Goal: Information Seeking & Learning: Find specific fact

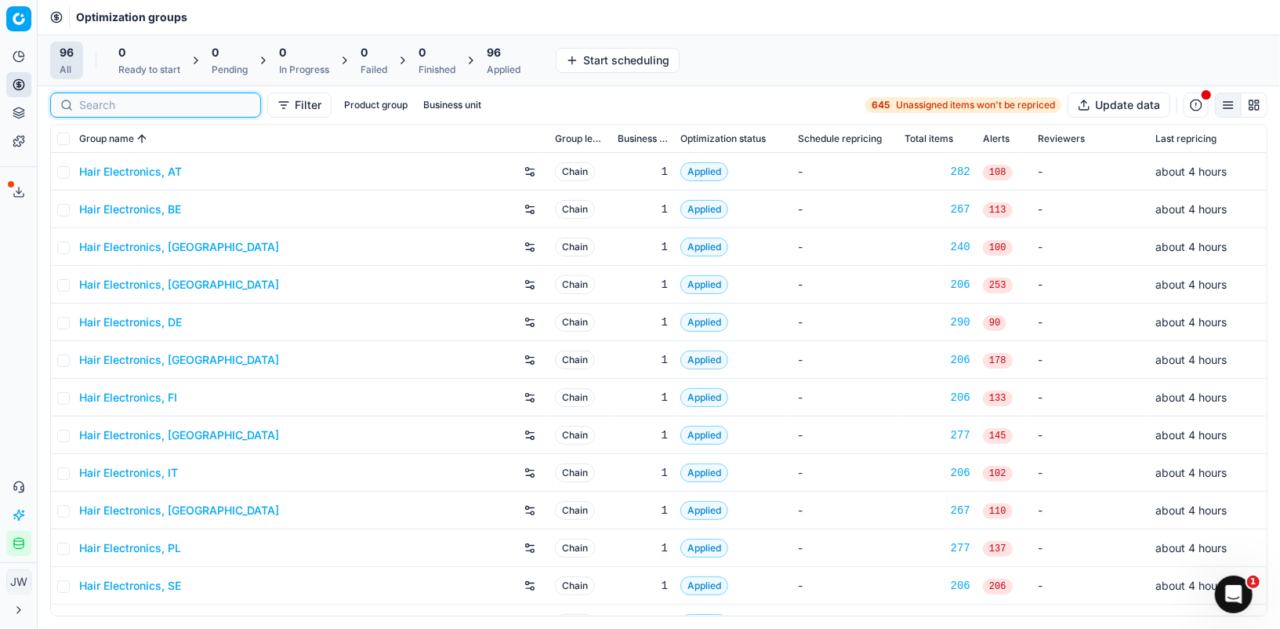
click at [101, 107] on input at bounding box center [165, 105] width 172 height 16
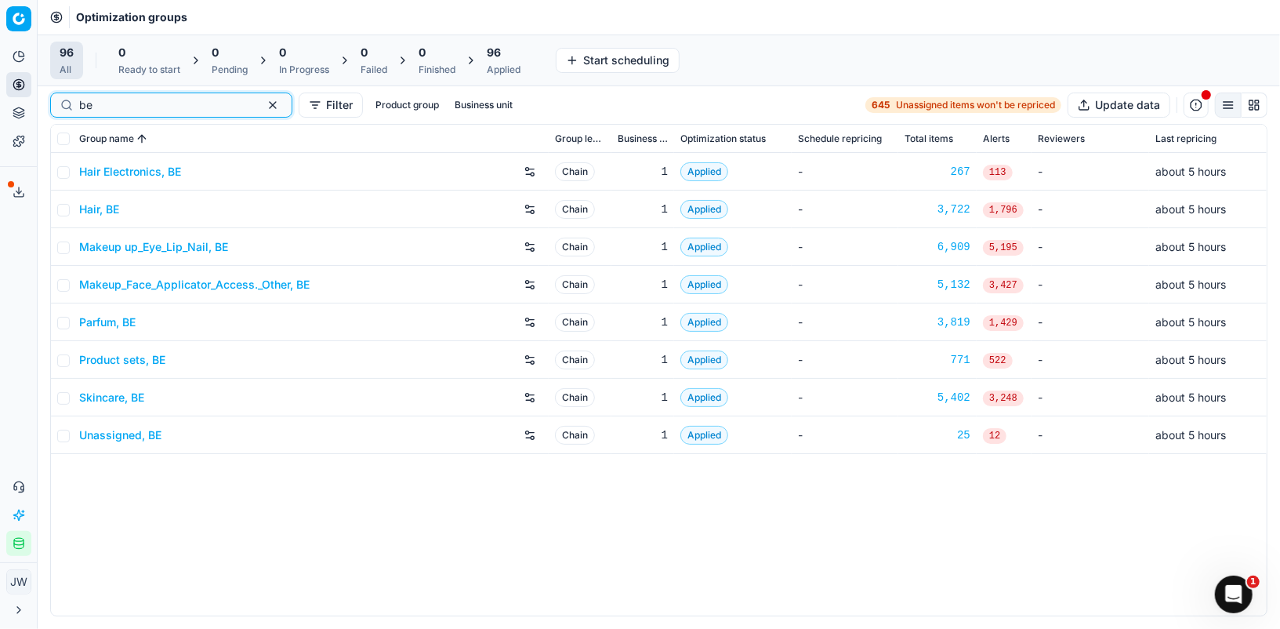
type input "be"
click at [114, 319] on link "Parfum, BE" at bounding box center [107, 322] width 56 height 16
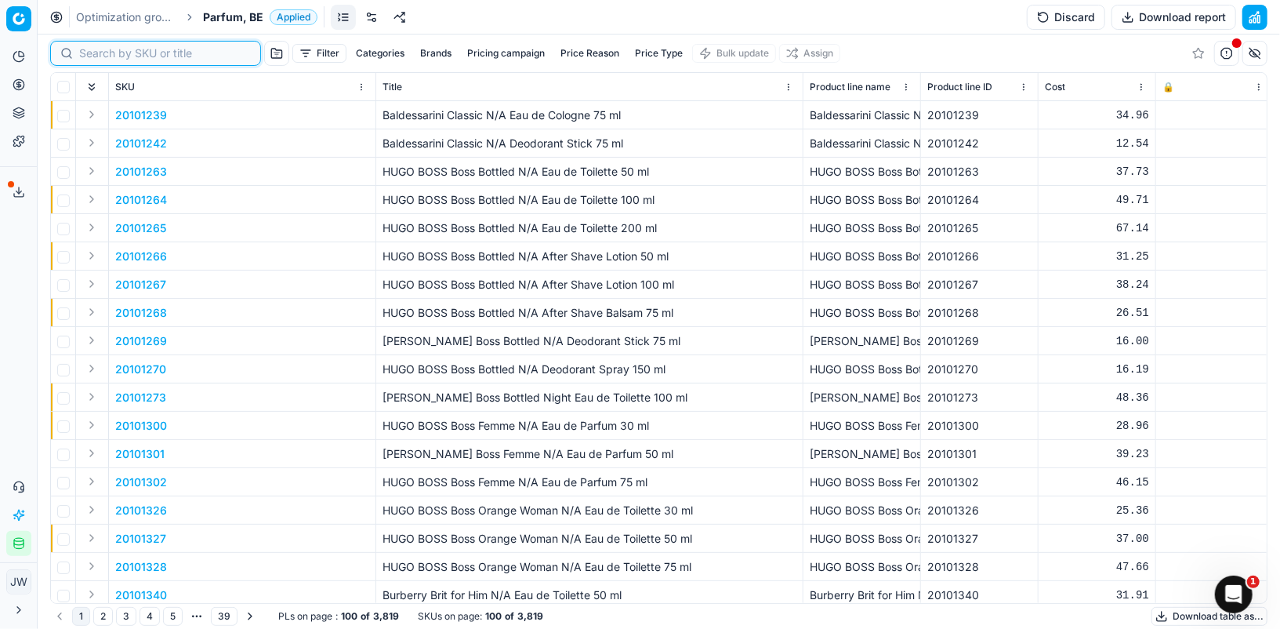
click at [96, 53] on input at bounding box center [165, 53] width 172 height 16
paste input "80069829-100"
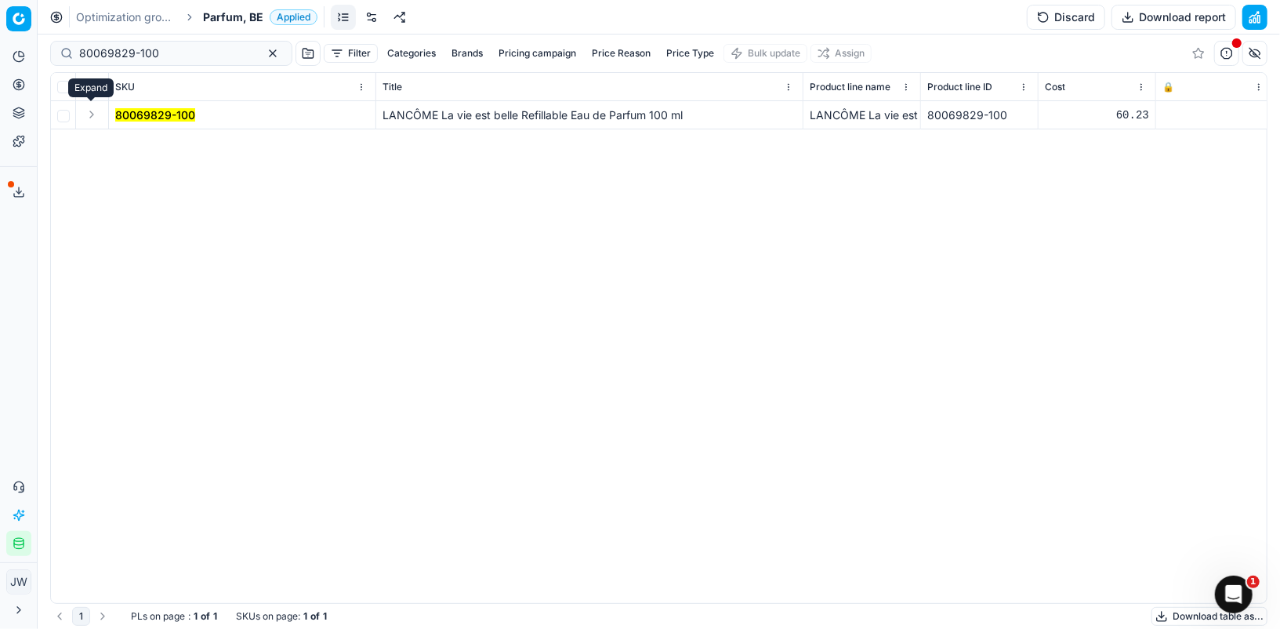
click at [85, 119] on button "Expand" at bounding box center [91, 114] width 19 height 19
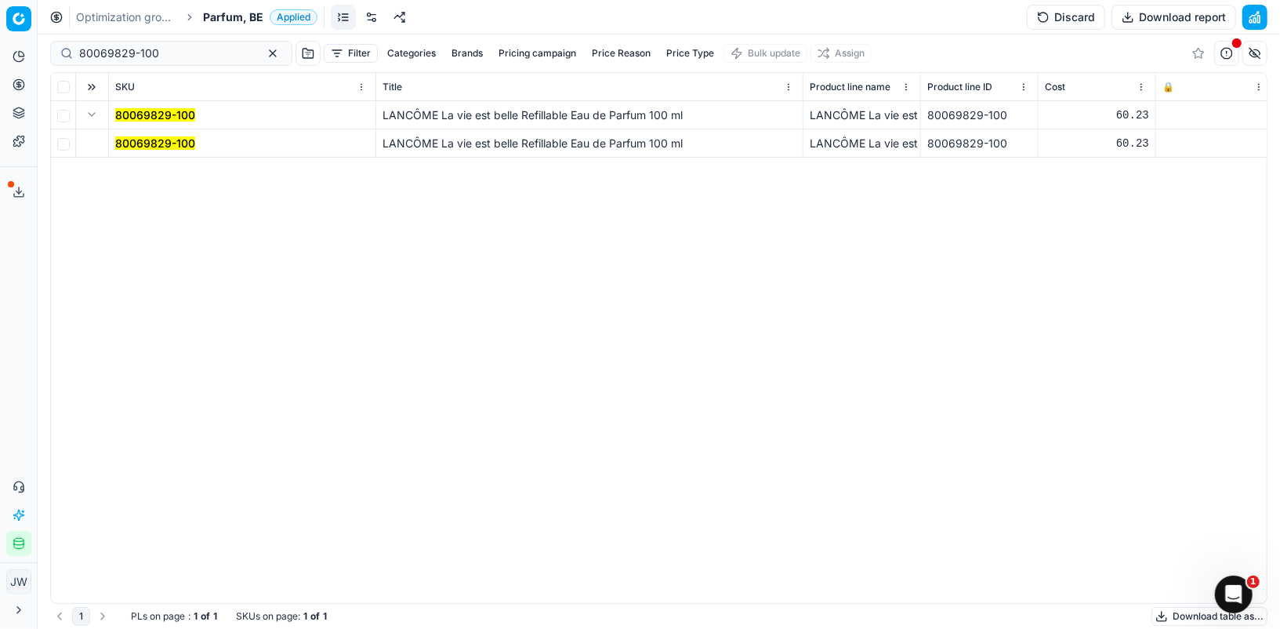
click at [154, 152] on td "80069829-100" at bounding box center [242, 143] width 267 height 28
click at [154, 145] on mark "80069829-100" at bounding box center [155, 142] width 80 height 13
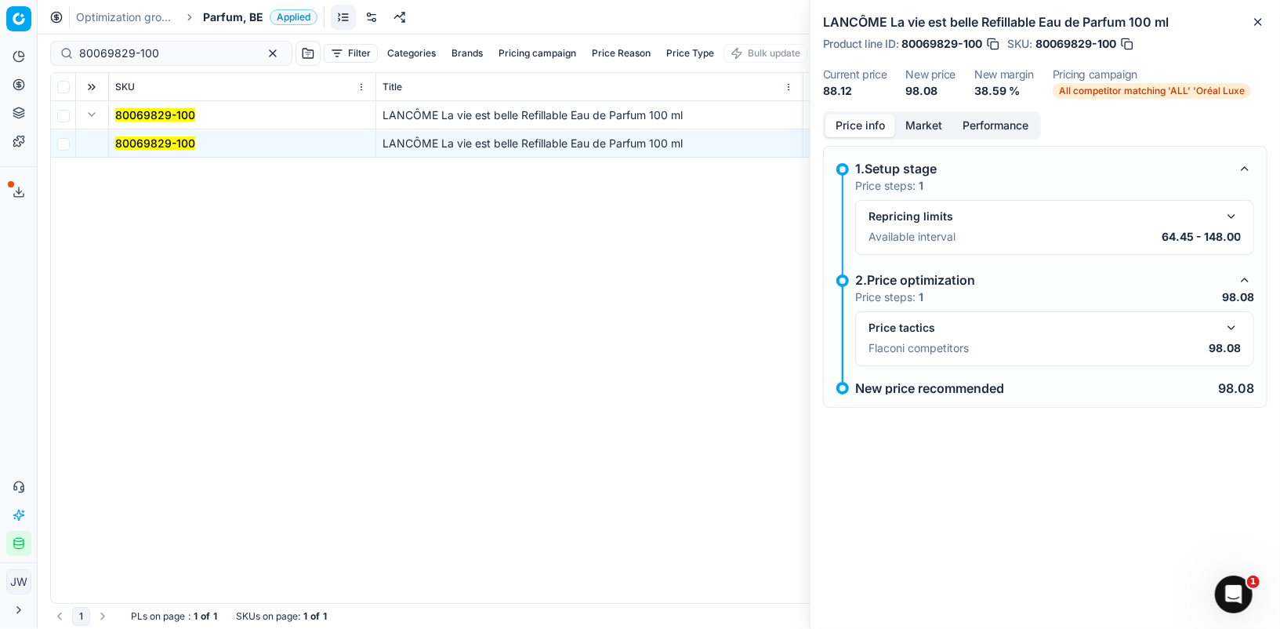
click at [1225, 327] on button "button" at bounding box center [1231, 327] width 19 height 19
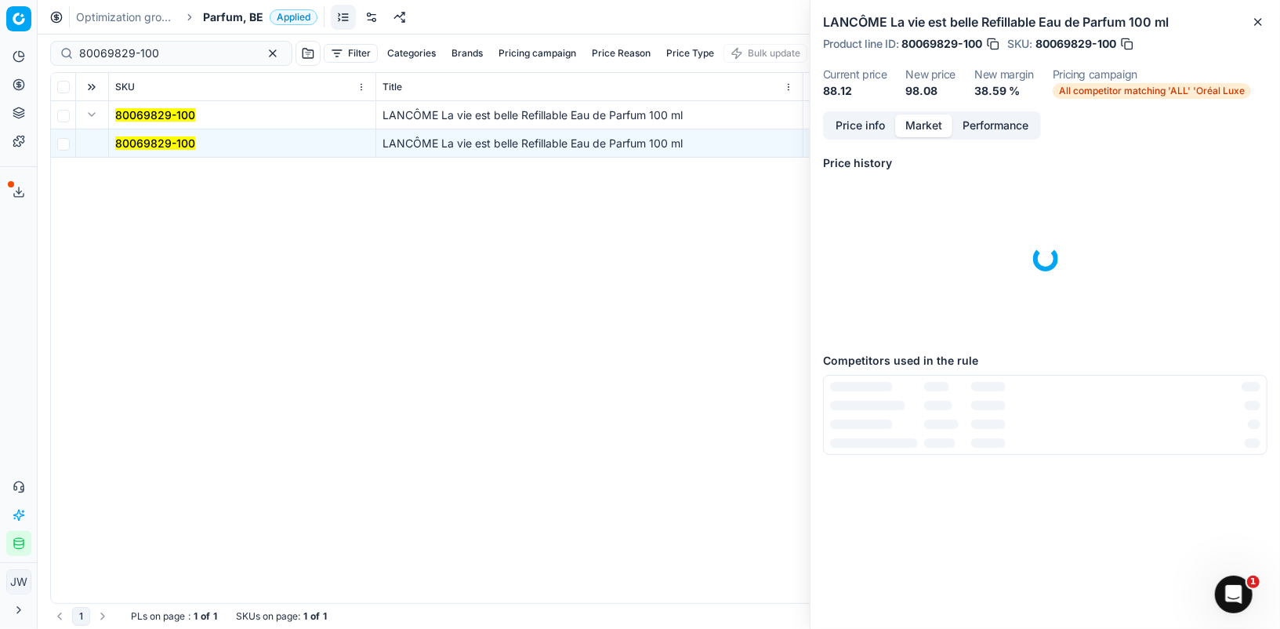
click at [925, 121] on button "Market" at bounding box center [923, 125] width 57 height 23
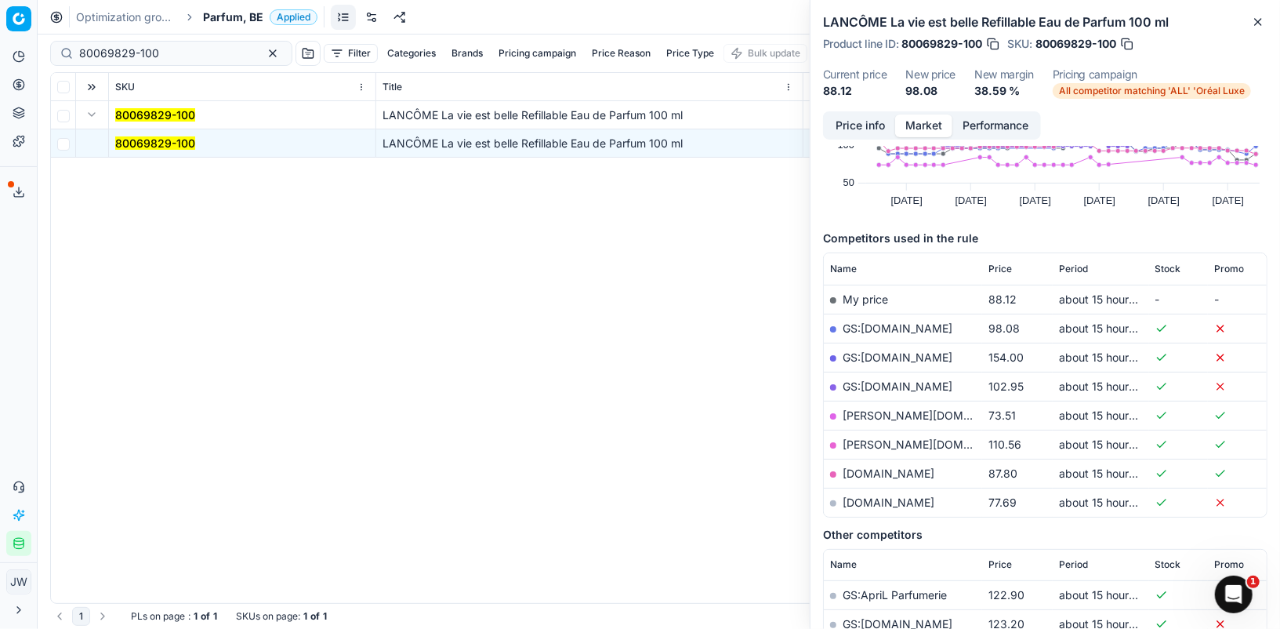
scroll to position [118, 0]
click at [866, 466] on link "notino.be" at bounding box center [889, 470] width 92 height 13
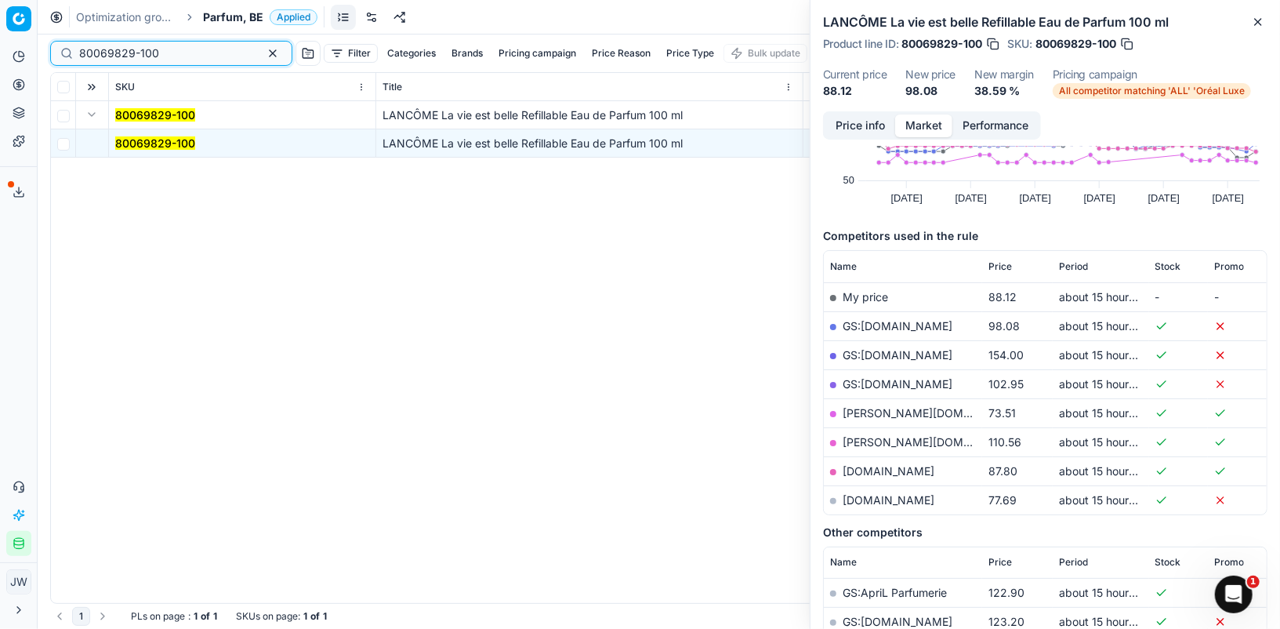
drag, startPoint x: 176, startPoint y: 56, endPoint x: 16, endPoint y: 37, distance: 161.1
click at [16, 37] on div "Pricing platform Analytics Pricing Product portfolio Templates Export service 1…" at bounding box center [640, 314] width 1280 height 629
paste input "90015419-0024015"
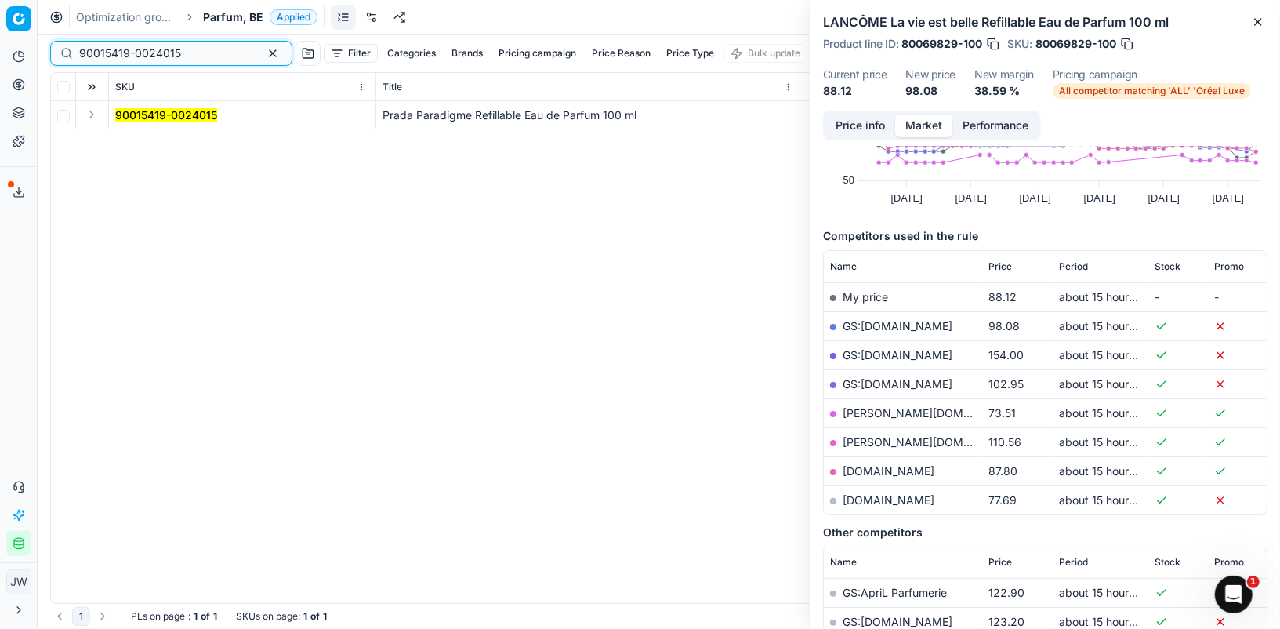
type input "90015419-0024015"
click at [92, 114] on button "Expand" at bounding box center [91, 114] width 19 height 19
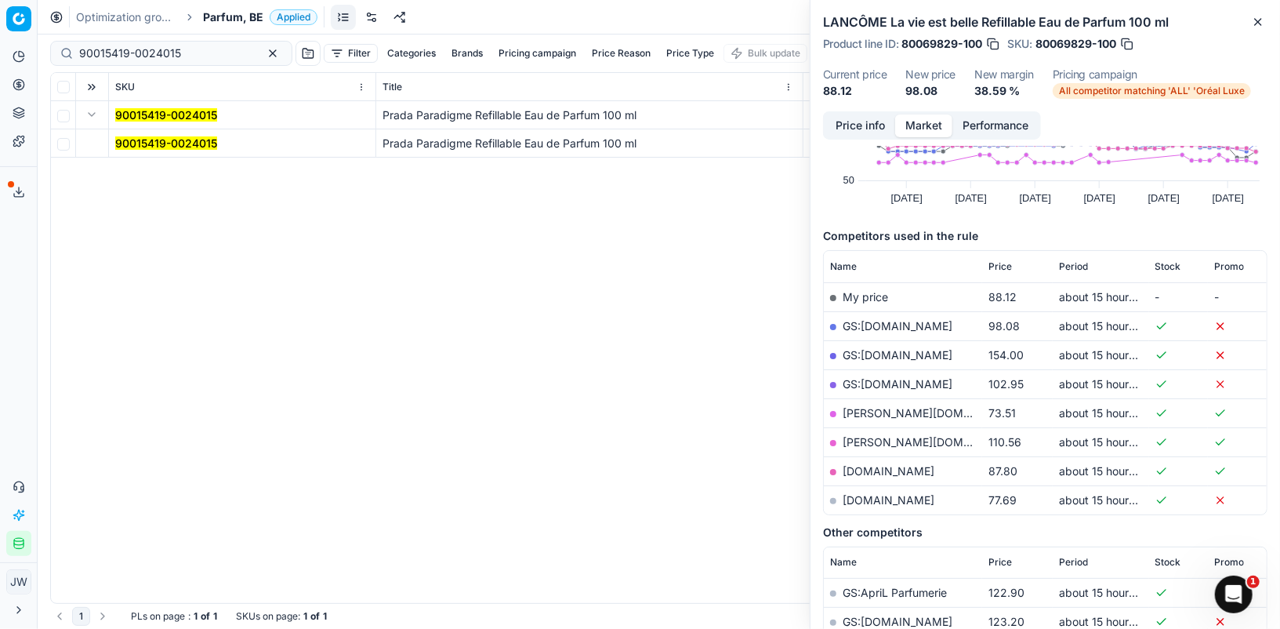
click at [159, 153] on td "90015419-0024015" at bounding box center [242, 143] width 267 height 28
click at [159, 143] on mark "90015419-0024015" at bounding box center [166, 142] width 102 height 13
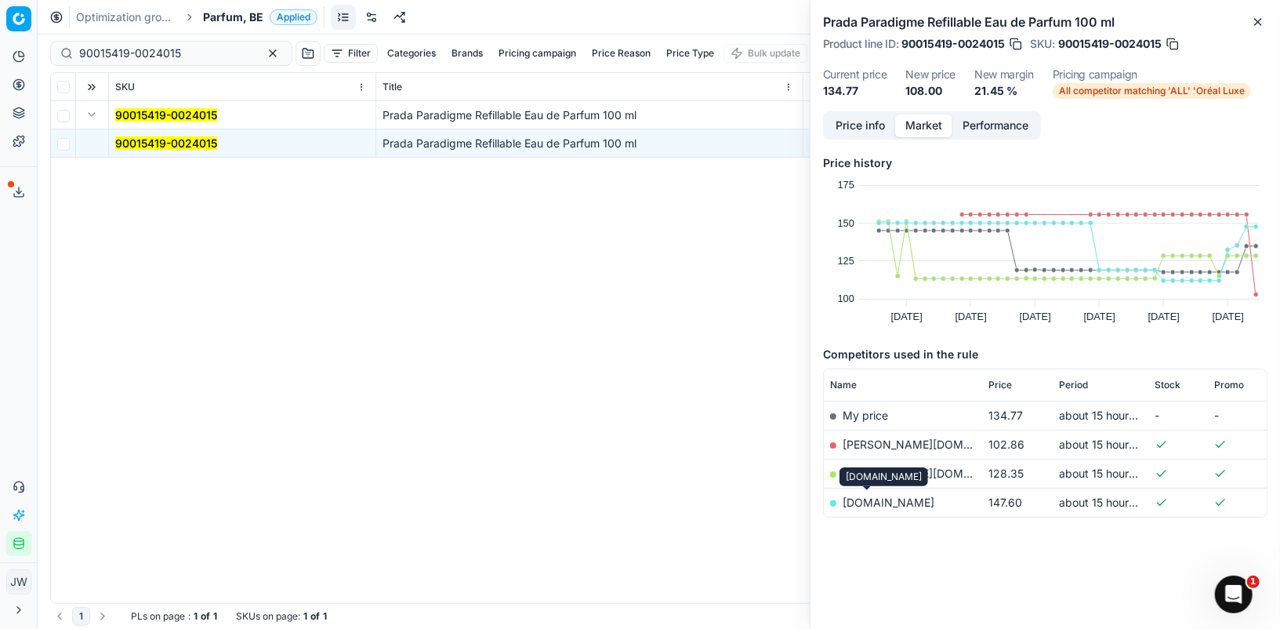
click at [873, 501] on link "notino.be" at bounding box center [889, 501] width 92 height 13
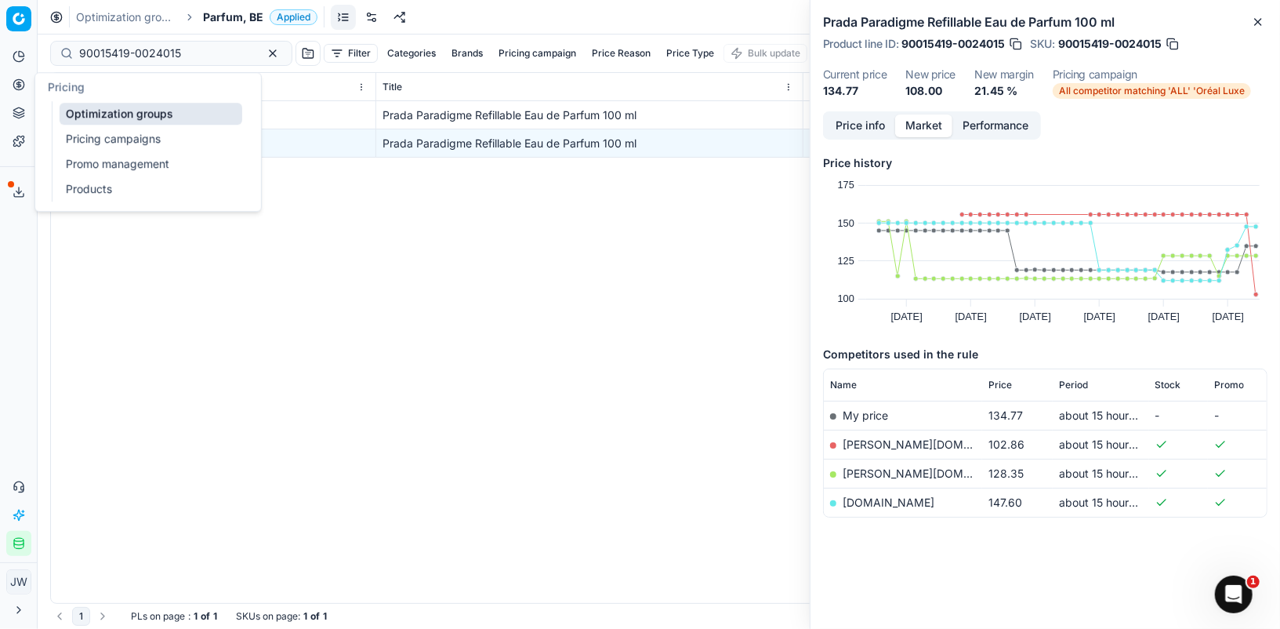
click at [85, 105] on link "Optimization groups" at bounding box center [151, 114] width 183 height 22
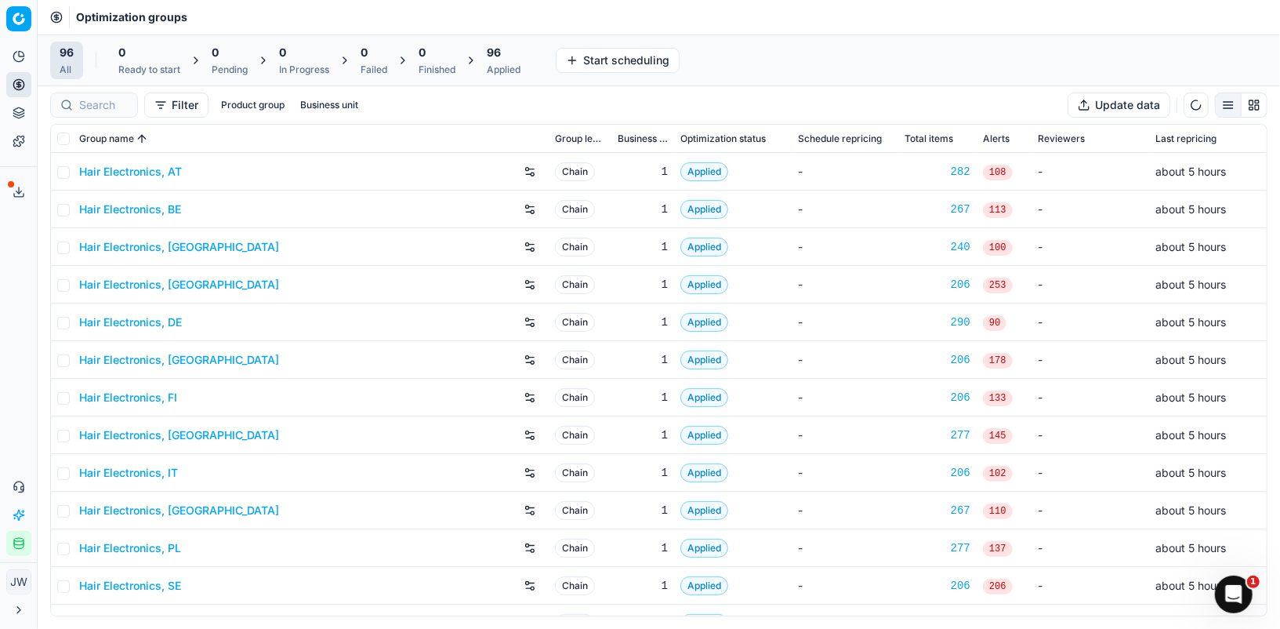
click at [96, 92] on div at bounding box center [94, 104] width 88 height 25
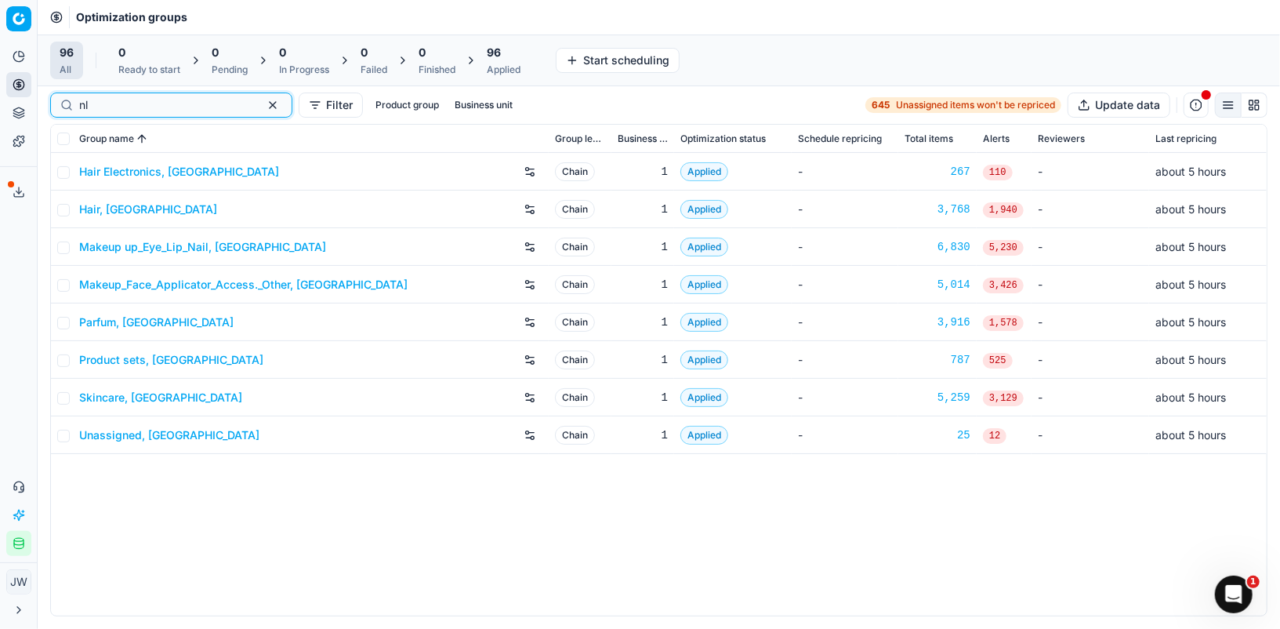
type input "nl"
click at [113, 317] on link "Parfum, [GEOGRAPHIC_DATA]" at bounding box center [156, 322] width 154 height 16
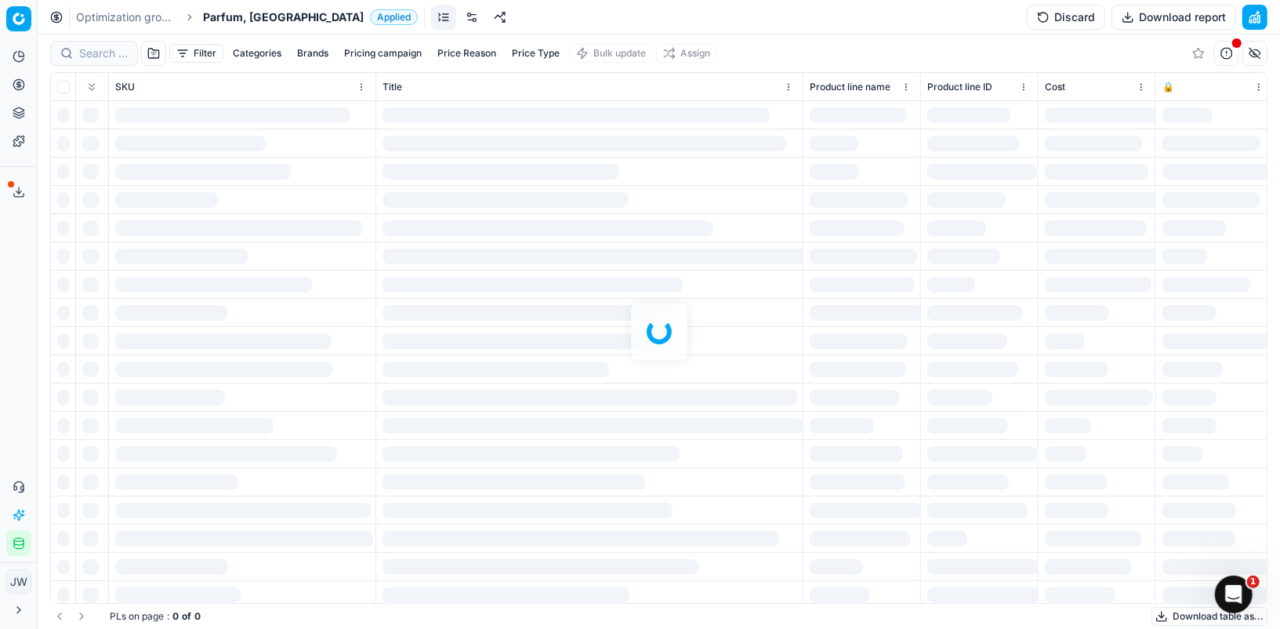
click at [92, 54] on div at bounding box center [659, 331] width 1242 height 594
click at [96, 54] on div at bounding box center [659, 331] width 1242 height 594
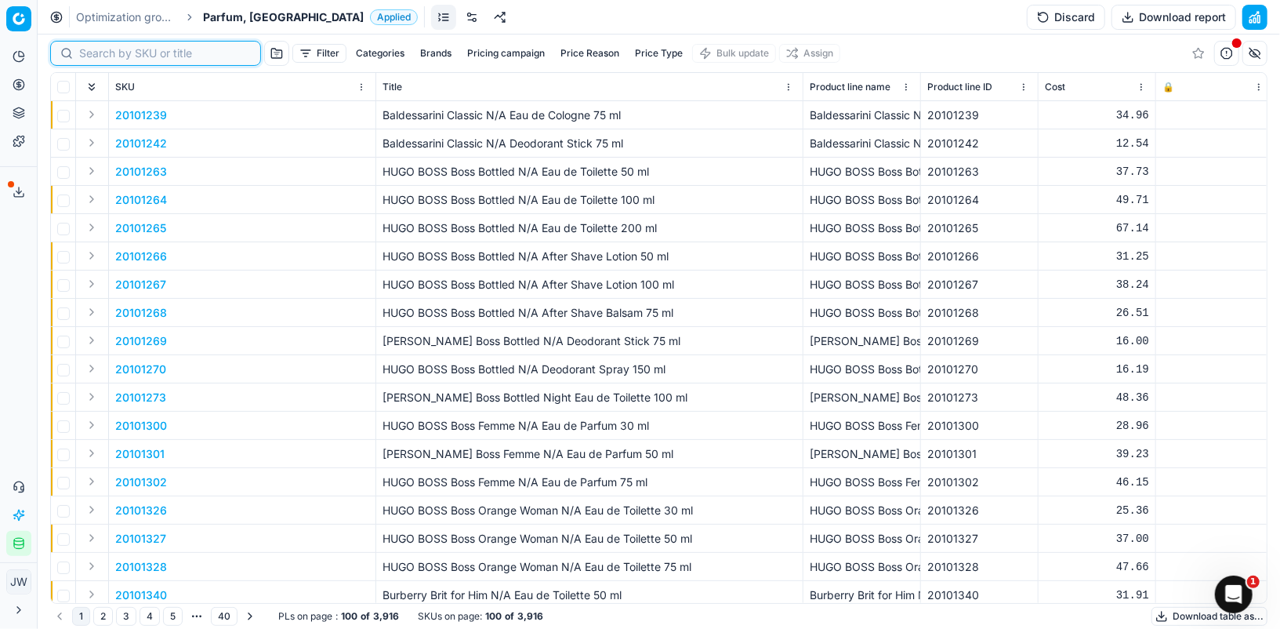
click at [96, 54] on input at bounding box center [165, 53] width 172 height 16
paste input "90015419-0024015"
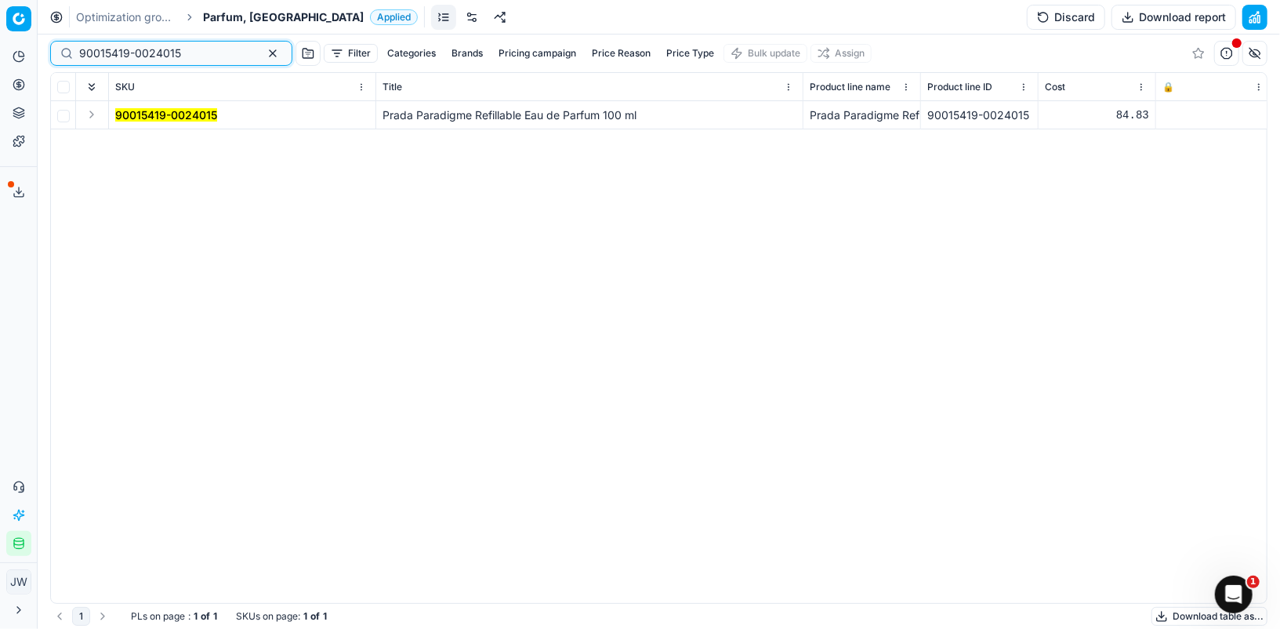
type input "90015419-0024015"
click at [96, 116] on button "Expand" at bounding box center [91, 114] width 19 height 19
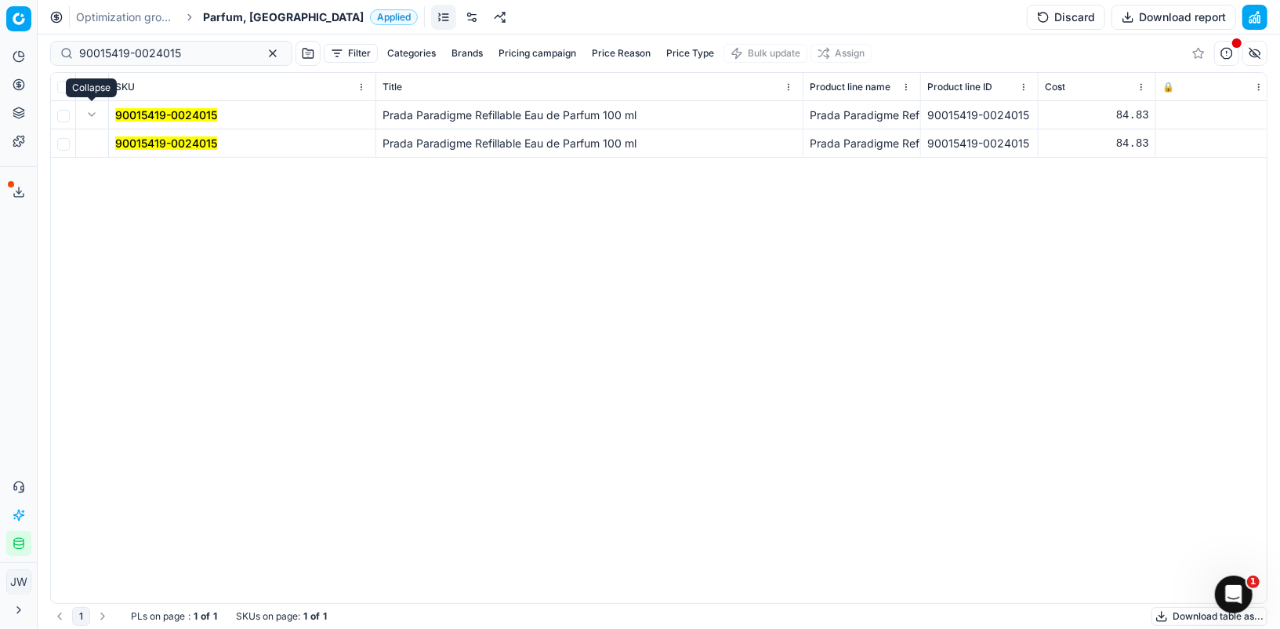
click at [134, 140] on mark "90015419-0024015" at bounding box center [166, 142] width 102 height 13
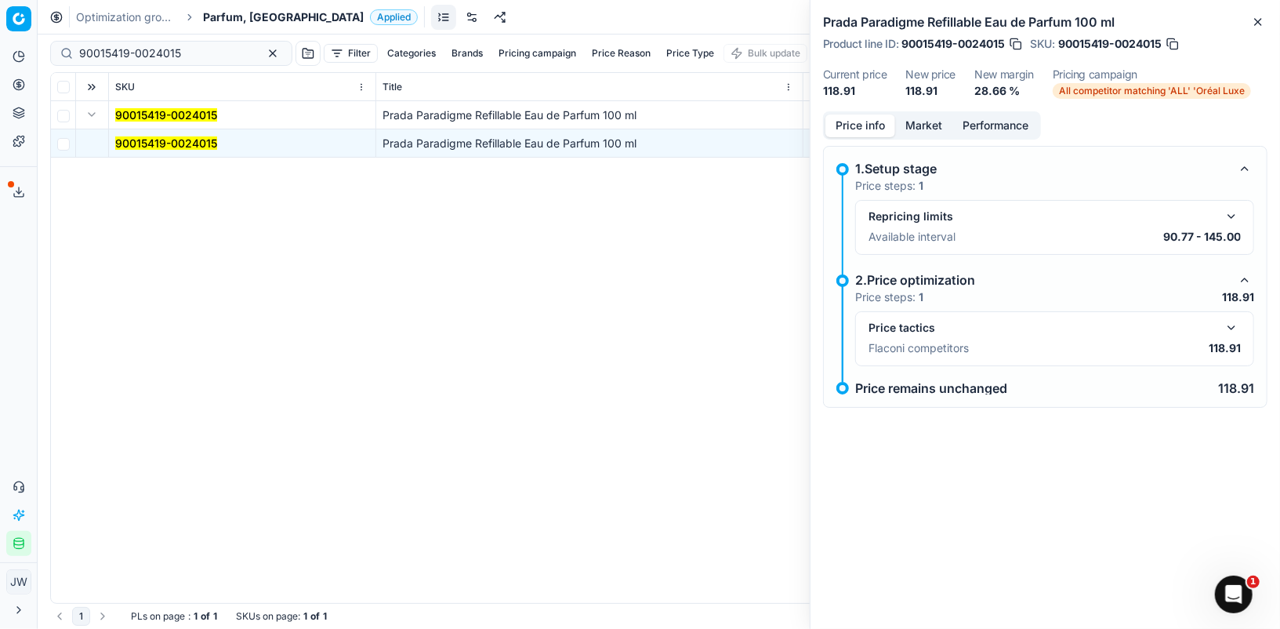
click at [1238, 328] on button "button" at bounding box center [1231, 327] width 19 height 19
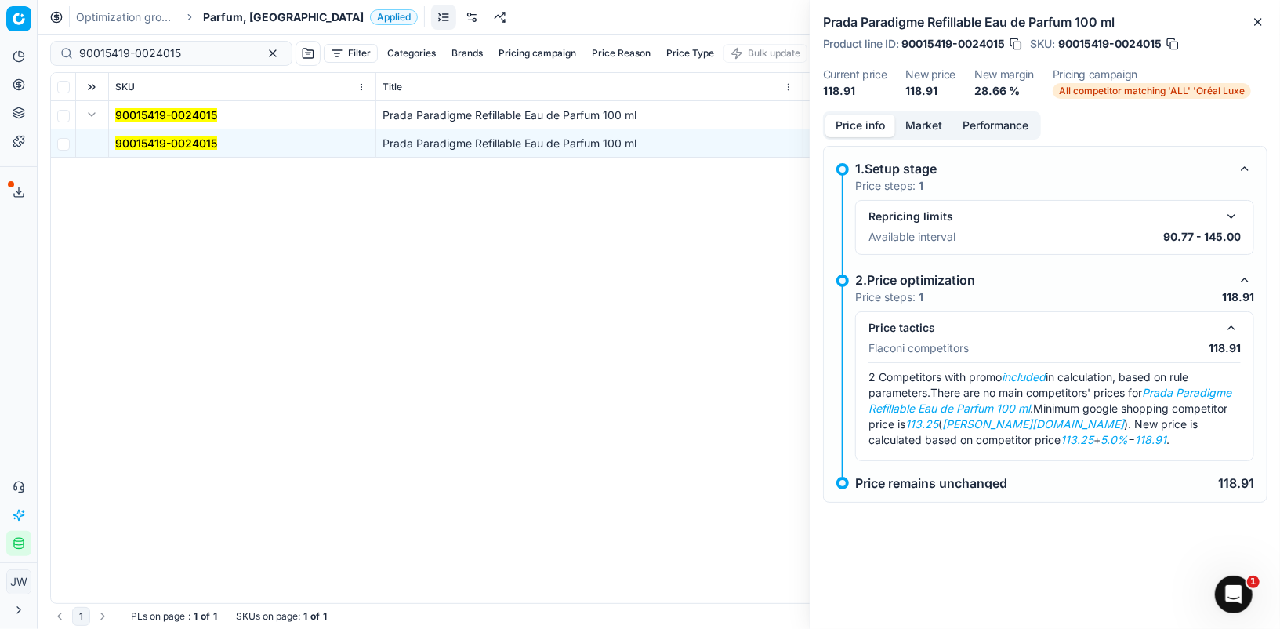
click at [930, 143] on div "Price info Market Performance 1.Setup stage Price steps: 1 Repricing limits Ava…" at bounding box center [1044, 325] width 469 height 429
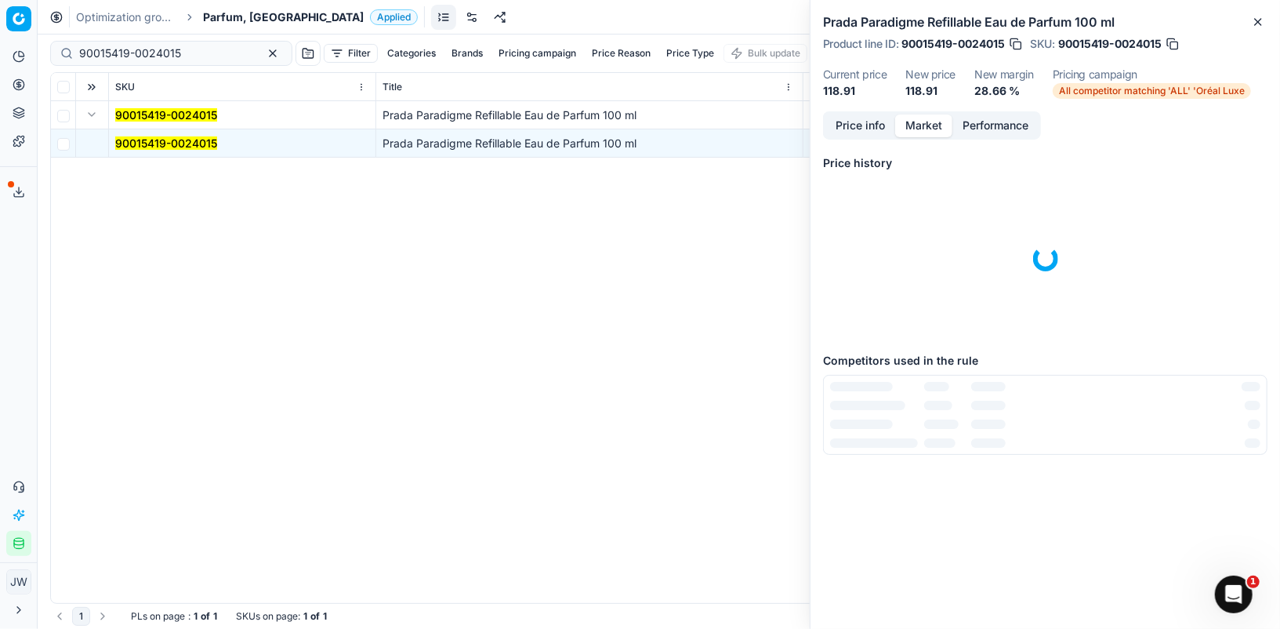
click at [925, 128] on button "Market" at bounding box center [923, 125] width 57 height 23
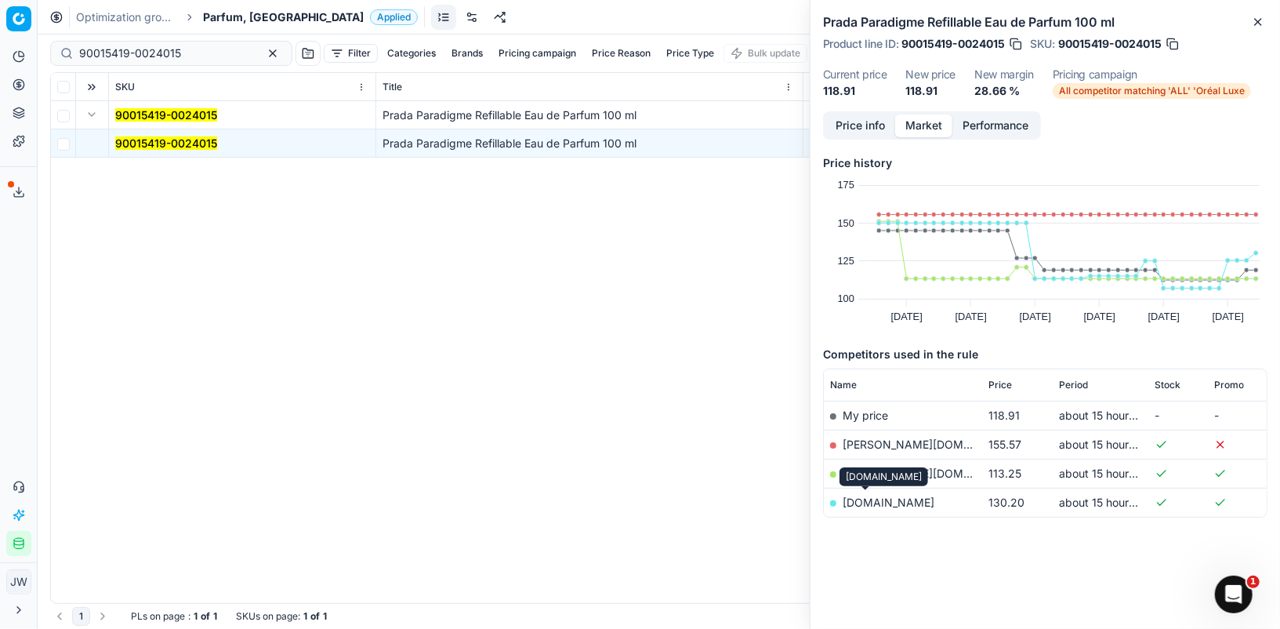
click at [868, 495] on link "[DOMAIN_NAME]" at bounding box center [889, 501] width 92 height 13
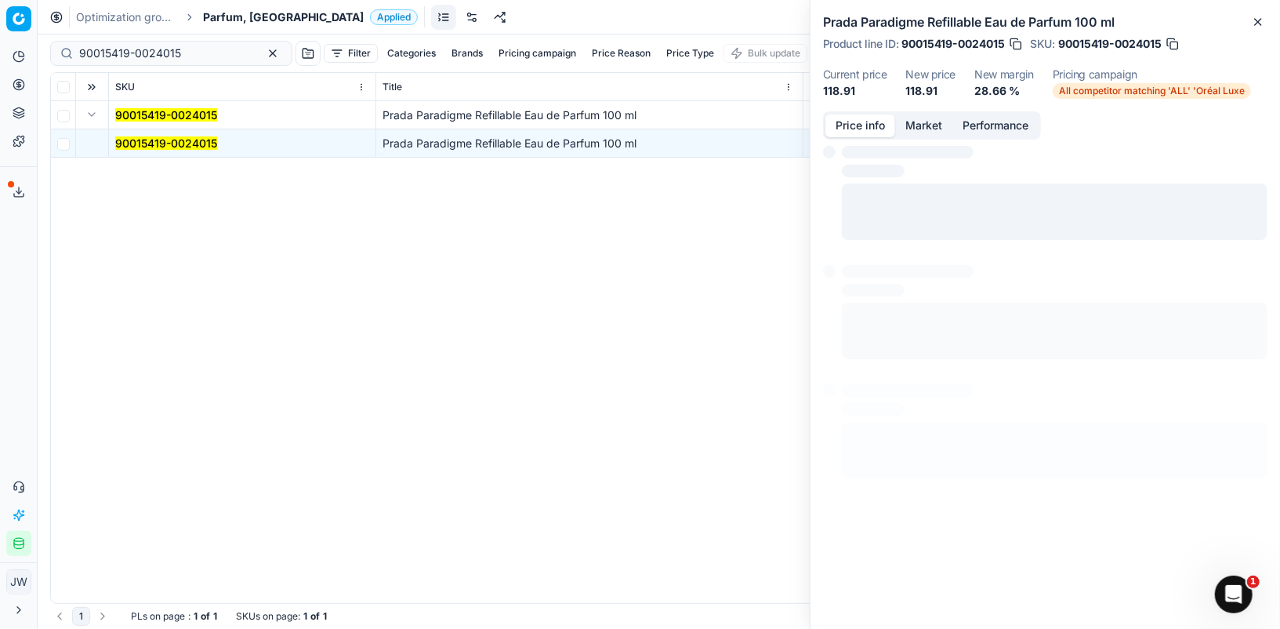
click at [855, 121] on button "Price info" at bounding box center [860, 125] width 70 height 23
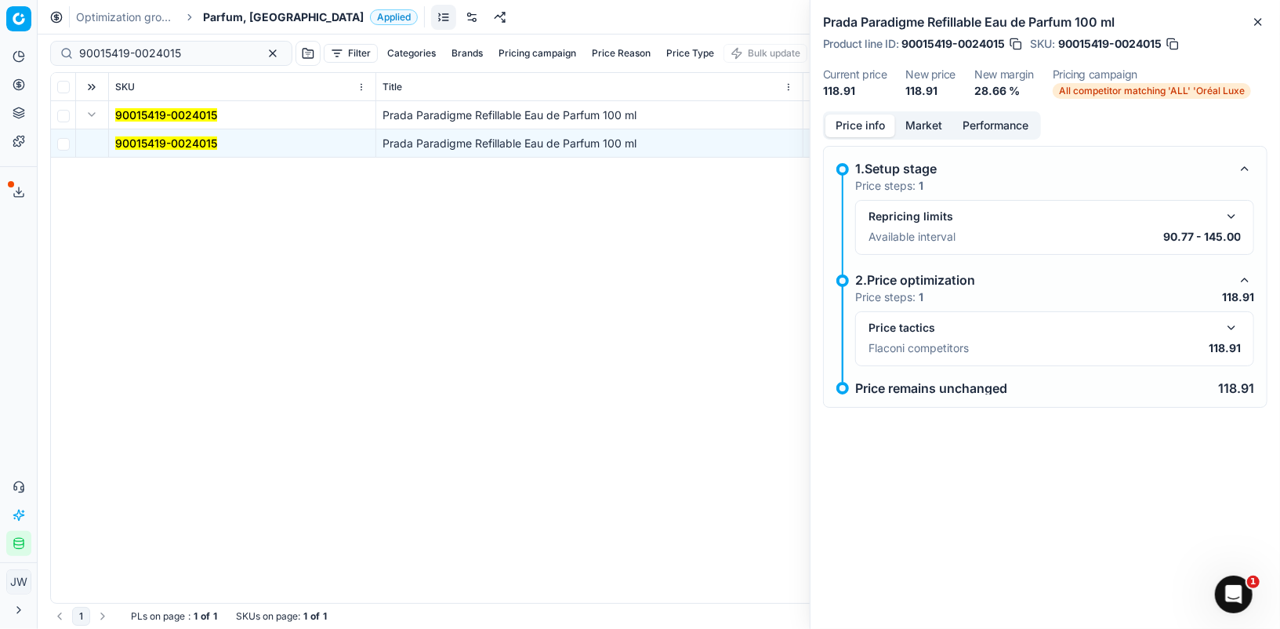
click at [1232, 322] on button "button" at bounding box center [1231, 327] width 19 height 19
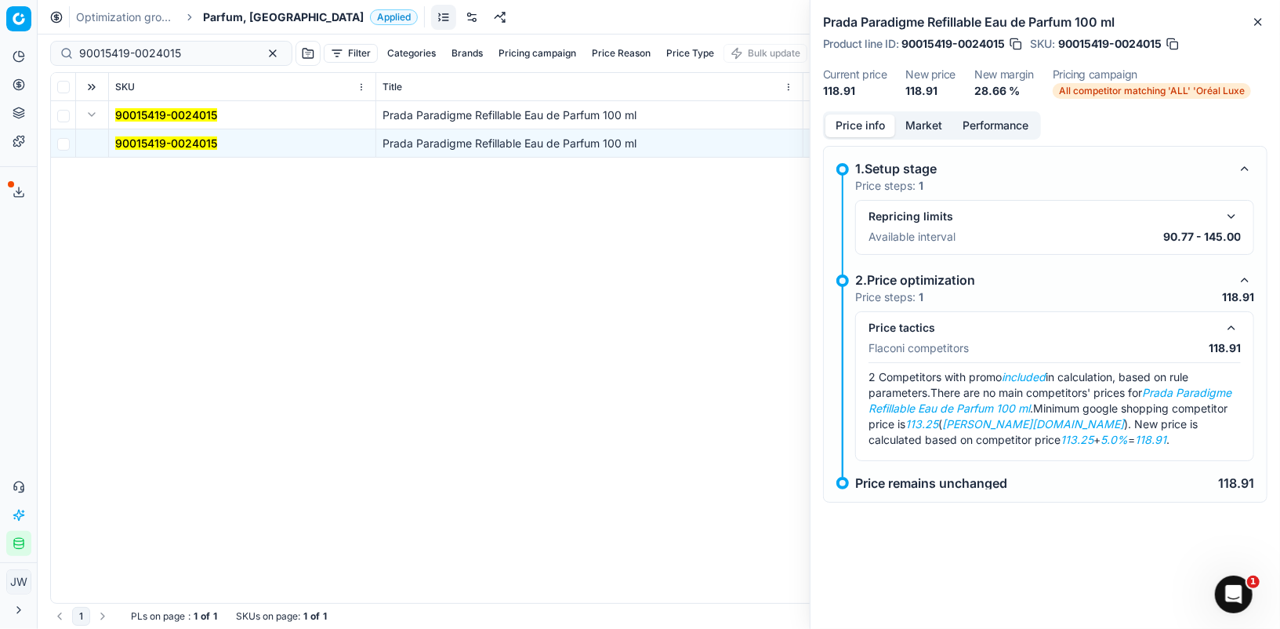
click at [1232, 322] on button "button" at bounding box center [1231, 327] width 19 height 19
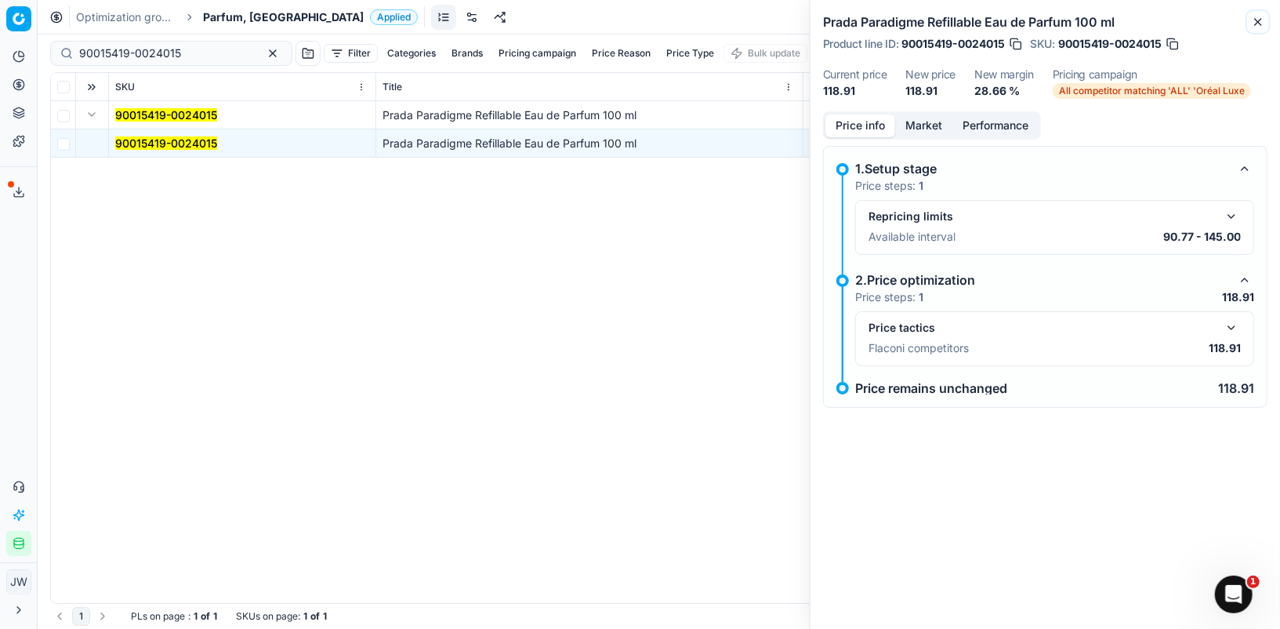
click at [1257, 20] on icon "button" at bounding box center [1258, 22] width 13 height 13
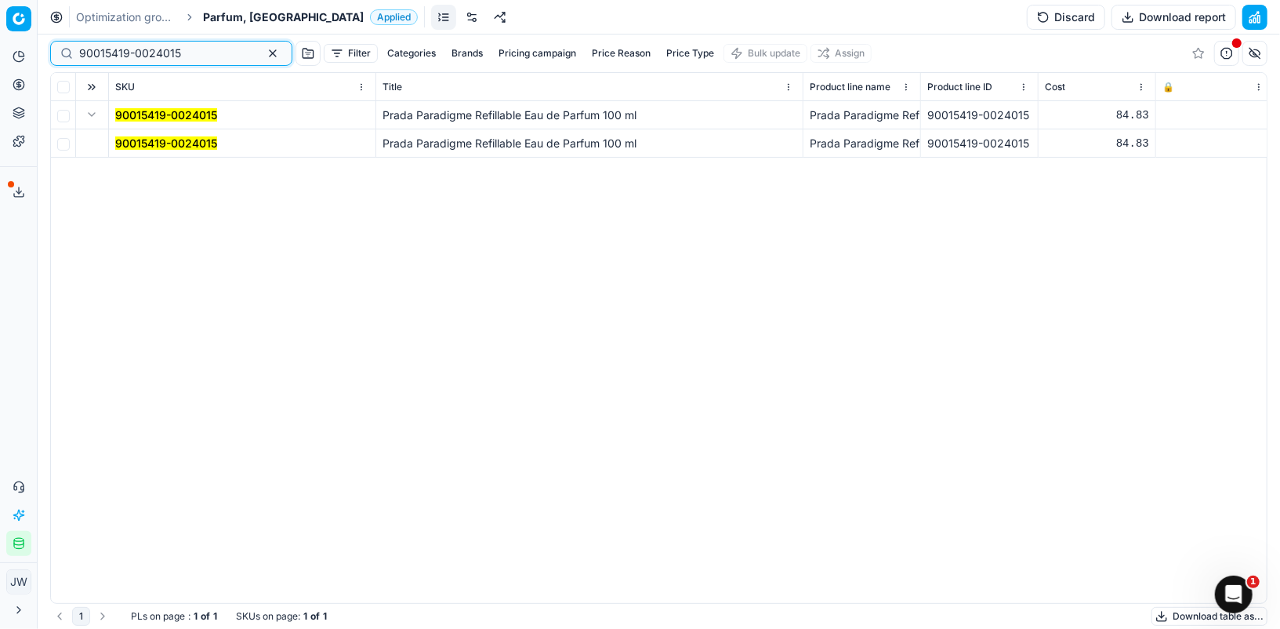
click at [263, 58] on button "button" at bounding box center [272, 53] width 19 height 19
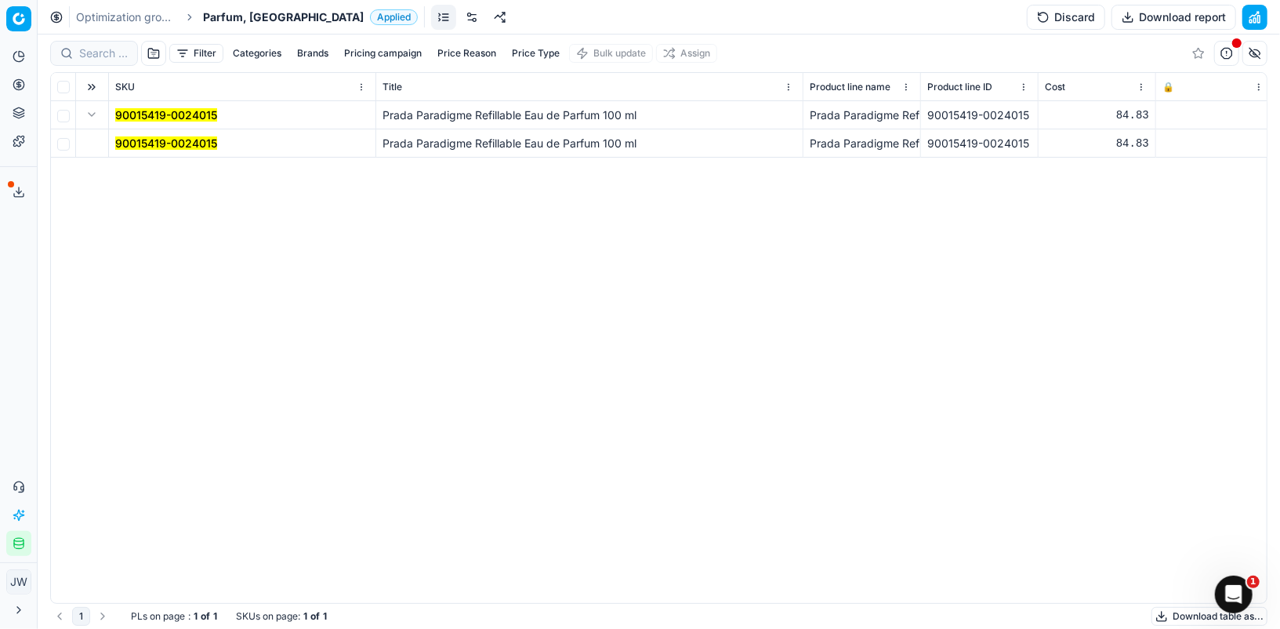
click at [455, 52] on button "Price Reason" at bounding box center [466, 53] width 71 height 19
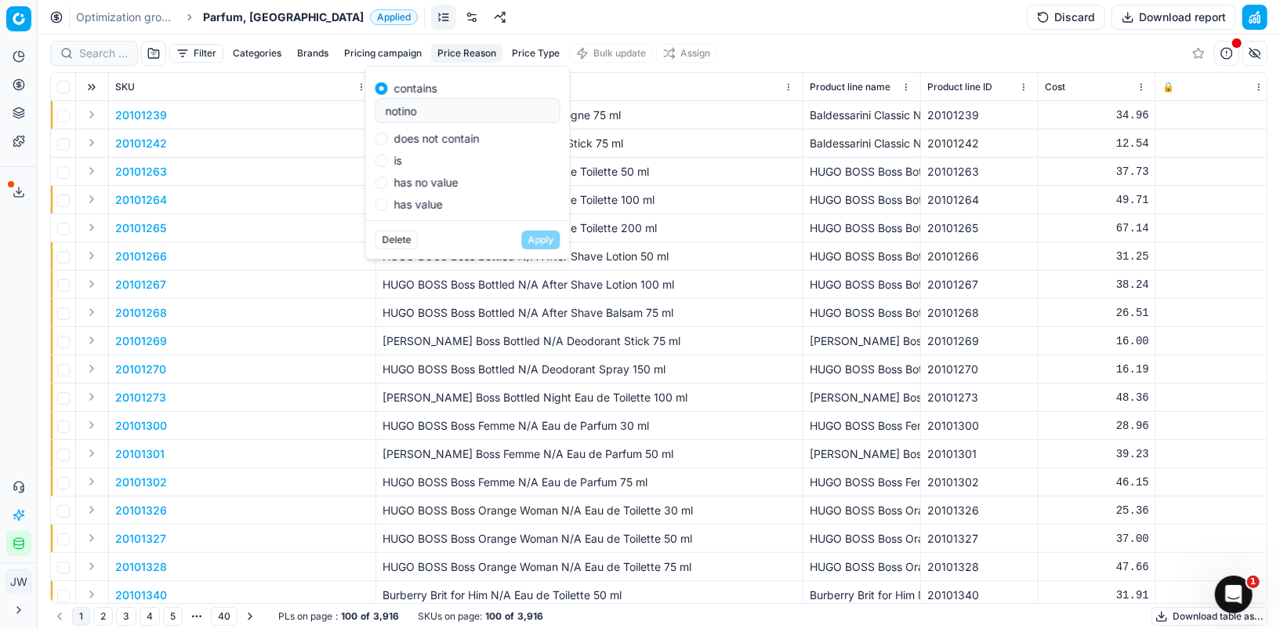
type input "notino"
click at [381, 159] on input "is" at bounding box center [381, 160] width 13 height 13
radio input "true"
drag, startPoint x: 542, startPoint y: 239, endPoint x: 451, endPoint y: 126, distance: 144.4
click at [451, 126] on form "contains does not contain is notino has no value has value Delete Apply" at bounding box center [468, 163] width 204 height 192
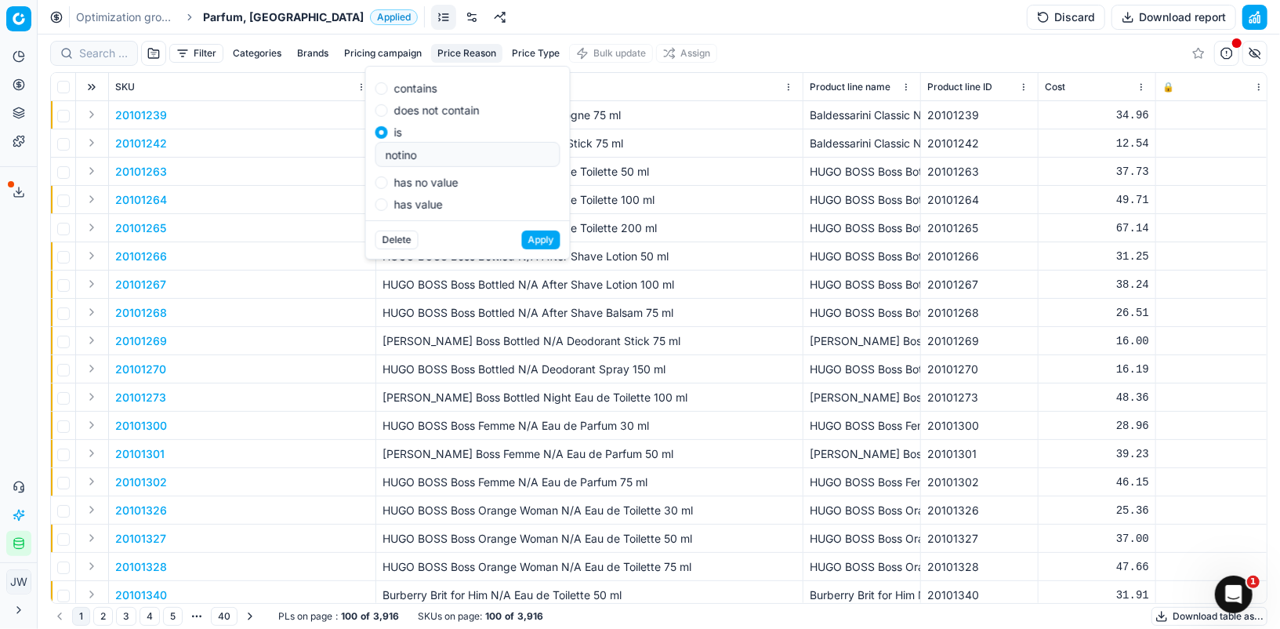
click at [379, 79] on div "contains does not contain is notino has no value has value" at bounding box center [467, 143] width 185 height 135
click at [379, 82] on input "contains" at bounding box center [381, 88] width 13 height 13
radio input "true"
click at [550, 241] on button "Apply" at bounding box center [541, 239] width 38 height 19
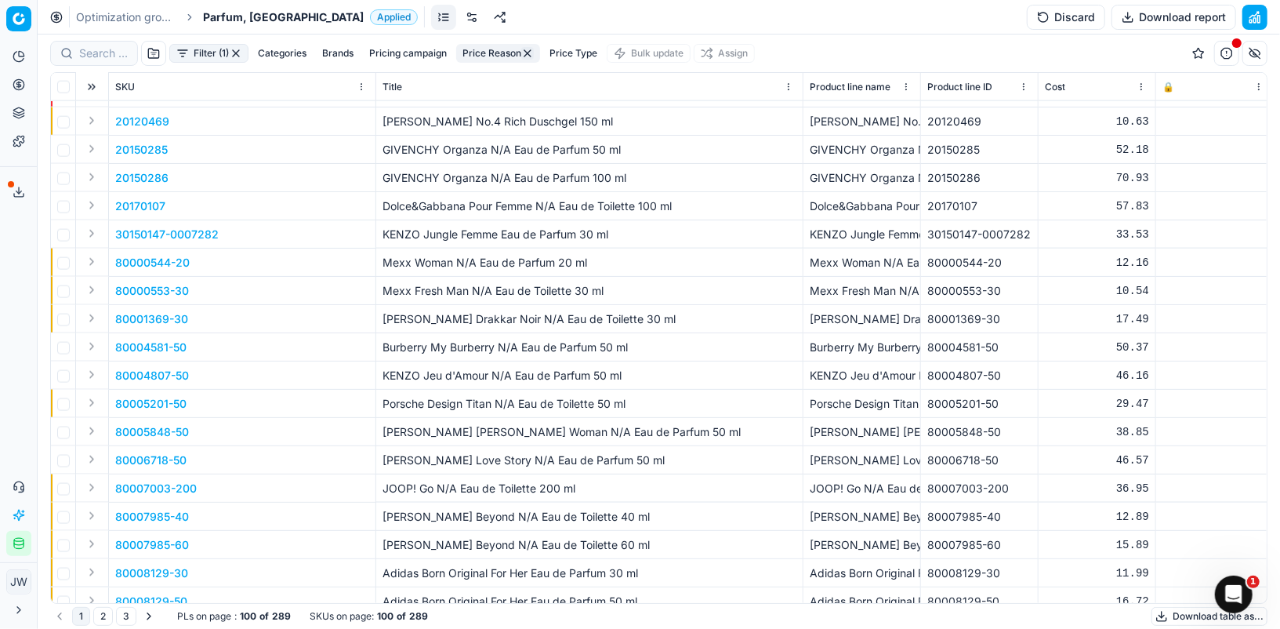
scroll to position [1714, 0]
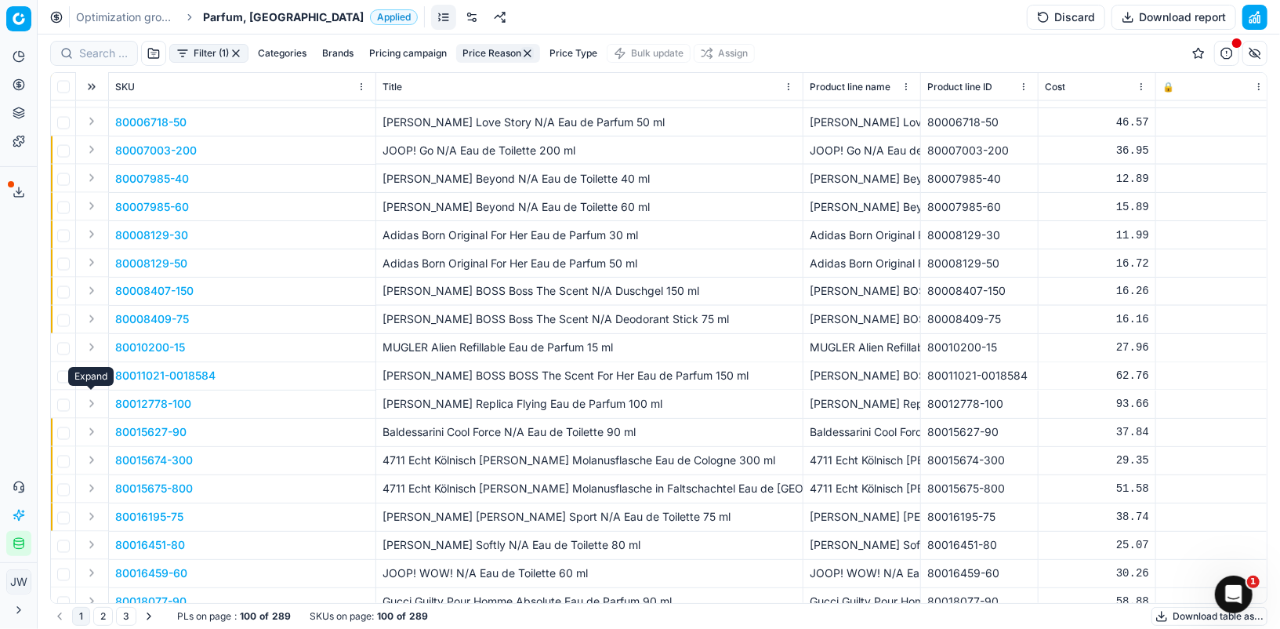
click at [89, 406] on button "Expand" at bounding box center [91, 403] width 19 height 19
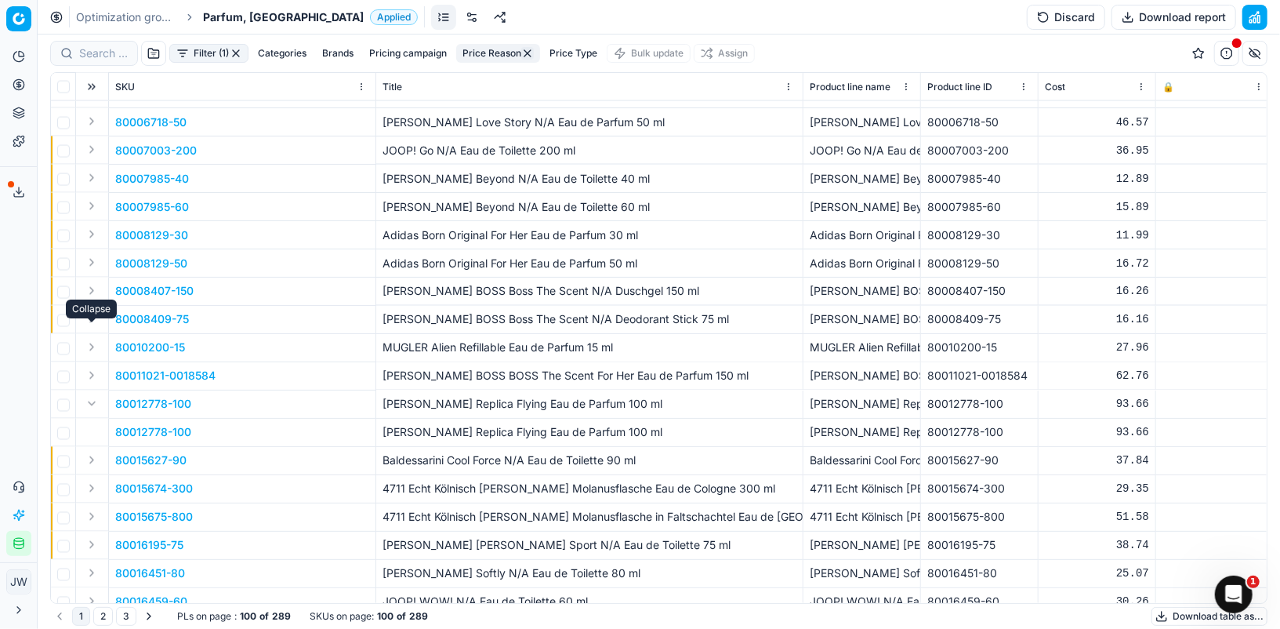
scroll to position [1815, 0]
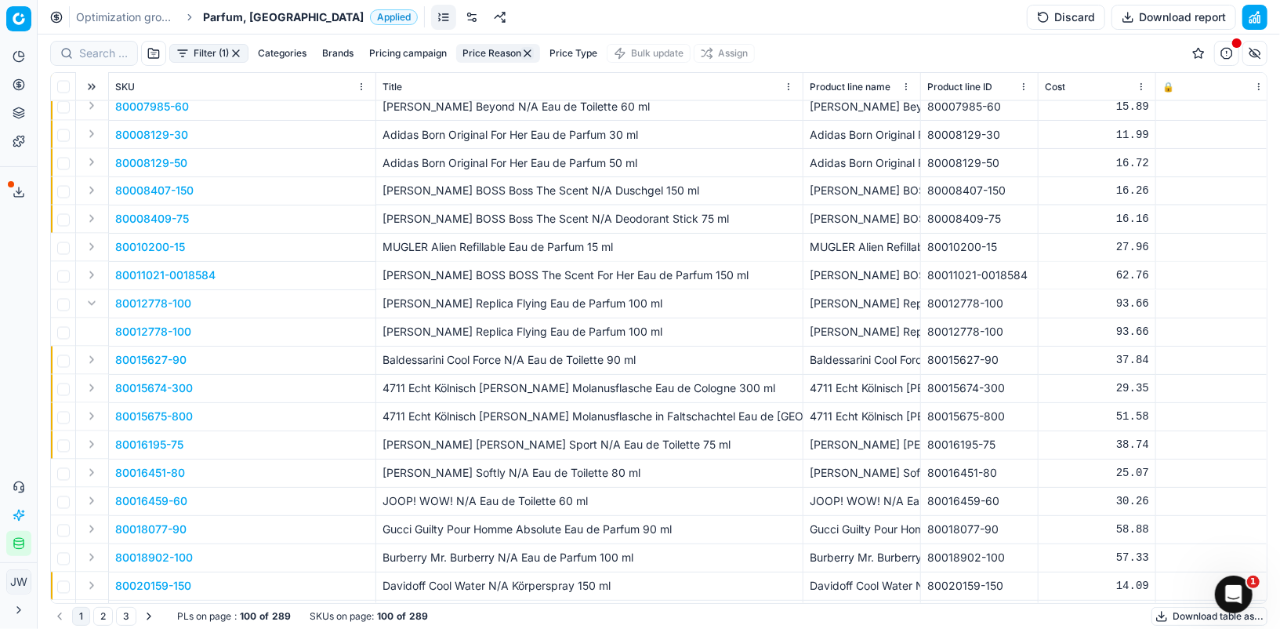
click at [134, 329] on p "80012778-100" at bounding box center [153, 332] width 76 height 16
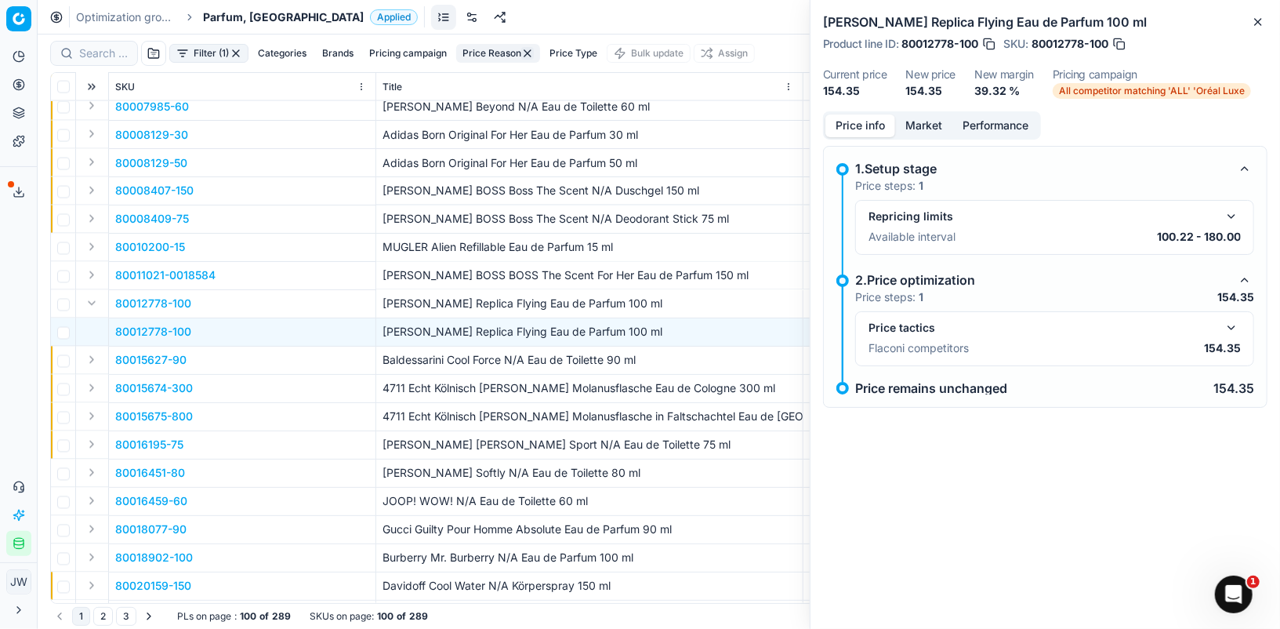
click at [932, 134] on button "Market" at bounding box center [923, 125] width 57 height 23
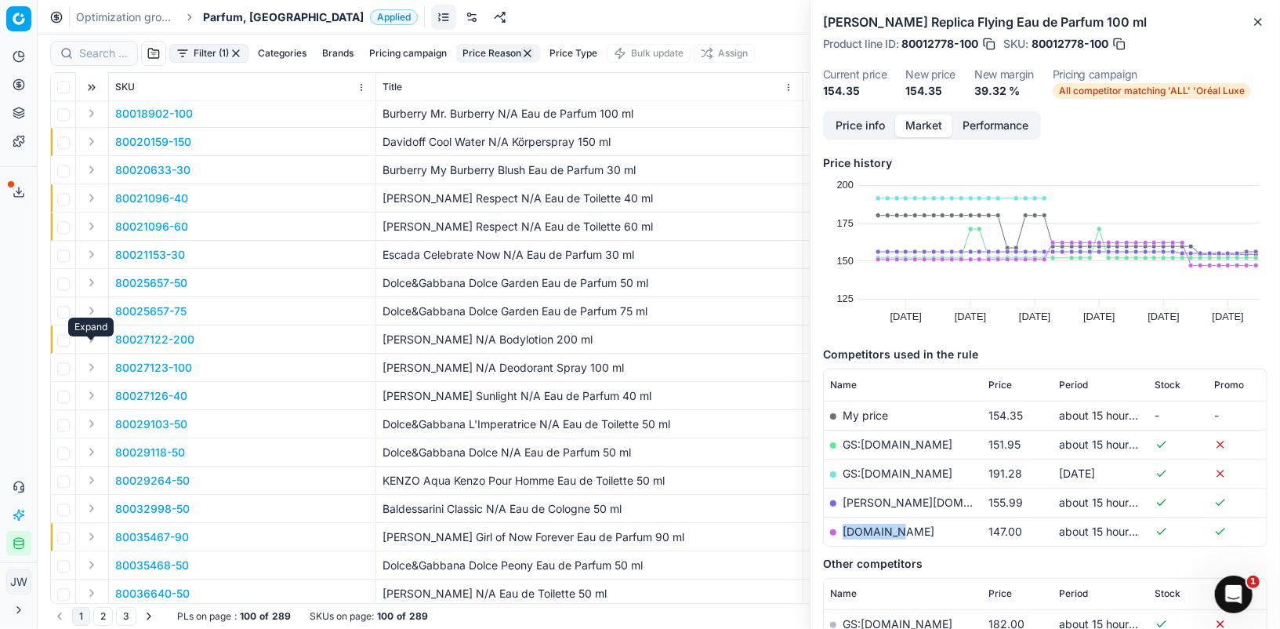
scroll to position [2347, 0]
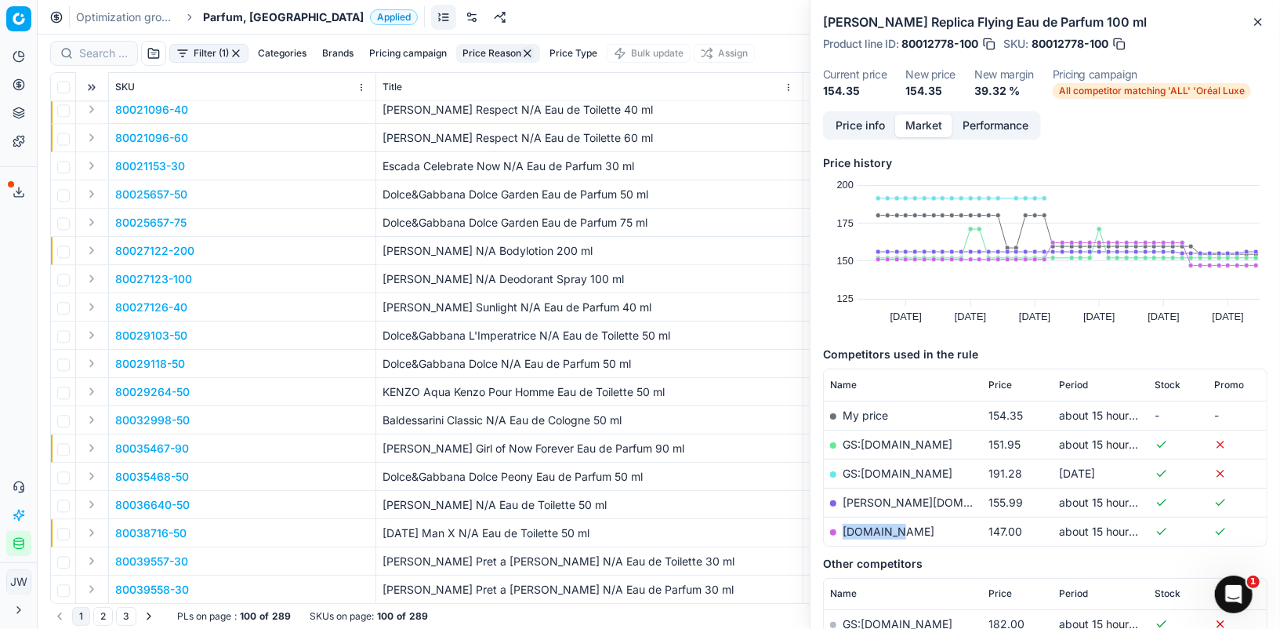
click at [102, 618] on button "2" at bounding box center [103, 616] width 20 height 19
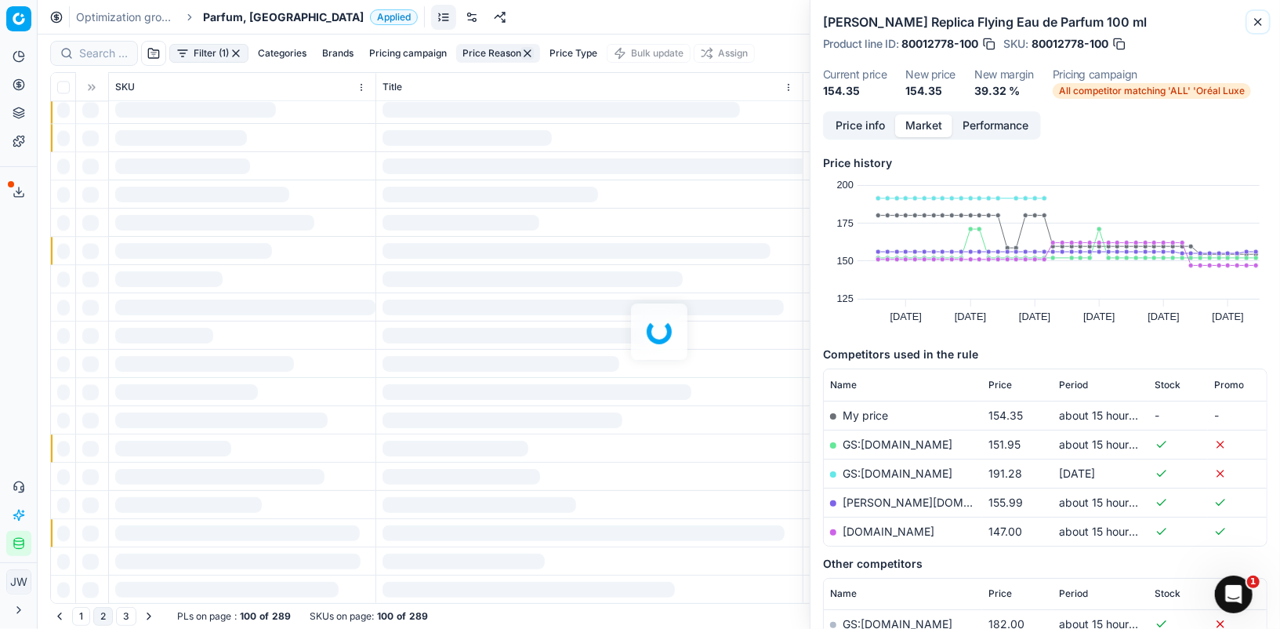
click at [1260, 22] on icon "button" at bounding box center [1258, 22] width 13 height 13
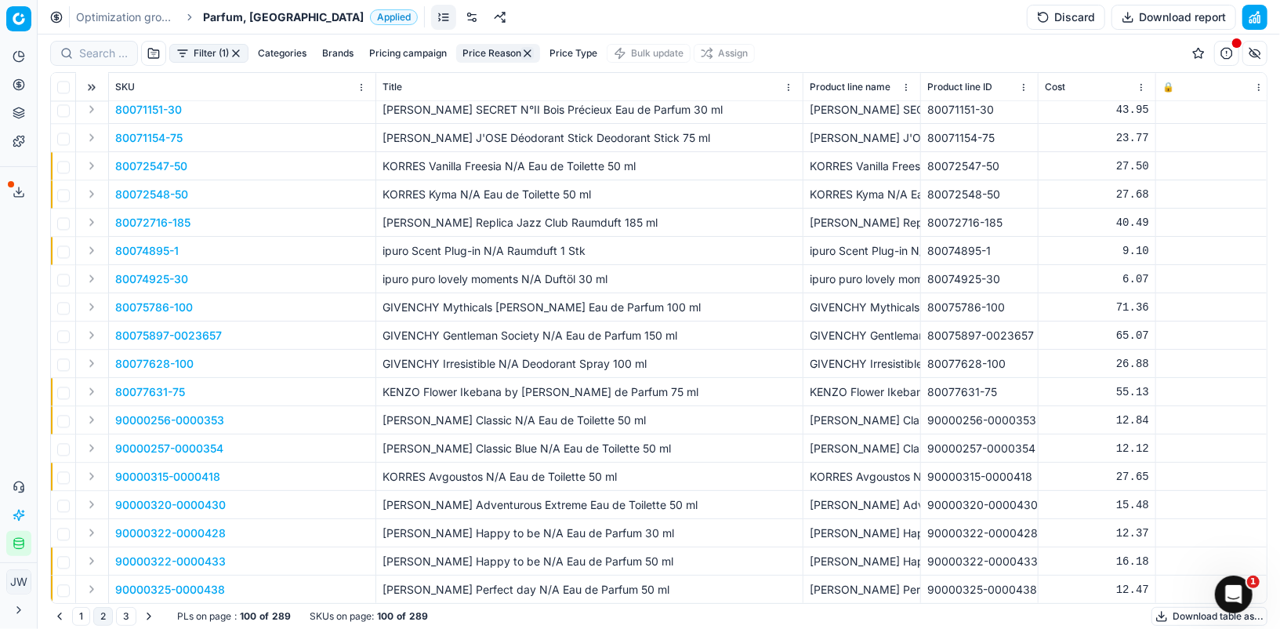
scroll to position [2231, 0]
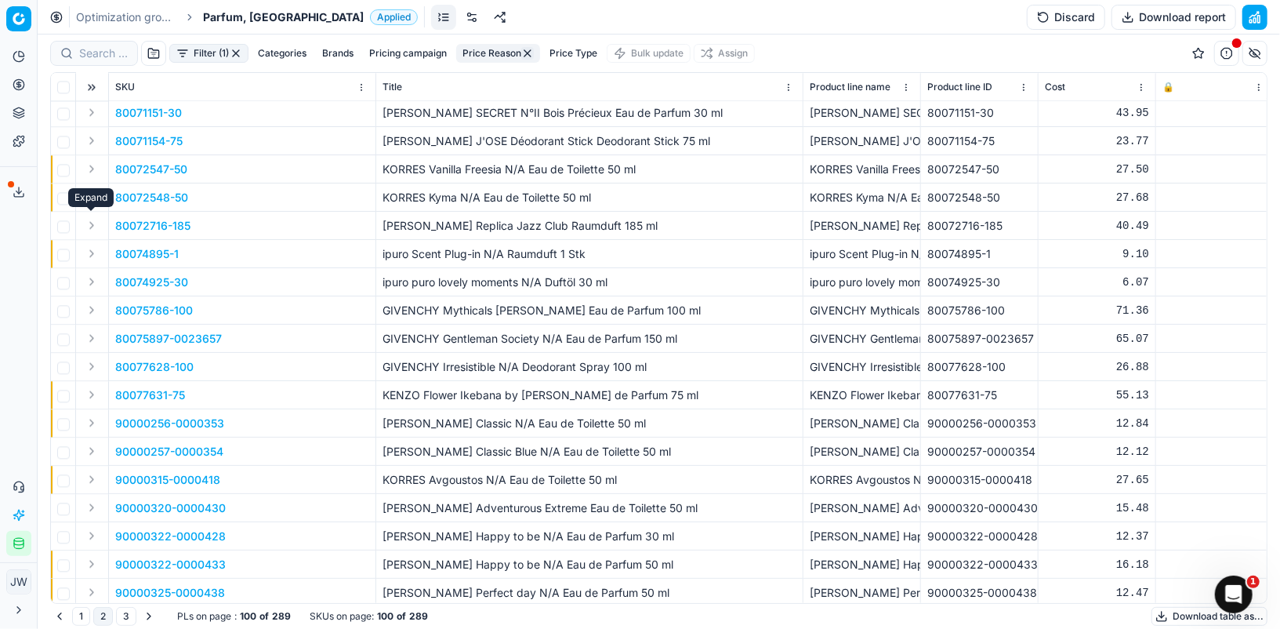
click at [90, 223] on button "Expand" at bounding box center [91, 225] width 19 height 19
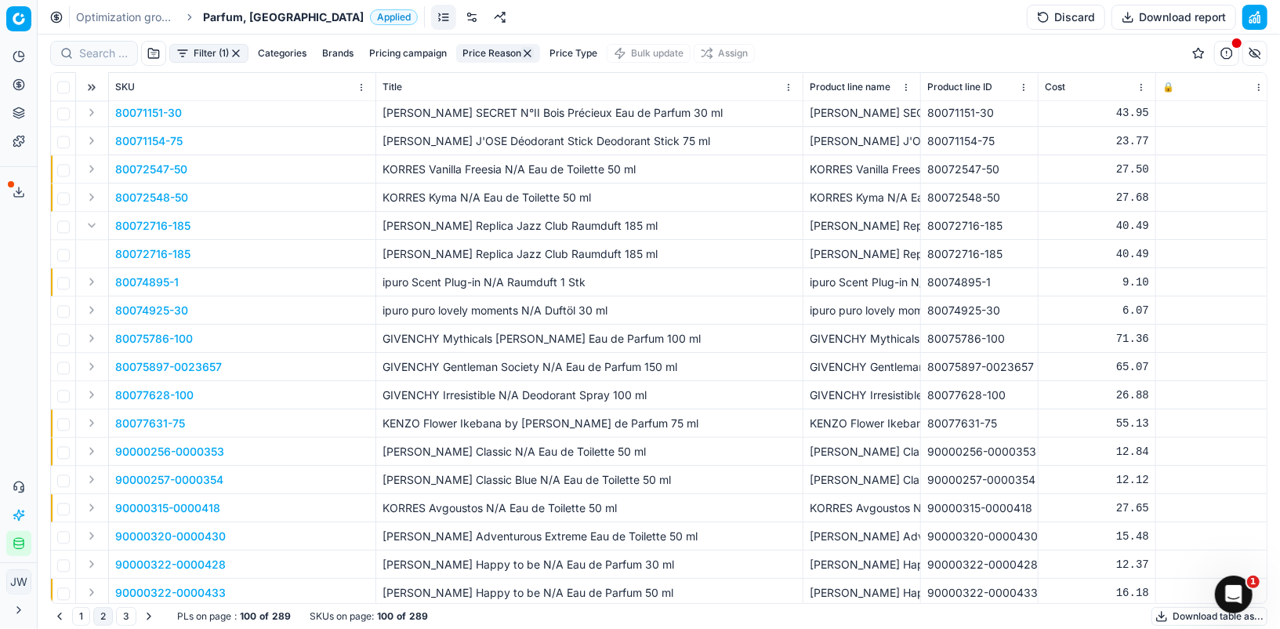
click at [147, 242] on td "80072716-185" at bounding box center [242, 254] width 267 height 28
click at [148, 246] on p "80072716-185" at bounding box center [152, 254] width 75 height 16
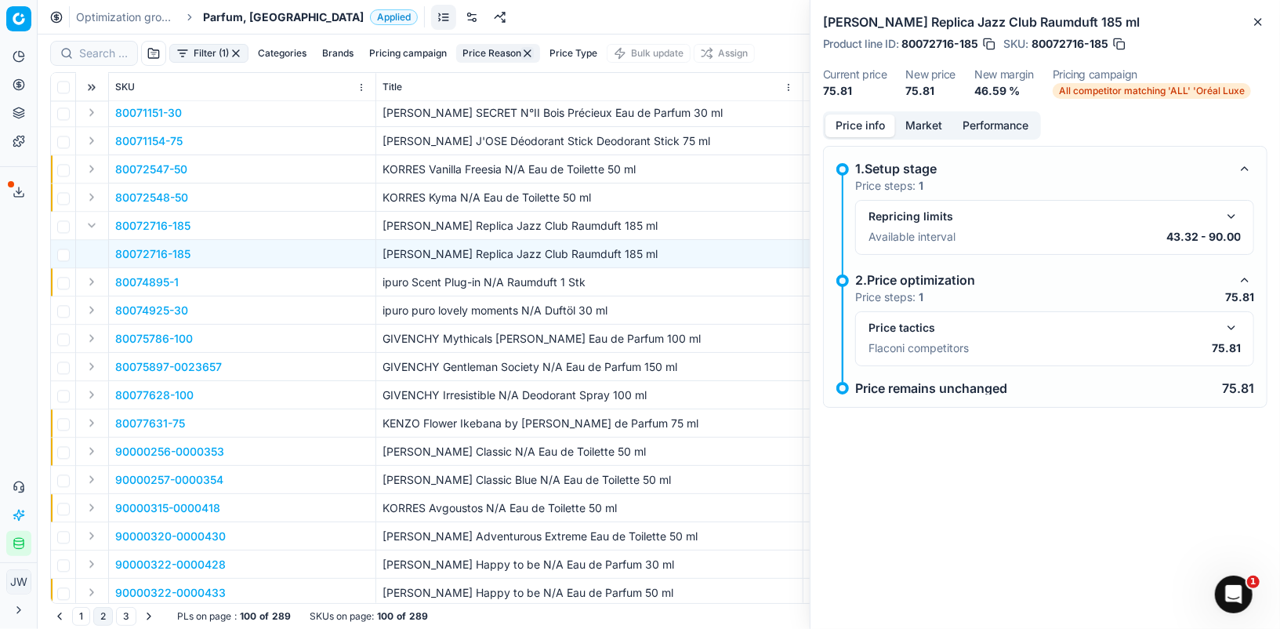
click at [1233, 319] on button "button" at bounding box center [1231, 327] width 19 height 19
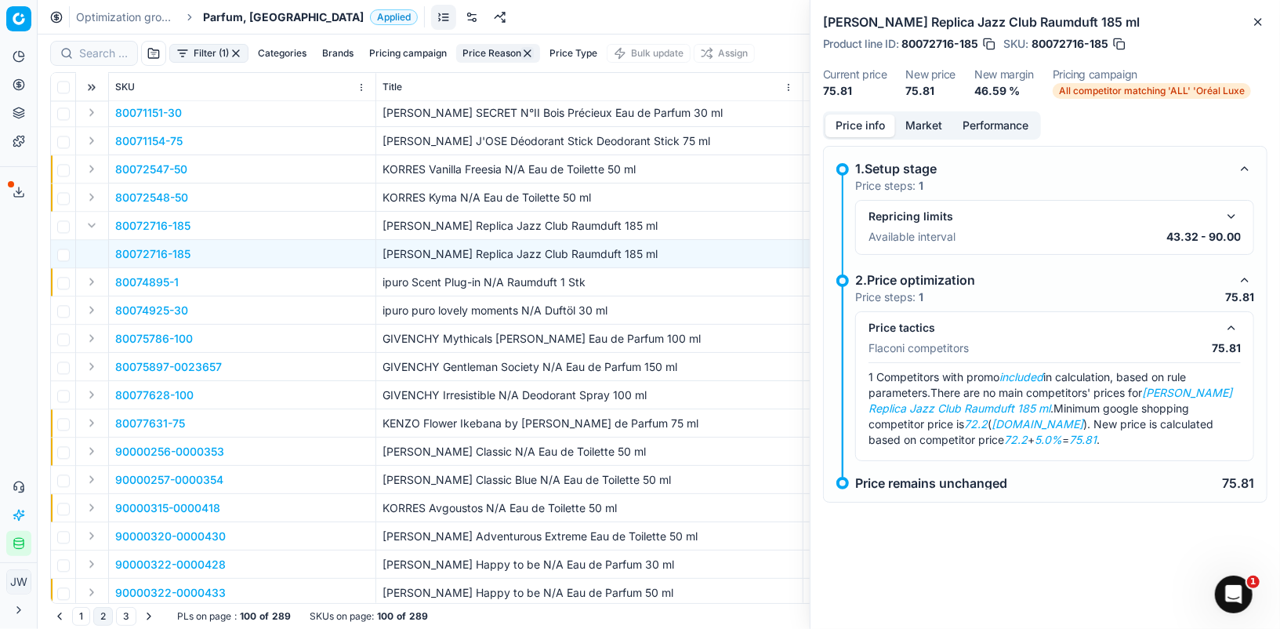
click at [921, 121] on button "Market" at bounding box center [923, 125] width 57 height 23
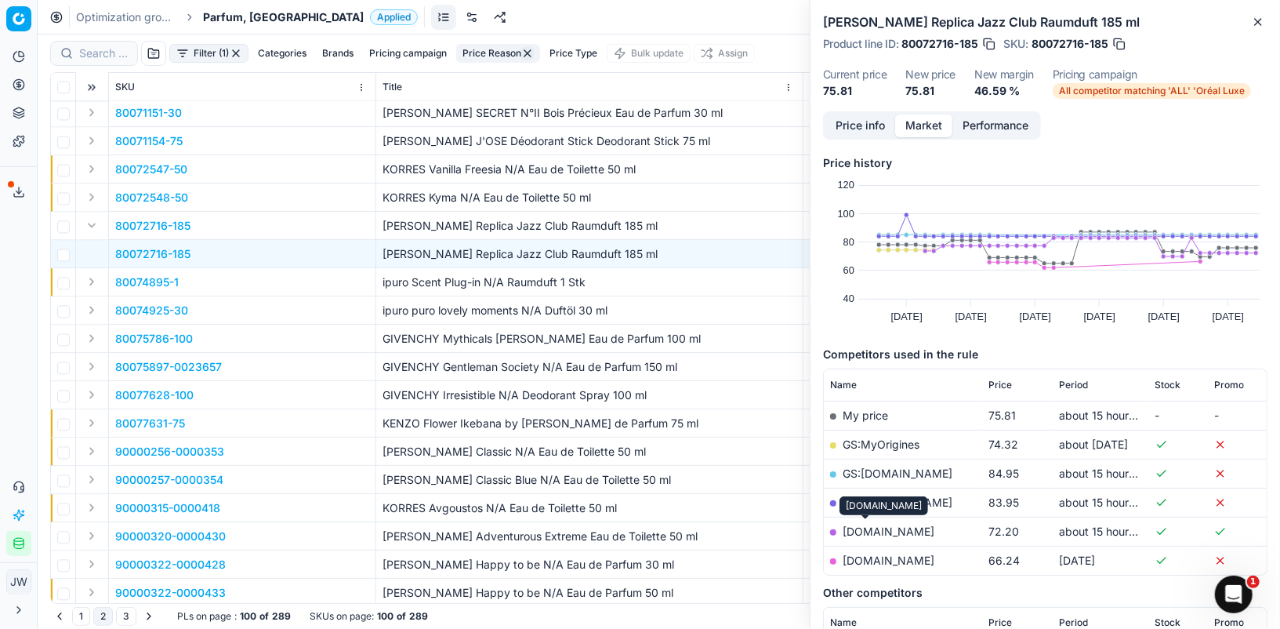
click at [863, 527] on link "[DOMAIN_NAME]" at bounding box center [889, 530] width 92 height 13
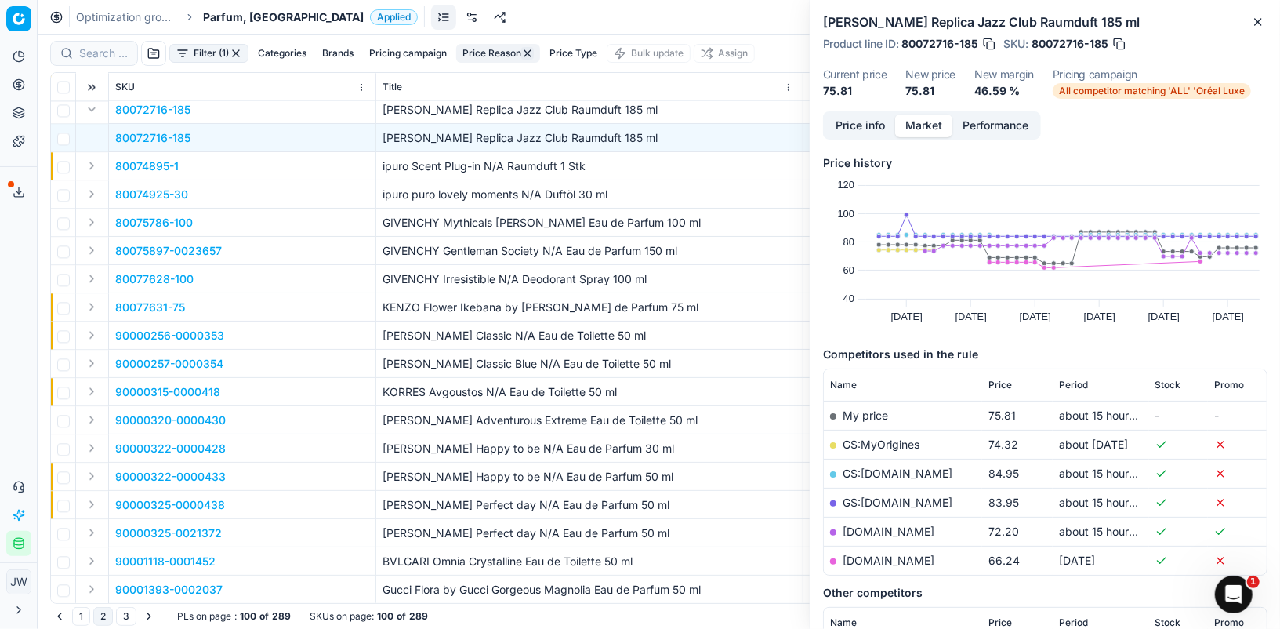
click at [131, 618] on button "3" at bounding box center [126, 616] width 20 height 19
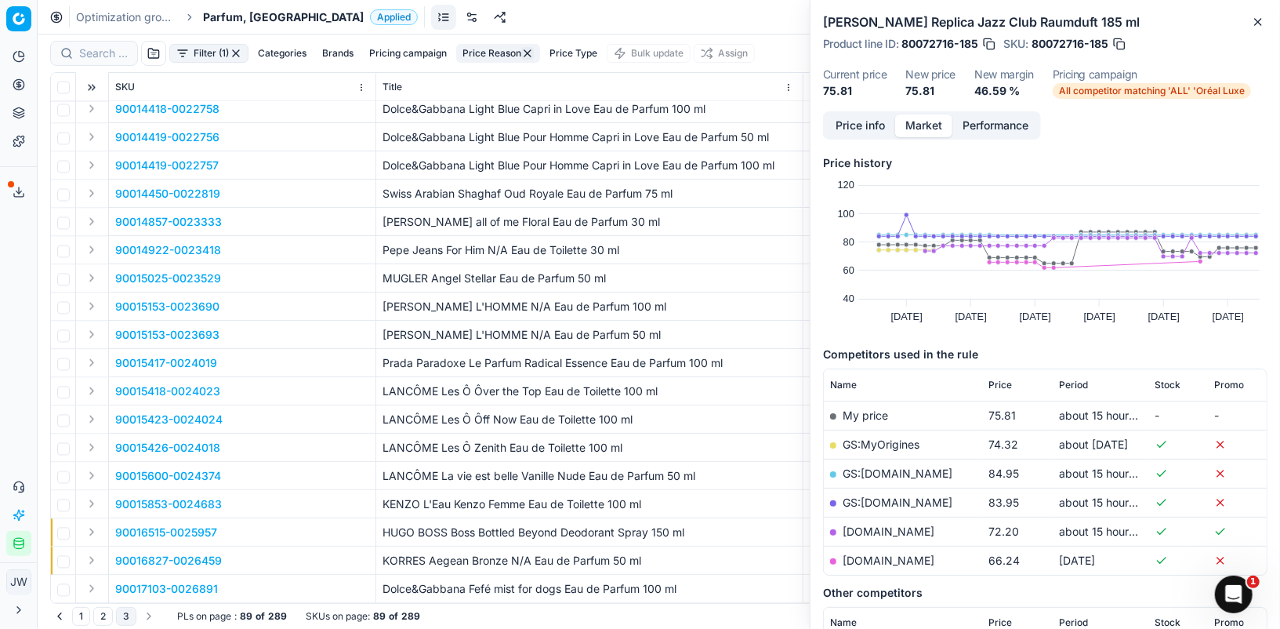
scroll to position [2008, 0]
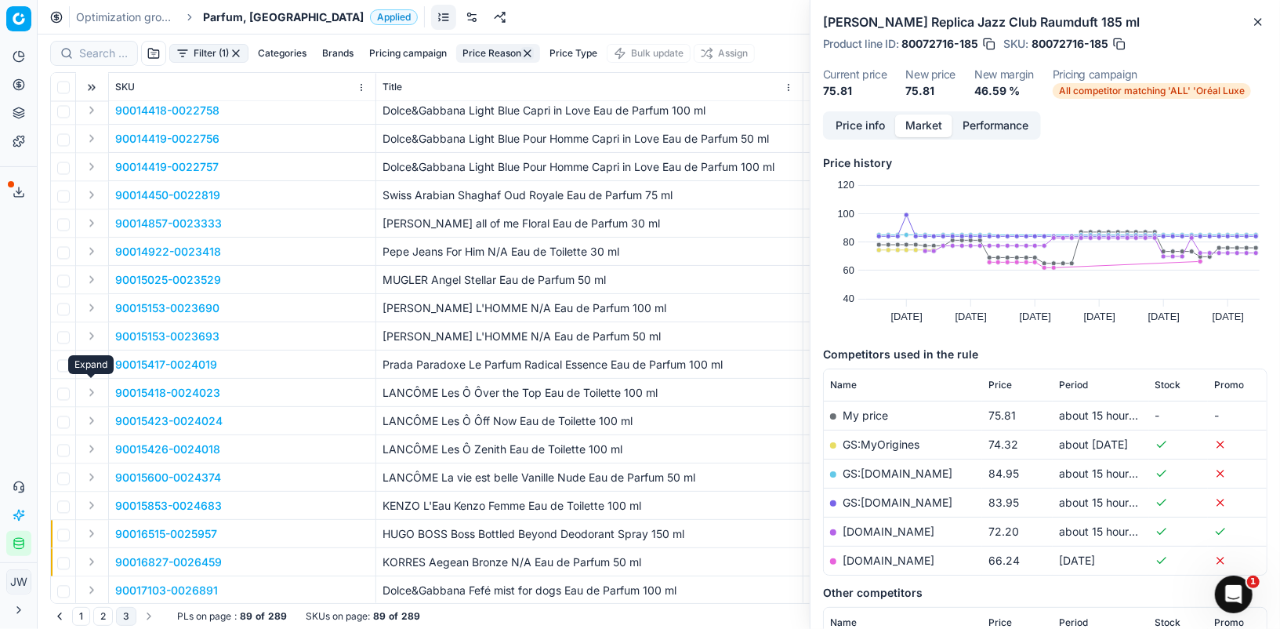
click at [93, 392] on button "Expand" at bounding box center [91, 391] width 19 height 19
click at [150, 418] on p "90015418-0024023" at bounding box center [167, 421] width 105 height 16
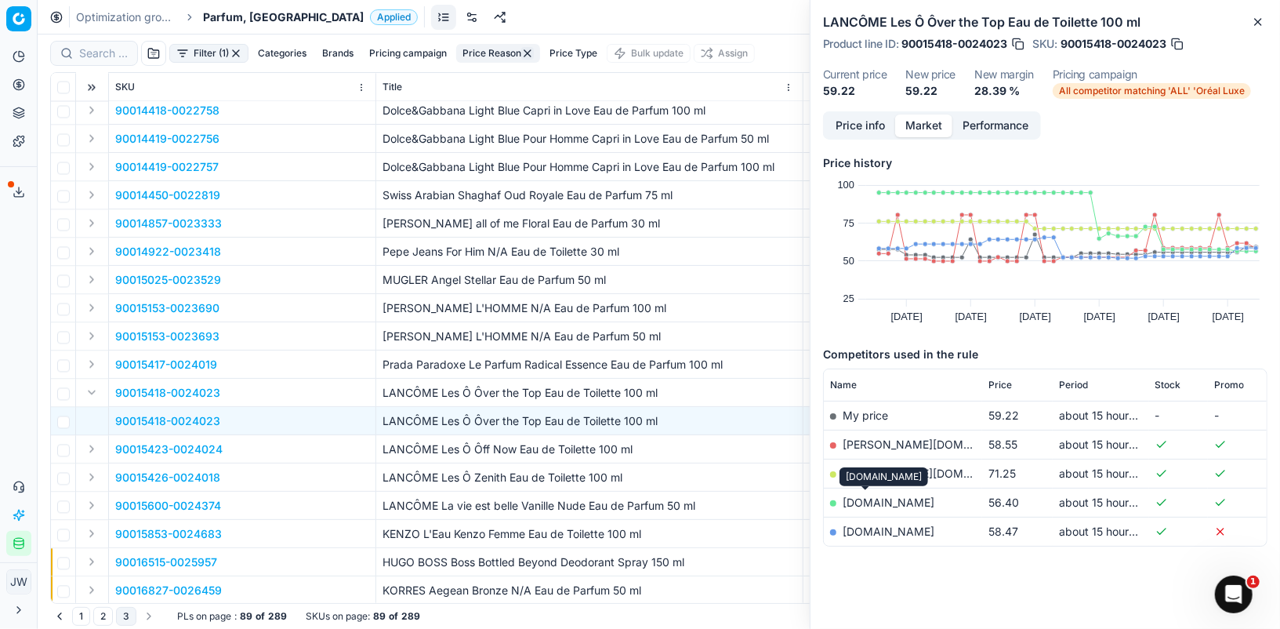
click at [852, 498] on link "[DOMAIN_NAME]" at bounding box center [889, 501] width 92 height 13
click at [240, 49] on button "button" at bounding box center [236, 53] width 13 height 13
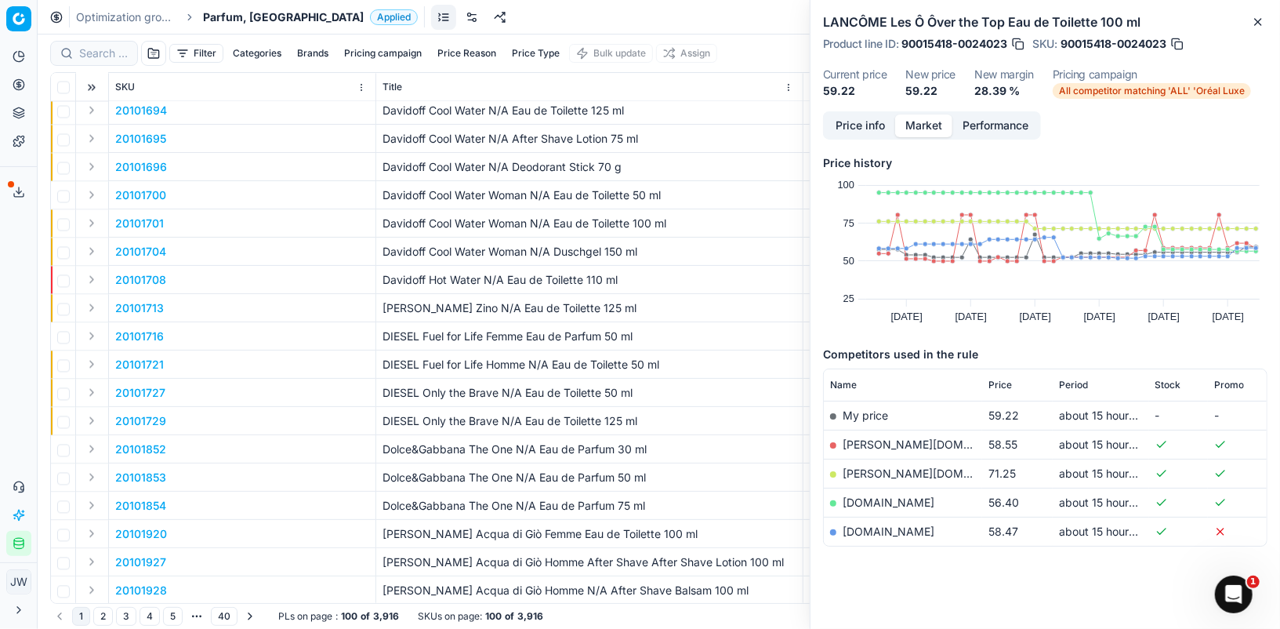
click at [93, 61] on div at bounding box center [94, 53] width 88 height 25
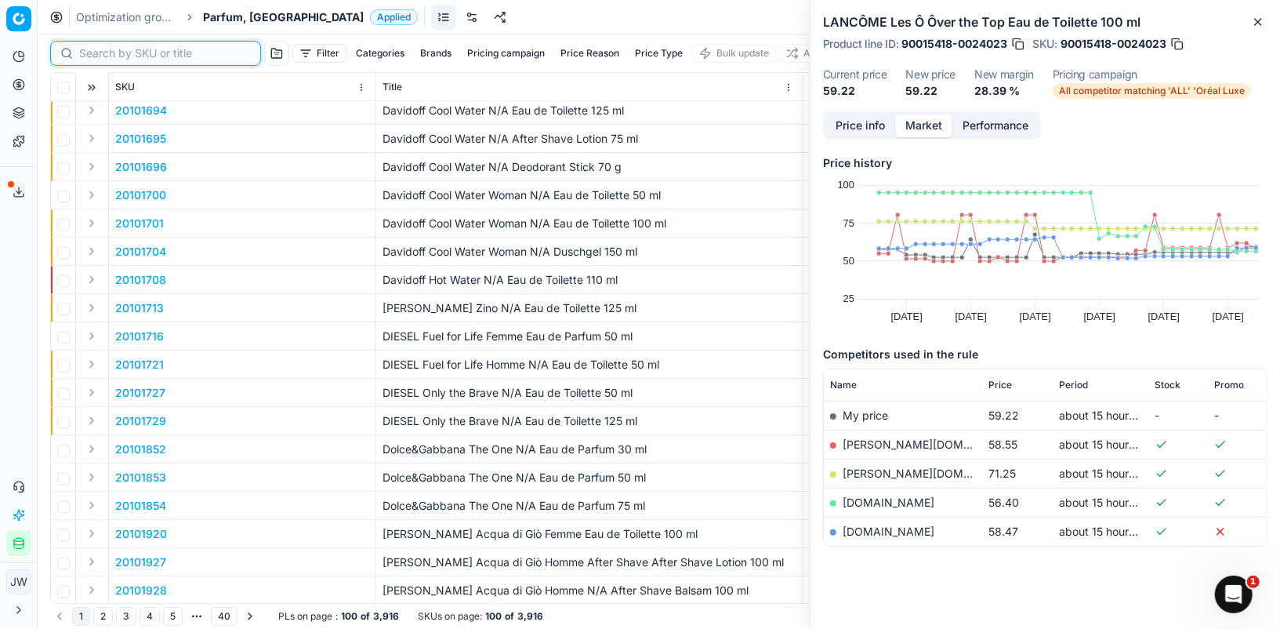
paste input "80069829-100"
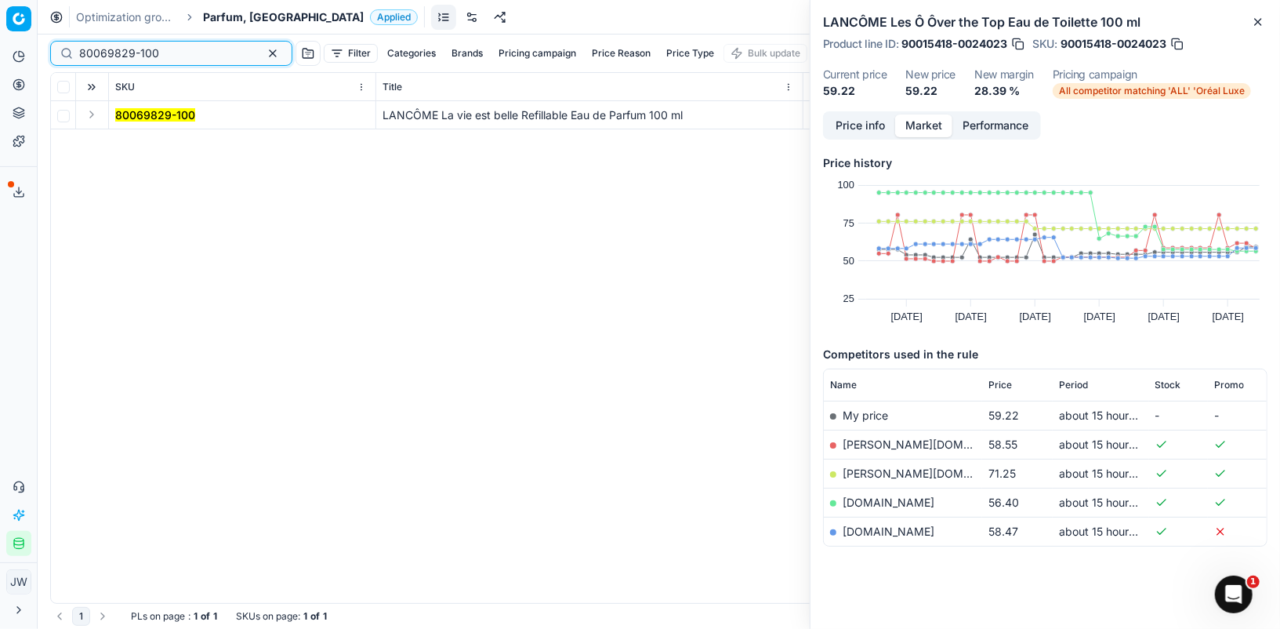
type input "80069829-100"
click at [88, 111] on button "Expand" at bounding box center [91, 114] width 19 height 19
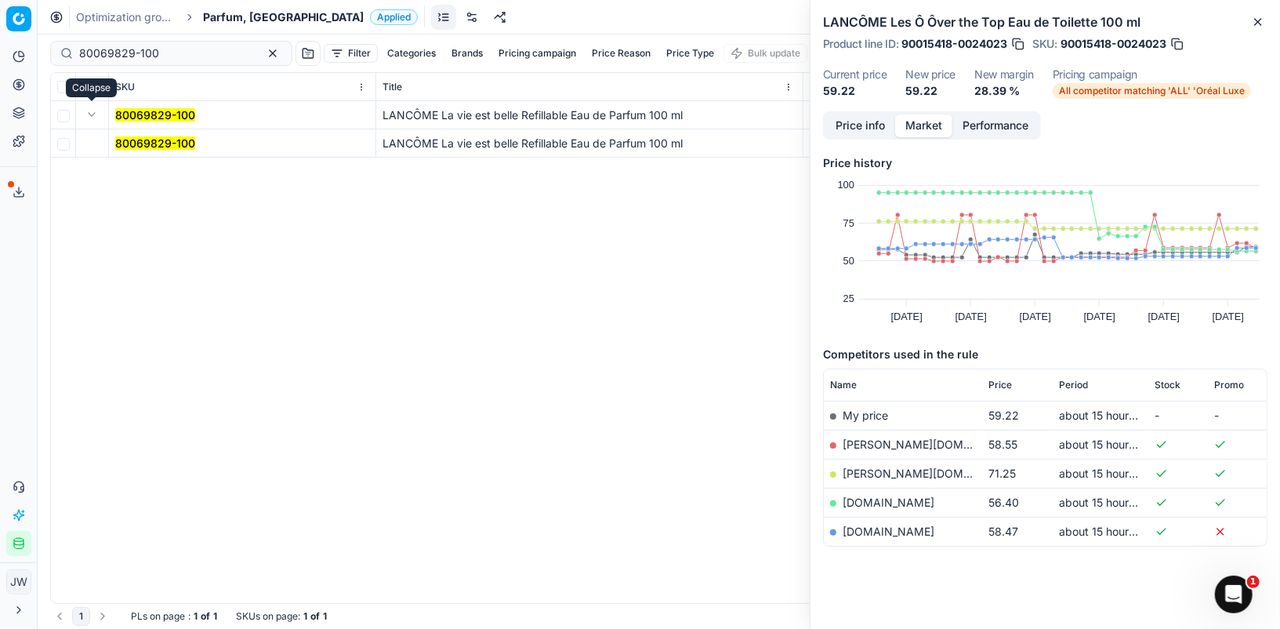
click at [128, 140] on mark "80069829-100" at bounding box center [155, 142] width 80 height 13
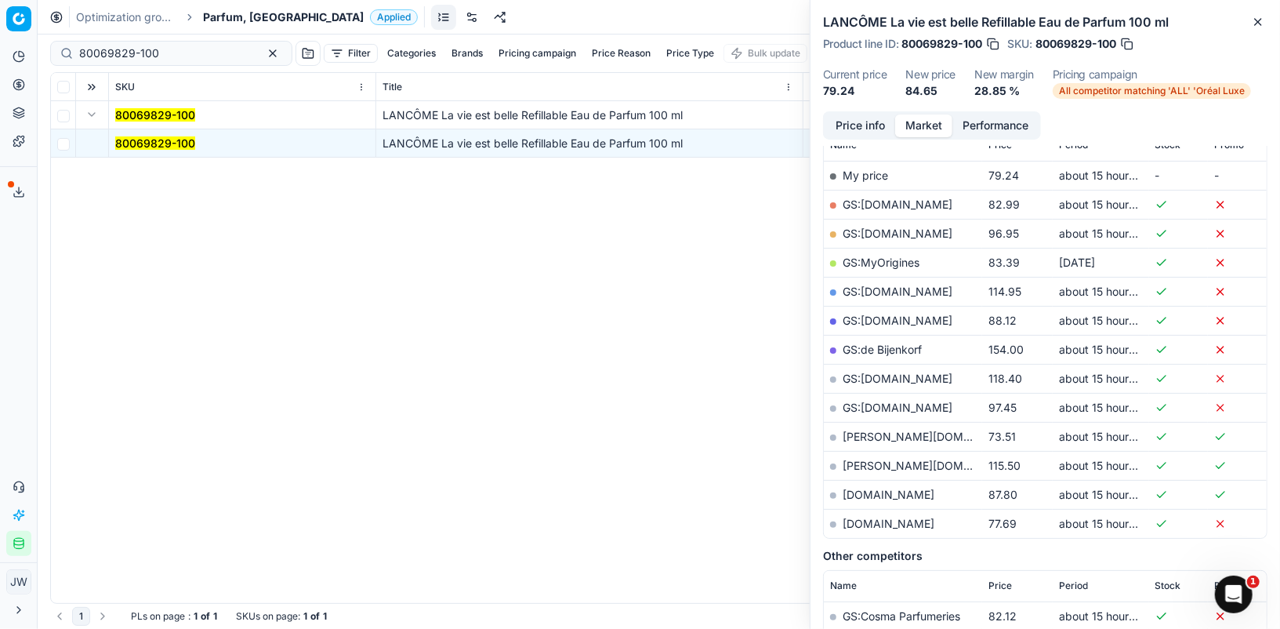
scroll to position [241, 0]
click at [855, 488] on link "[DOMAIN_NAME]" at bounding box center [889, 492] width 92 height 13
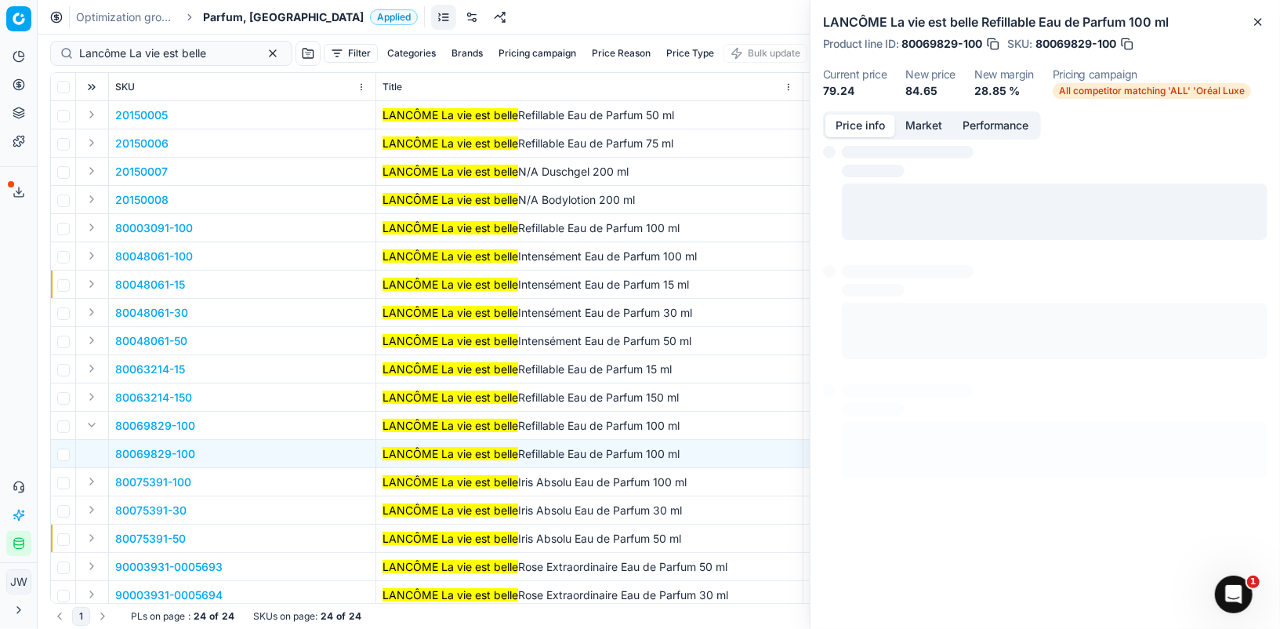
click at [869, 126] on button "Price info" at bounding box center [860, 125] width 70 height 23
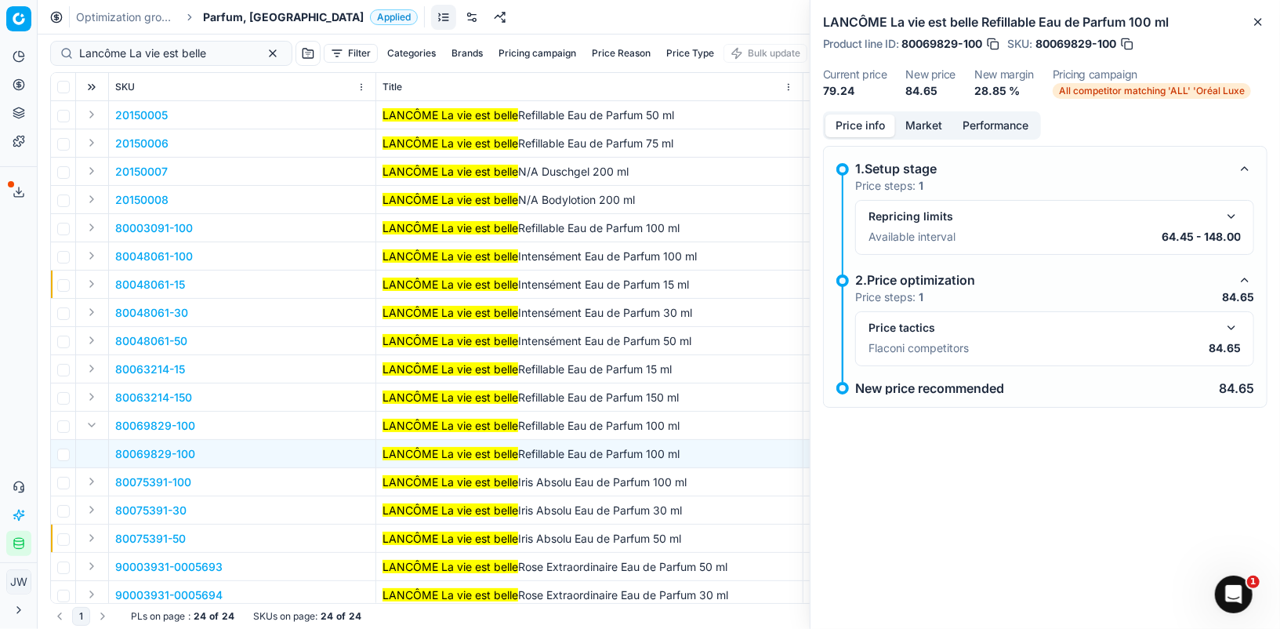
click at [1232, 325] on button "button" at bounding box center [1231, 327] width 19 height 19
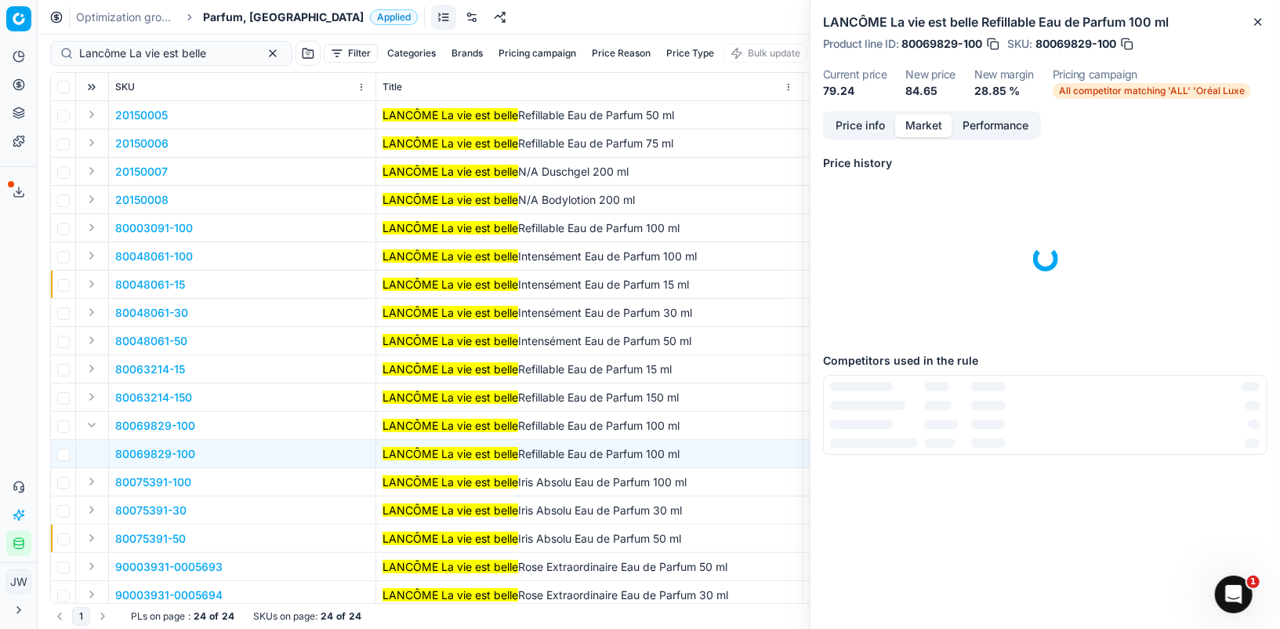
click at [916, 123] on button "Market" at bounding box center [923, 125] width 57 height 23
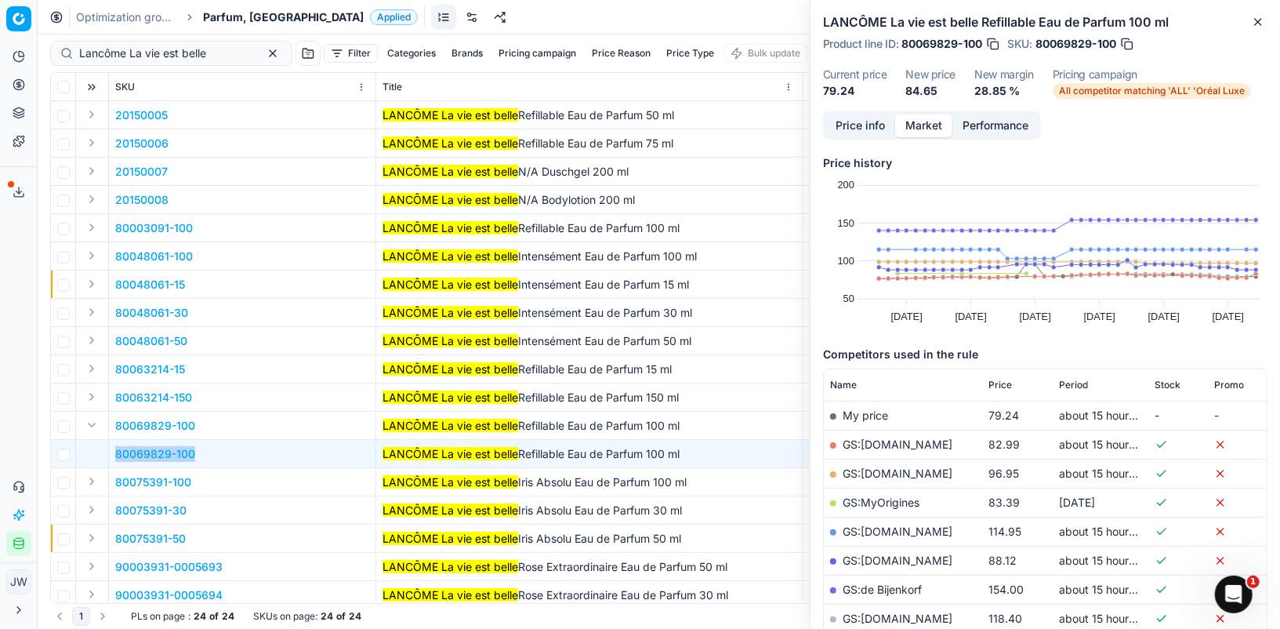
drag, startPoint x: 202, startPoint y: 453, endPoint x: 118, endPoint y: 448, distance: 84.8
click at [118, 448] on td "80069829-100" at bounding box center [242, 454] width 267 height 28
copy span "80069829-100"
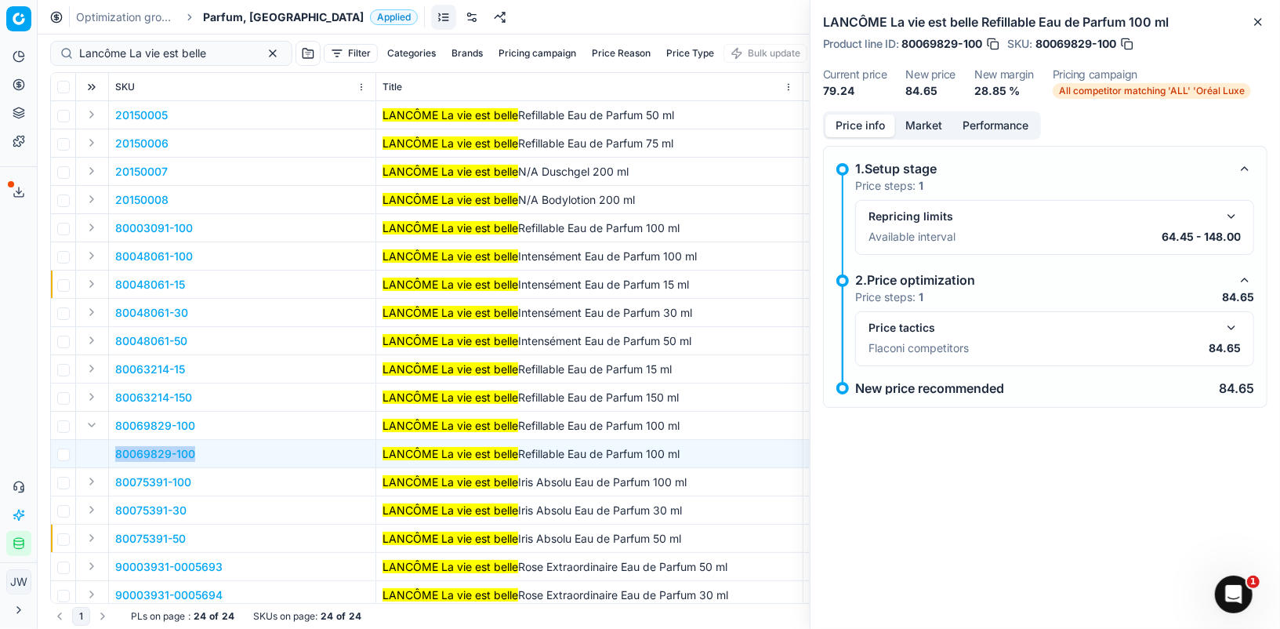
click at [865, 129] on button "Price info" at bounding box center [860, 125] width 70 height 23
click at [1232, 323] on button "button" at bounding box center [1231, 327] width 19 height 19
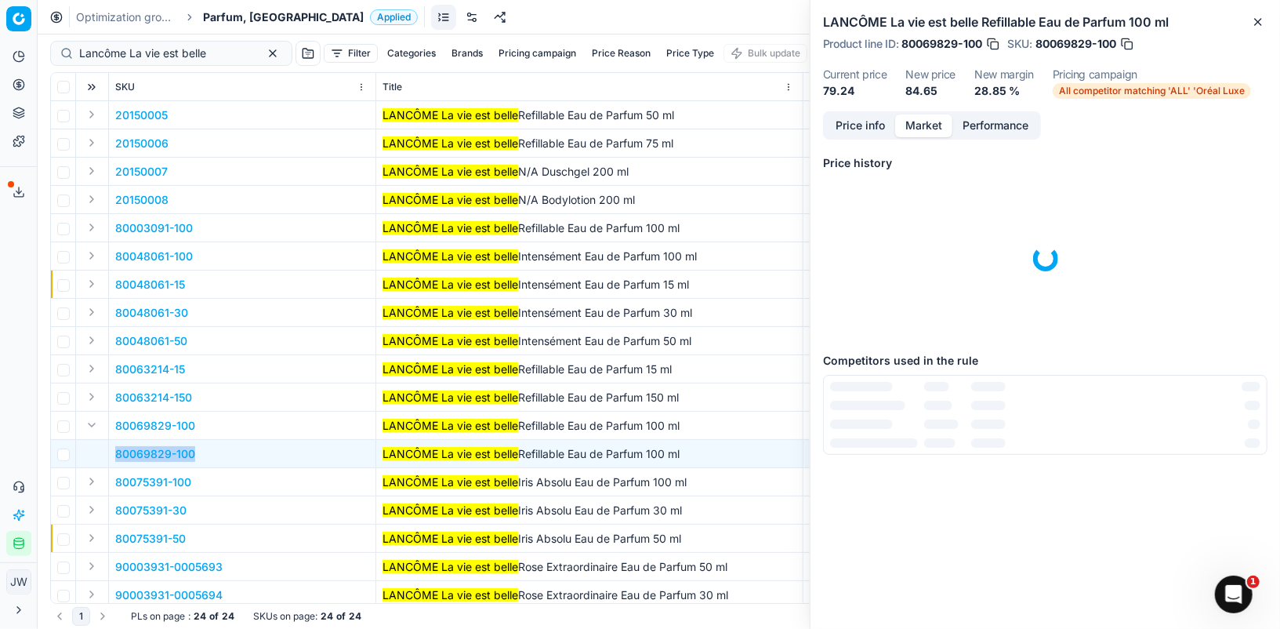
click at [926, 133] on button "Market" at bounding box center [923, 125] width 57 height 23
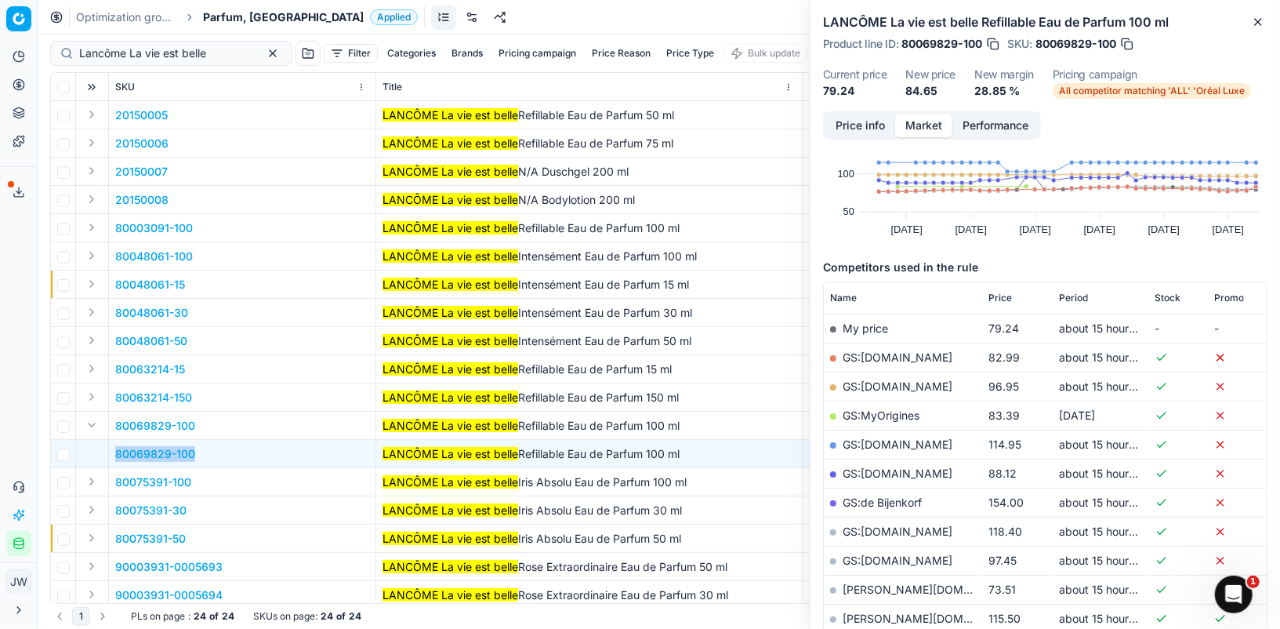
scroll to position [89, 0]
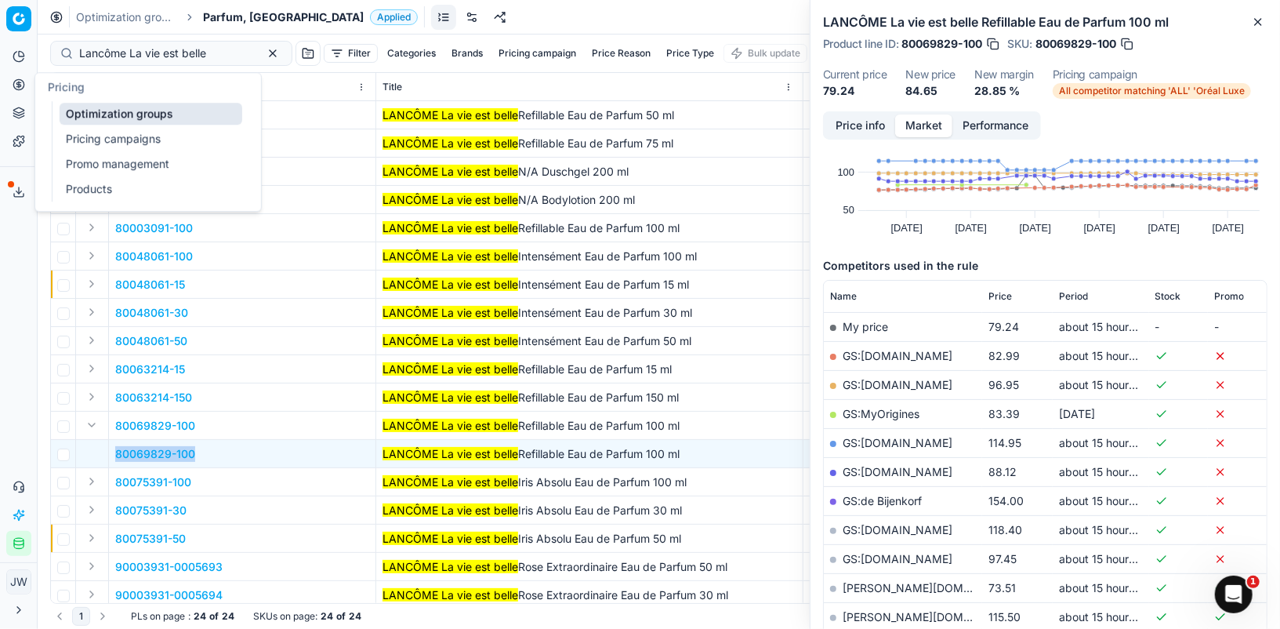
click at [18, 82] on icon at bounding box center [19, 84] width 13 height 13
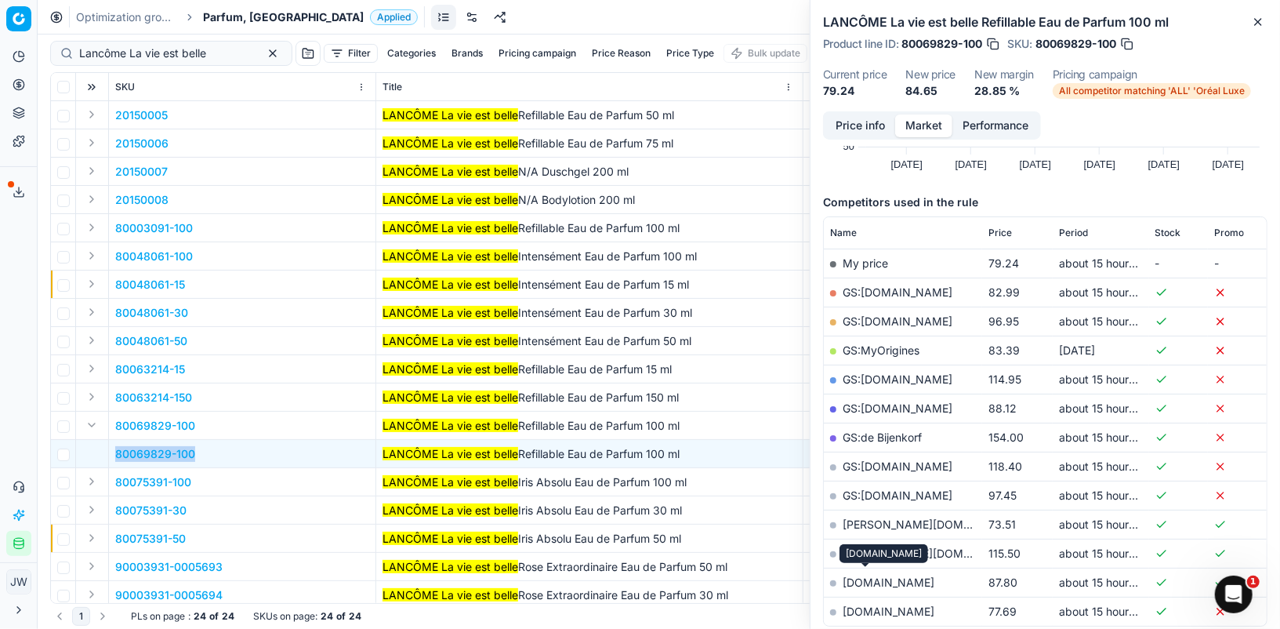
click at [870, 575] on link "[DOMAIN_NAME]" at bounding box center [889, 581] width 92 height 13
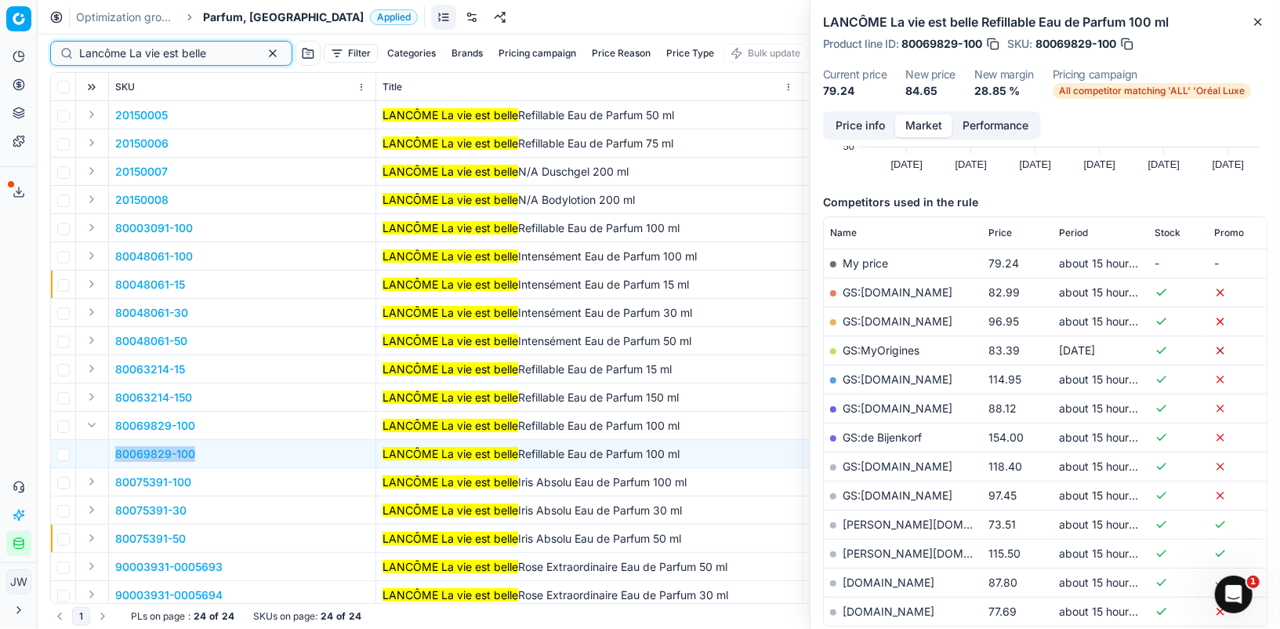
click at [263, 57] on button "button" at bounding box center [272, 53] width 19 height 19
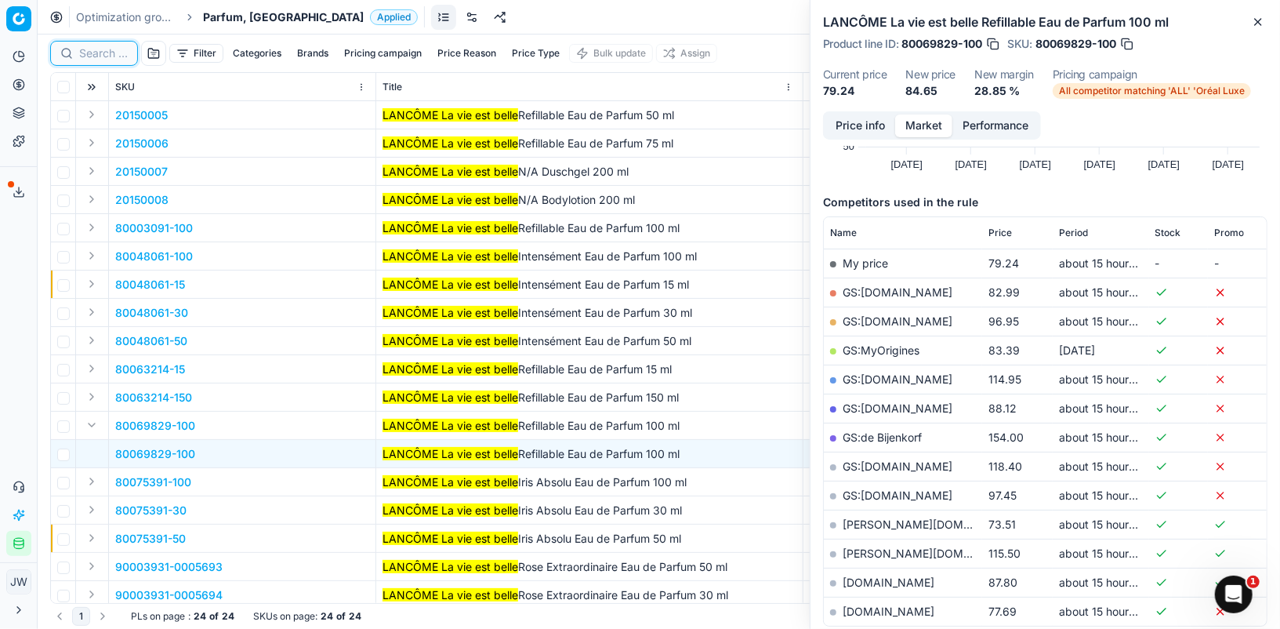
click at [90, 58] on input at bounding box center [103, 53] width 49 height 16
paste input "80008354-100"
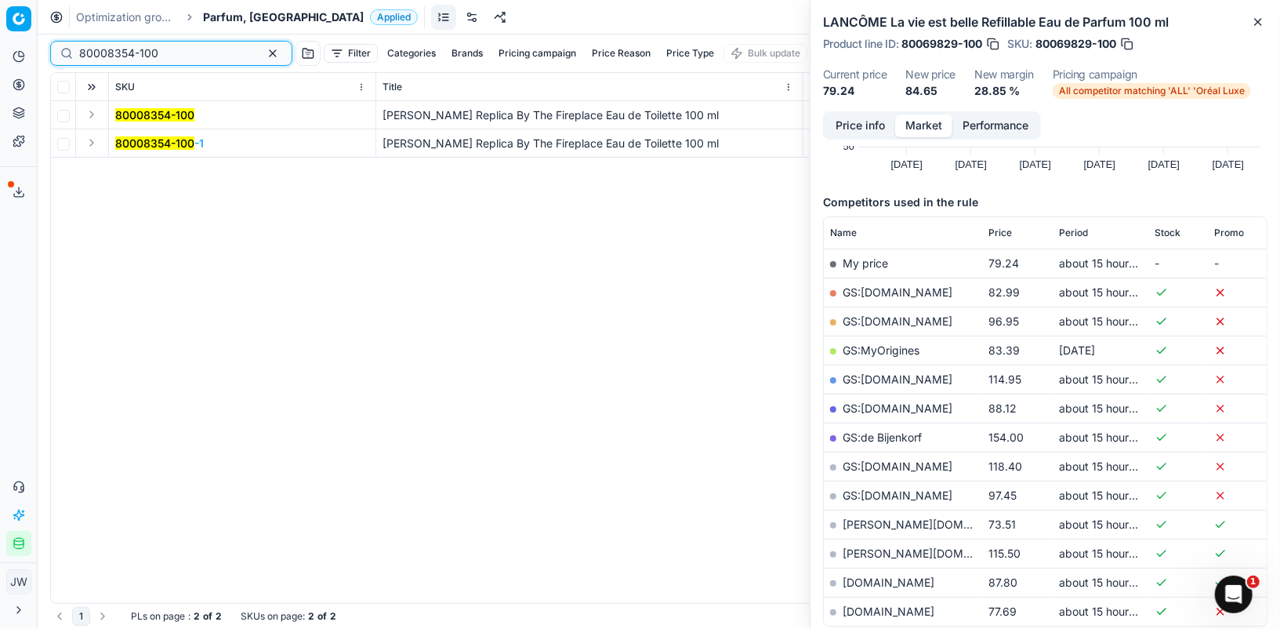
type input "80008354-100"
click at [87, 135] on button "Expand" at bounding box center [91, 142] width 19 height 19
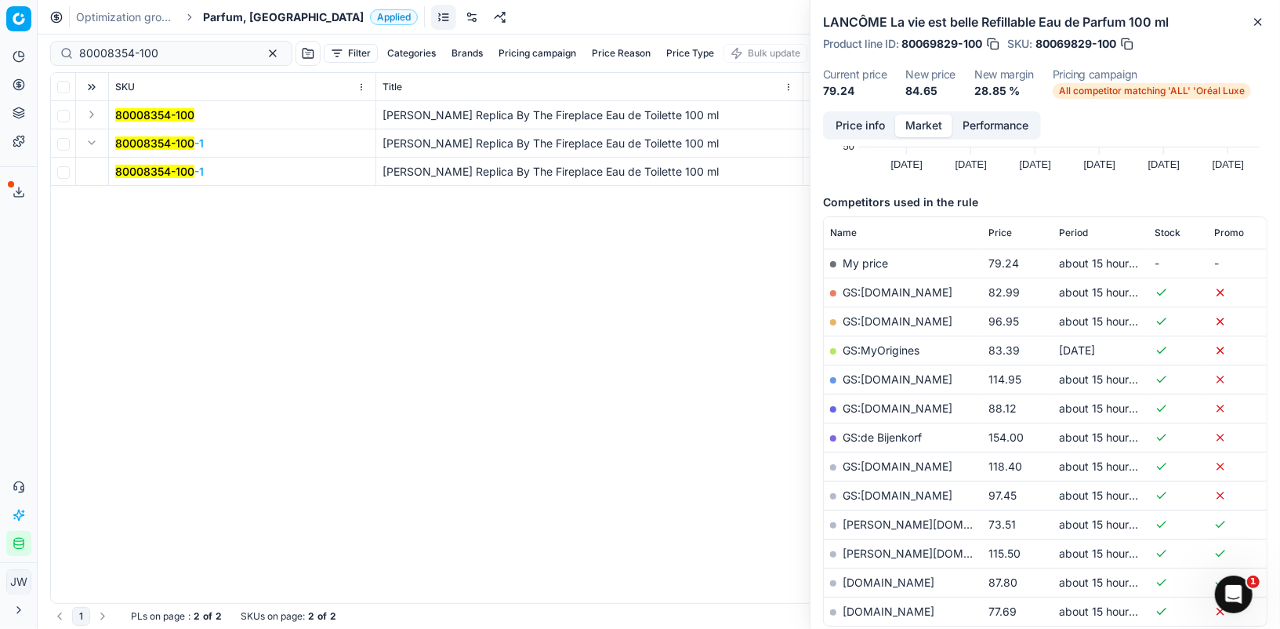
click at [141, 165] on mark "80008354-100" at bounding box center [154, 171] width 79 height 13
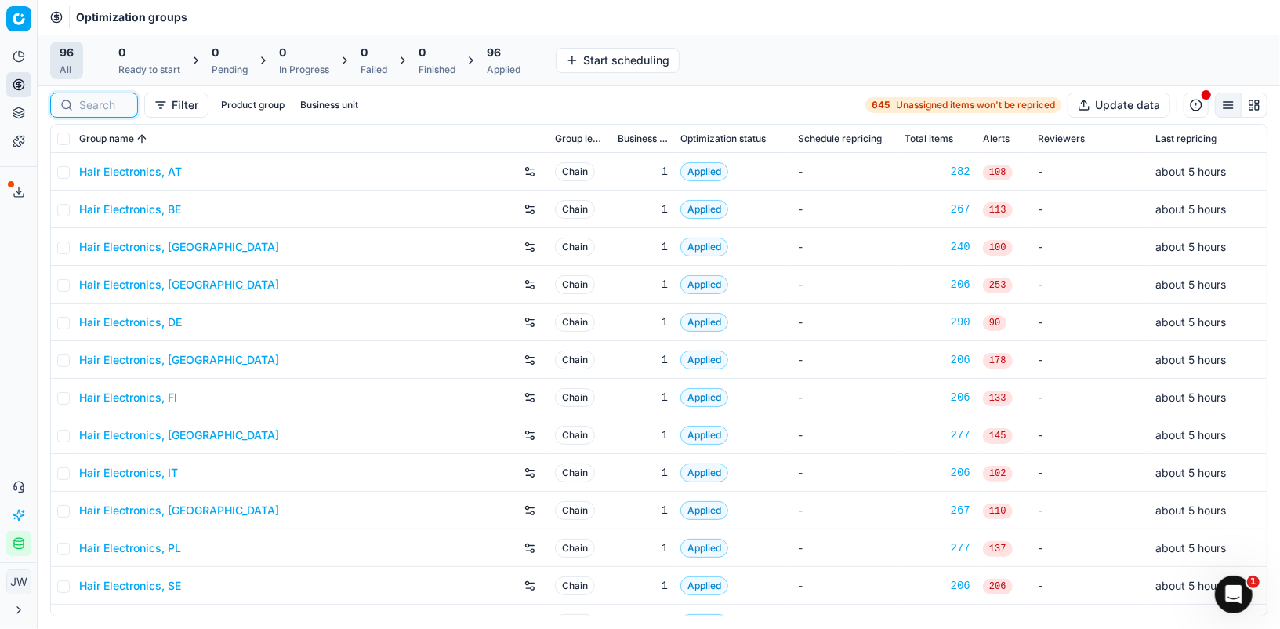
click at [95, 108] on input at bounding box center [103, 105] width 49 height 16
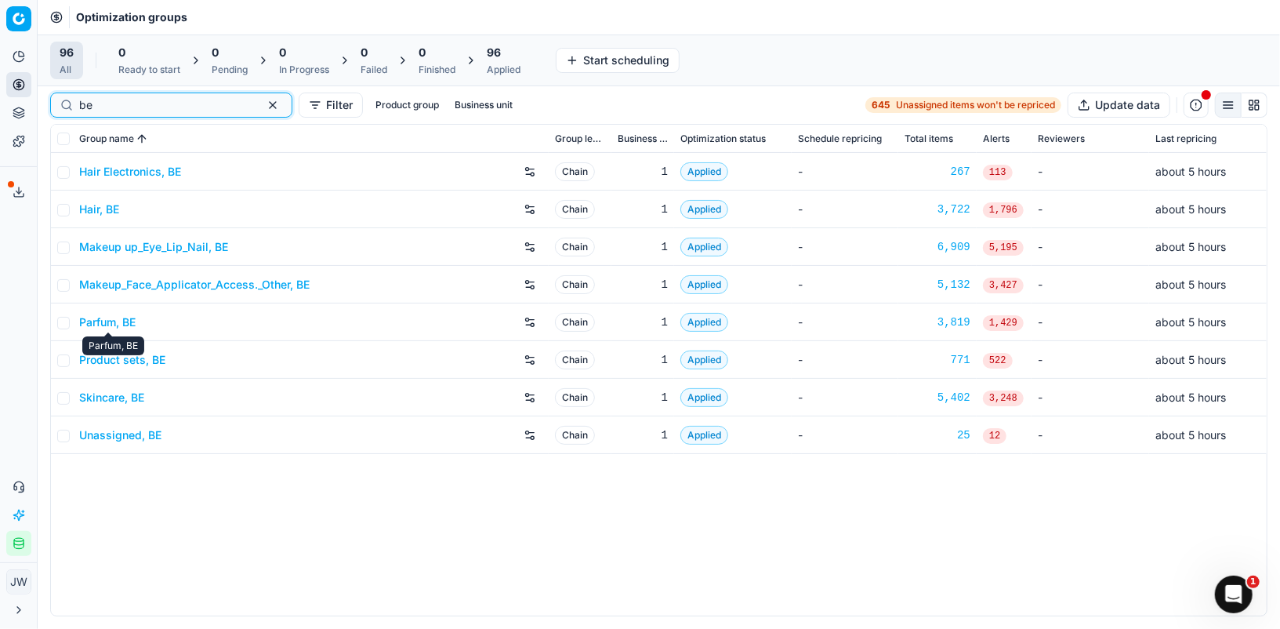
type input "be"
click at [109, 320] on link "Parfum, BE" at bounding box center [107, 322] width 56 height 16
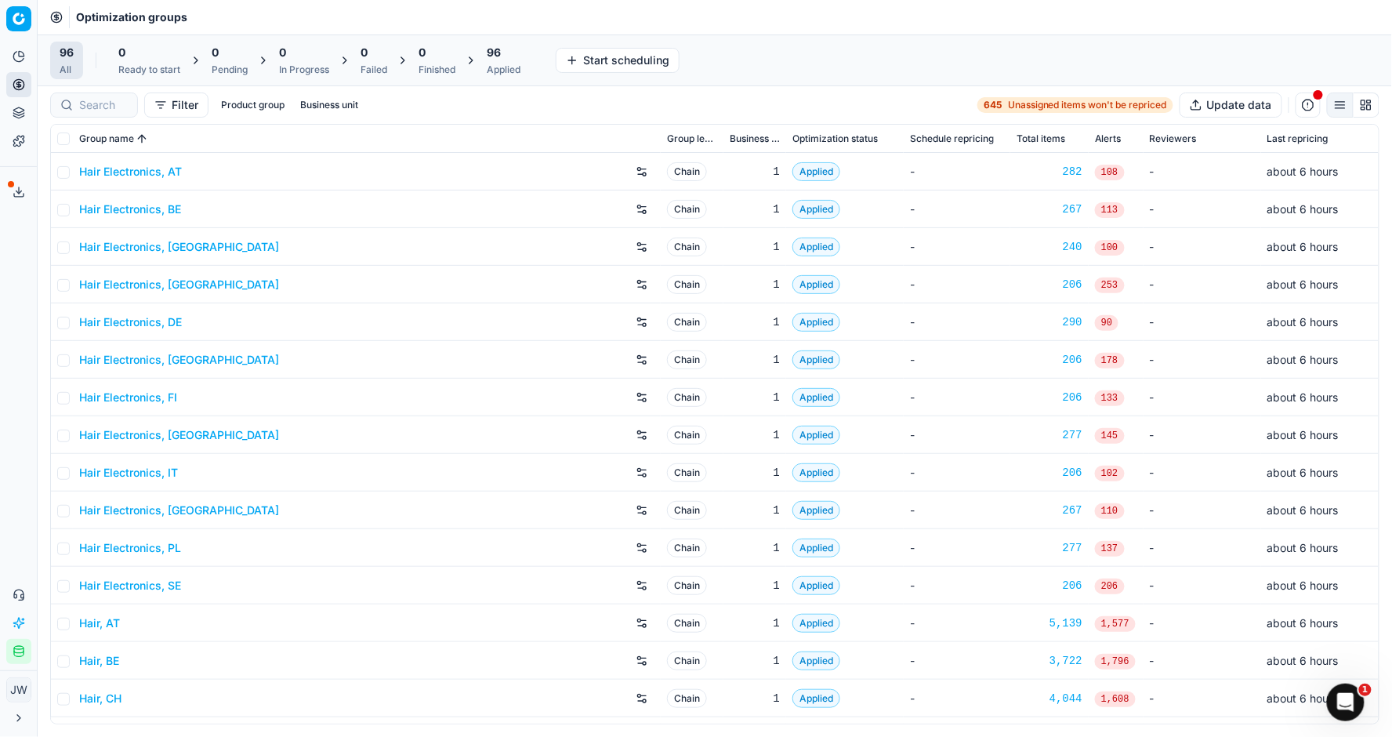
click at [90, 113] on div at bounding box center [94, 104] width 88 height 25
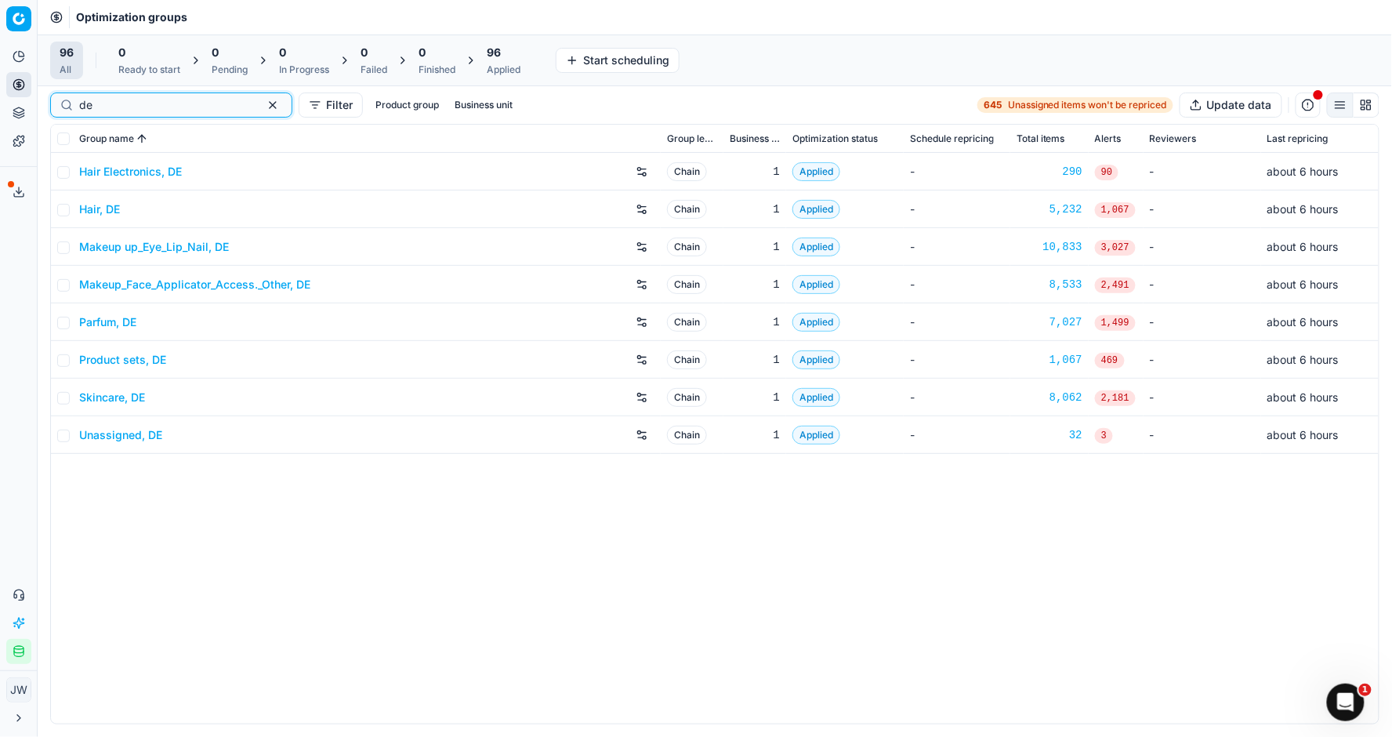
type input "de"
click at [114, 319] on link "Parfum, DE" at bounding box center [107, 322] width 57 height 16
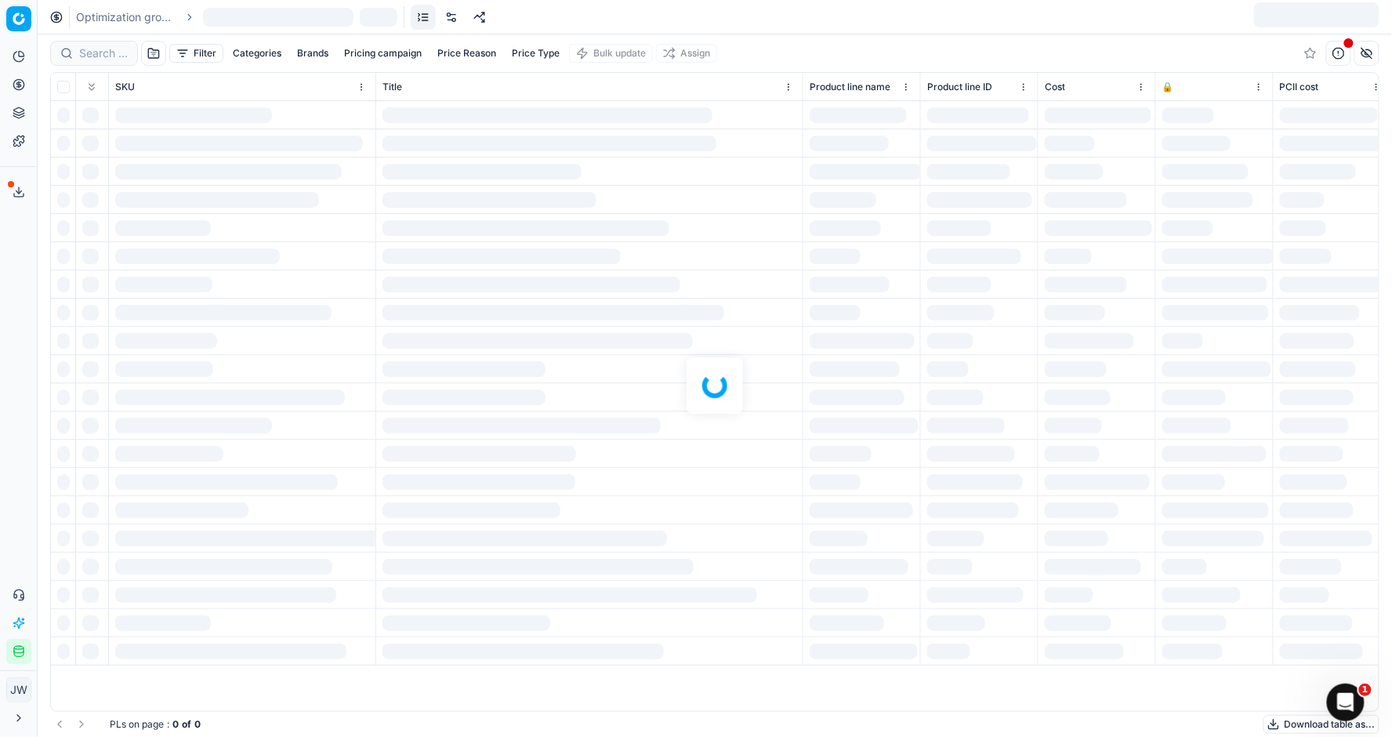
click at [105, 48] on div at bounding box center [715, 385] width 1354 height 702
click at [105, 52] on div at bounding box center [715, 385] width 1354 height 702
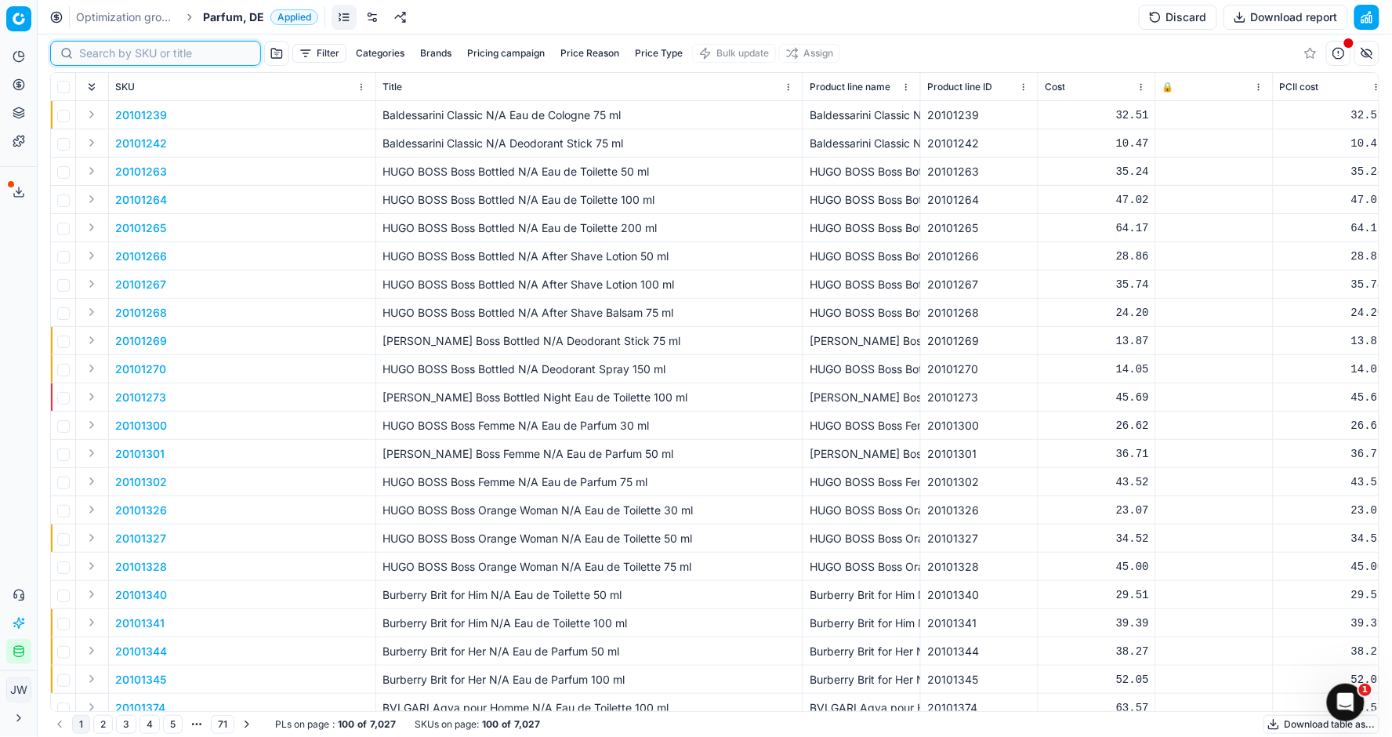
click at [105, 52] on input at bounding box center [165, 53] width 172 height 16
paste input "20120145"
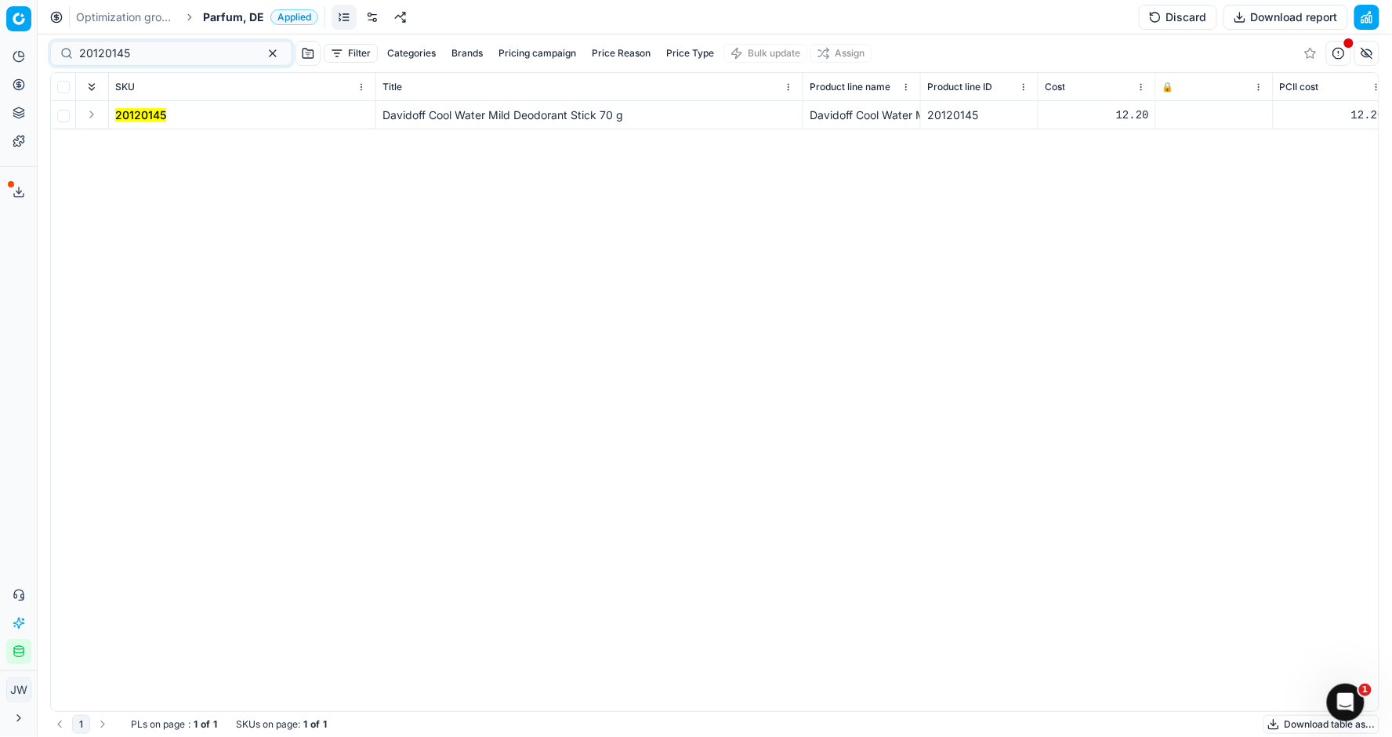
click at [96, 109] on button "Expand" at bounding box center [91, 114] width 19 height 19
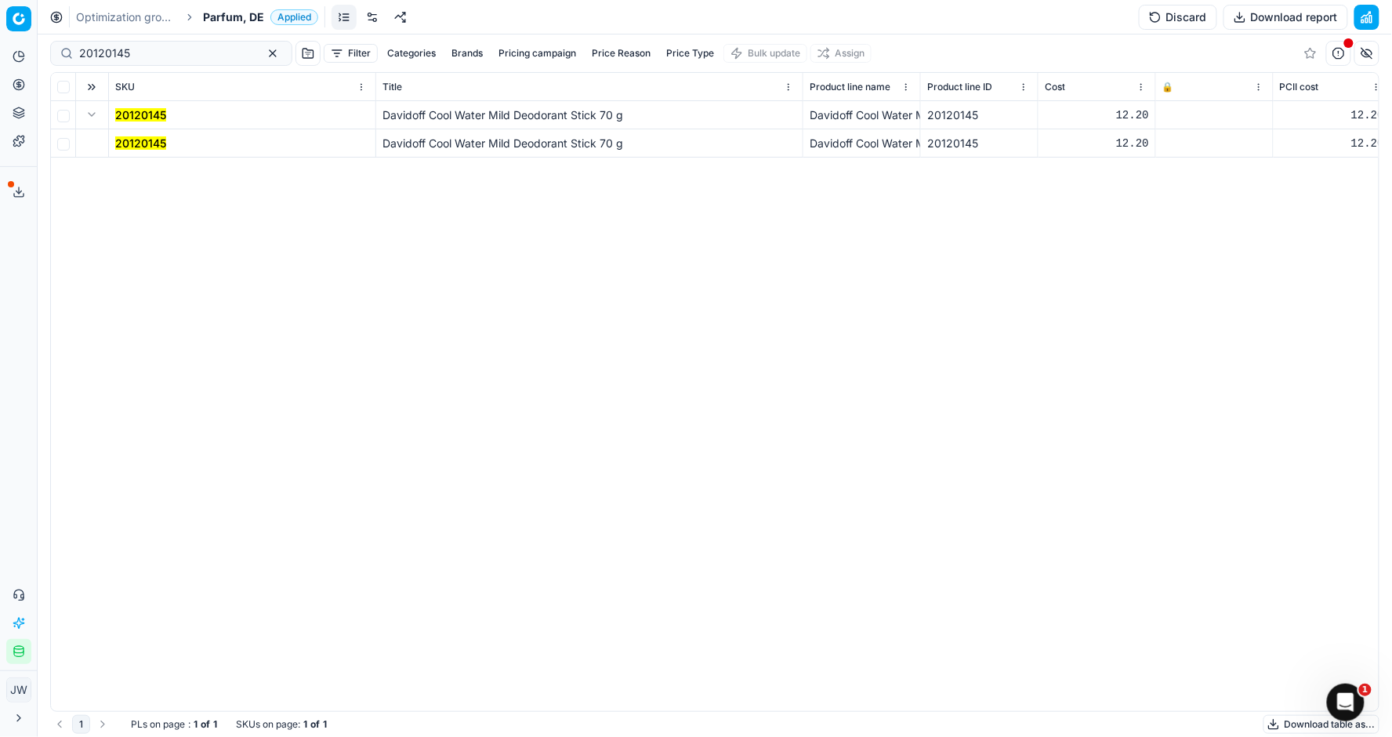
click at [128, 136] on span "20120145" at bounding box center [140, 144] width 51 height 16
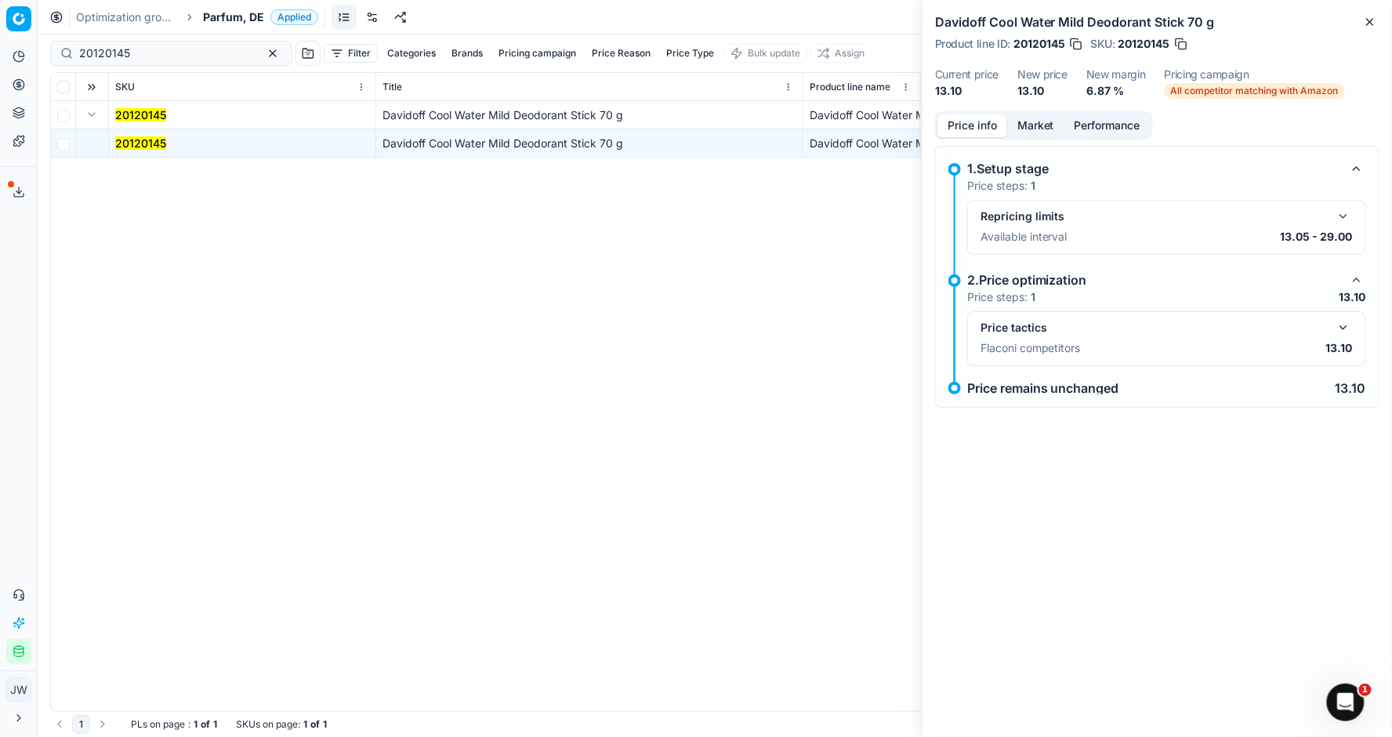
click at [1342, 326] on button "button" at bounding box center [1343, 327] width 19 height 19
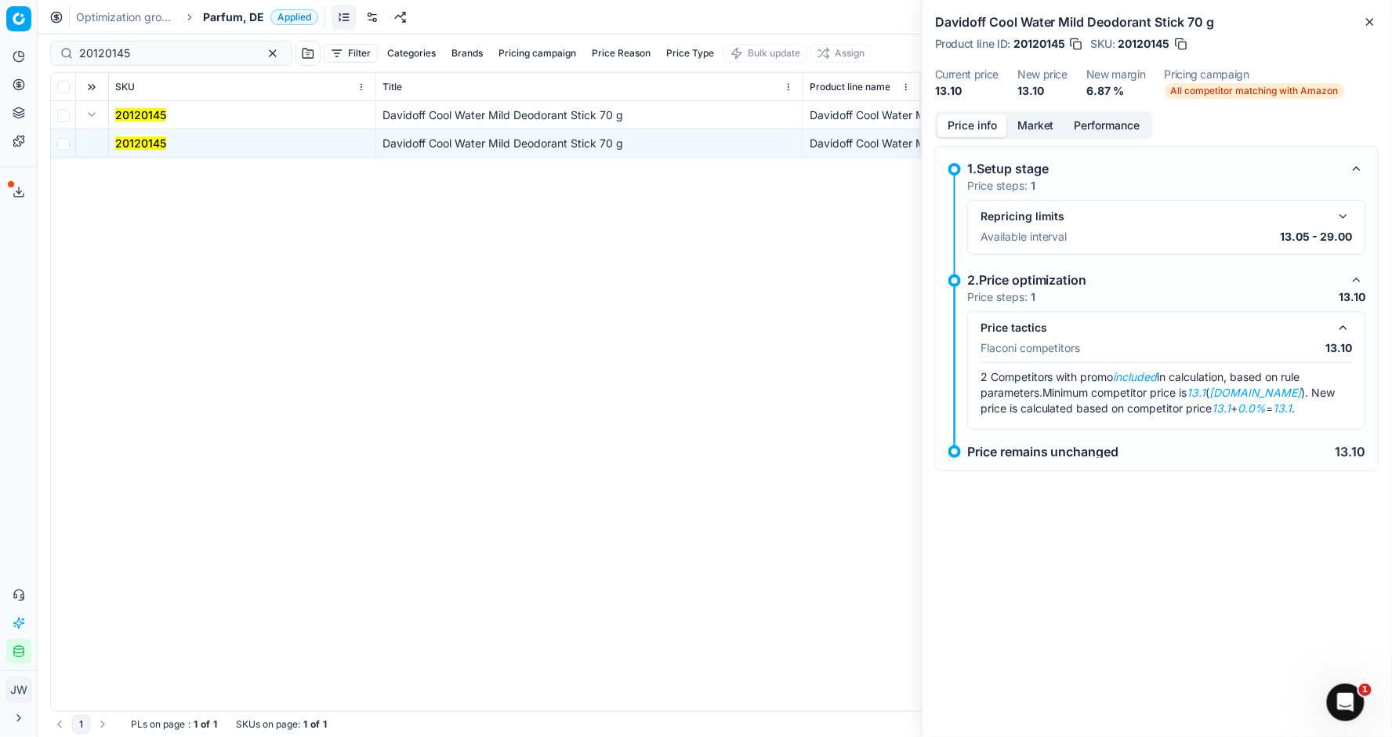
click at [1043, 130] on button "Market" at bounding box center [1035, 125] width 57 height 23
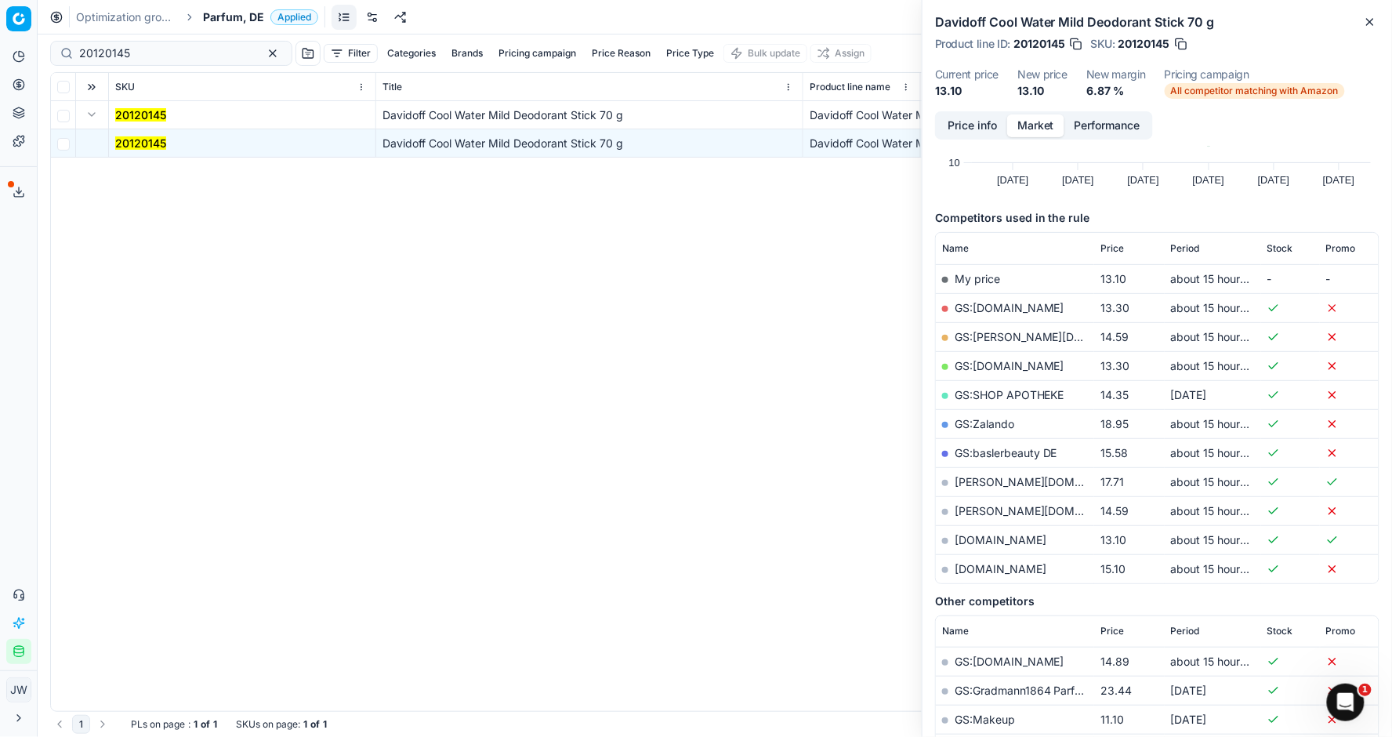
scroll to position [137, 0]
click at [986, 537] on link "notino.de" at bounding box center [1001, 538] width 92 height 13
drag, startPoint x: 176, startPoint y: 49, endPoint x: 36, endPoint y: 27, distance: 141.2
click at [36, 27] on div "Pricing platform Analytics Pricing Product portfolio Templates Export service 1…" at bounding box center [696, 368] width 1392 height 737
paste input "80052530-7"
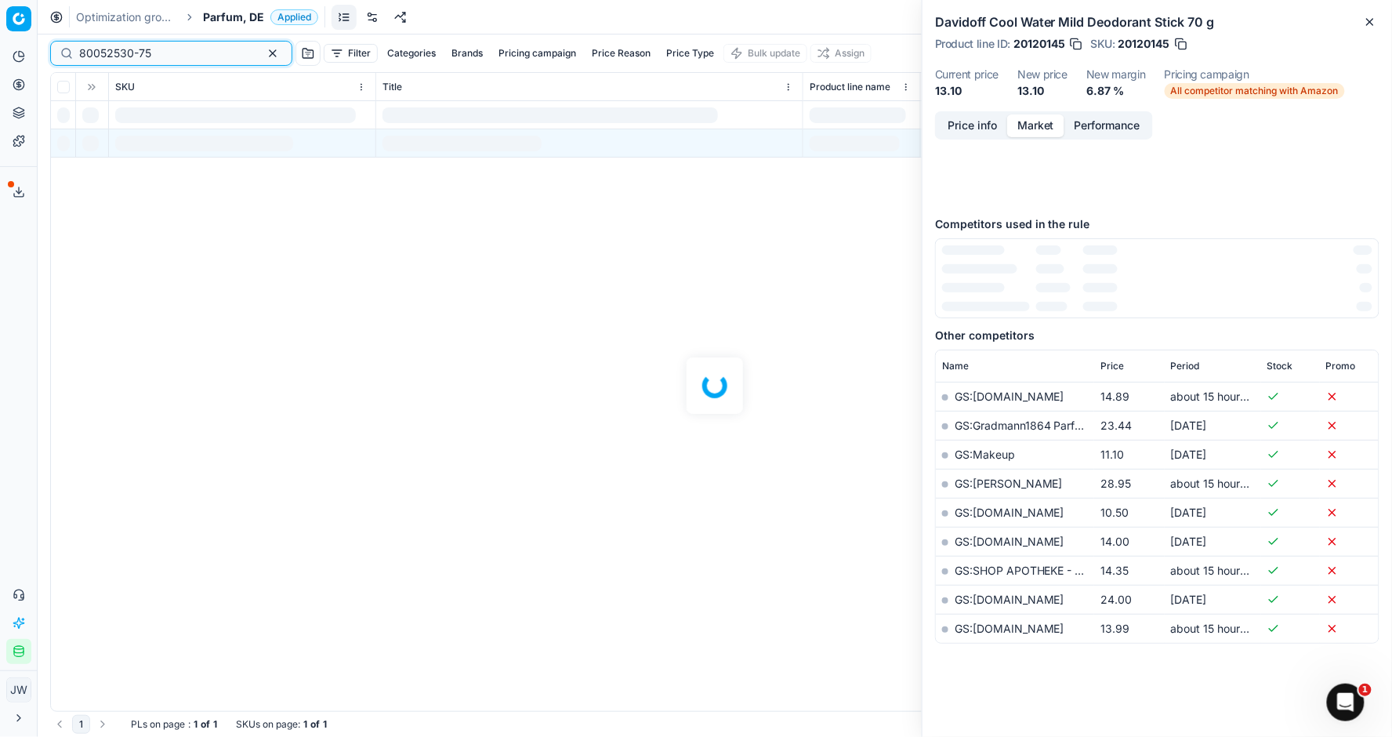
scroll to position [137, 0]
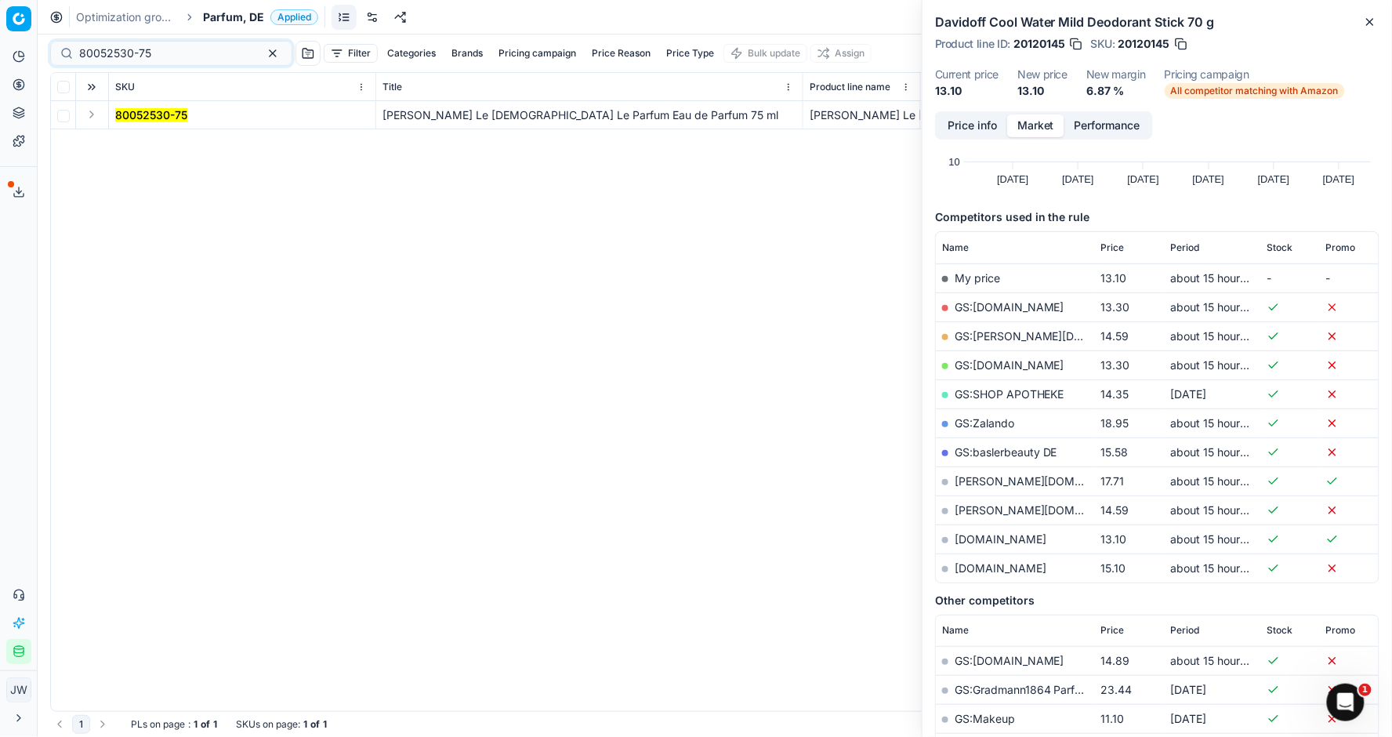
click at [92, 113] on button "Expand" at bounding box center [91, 114] width 19 height 19
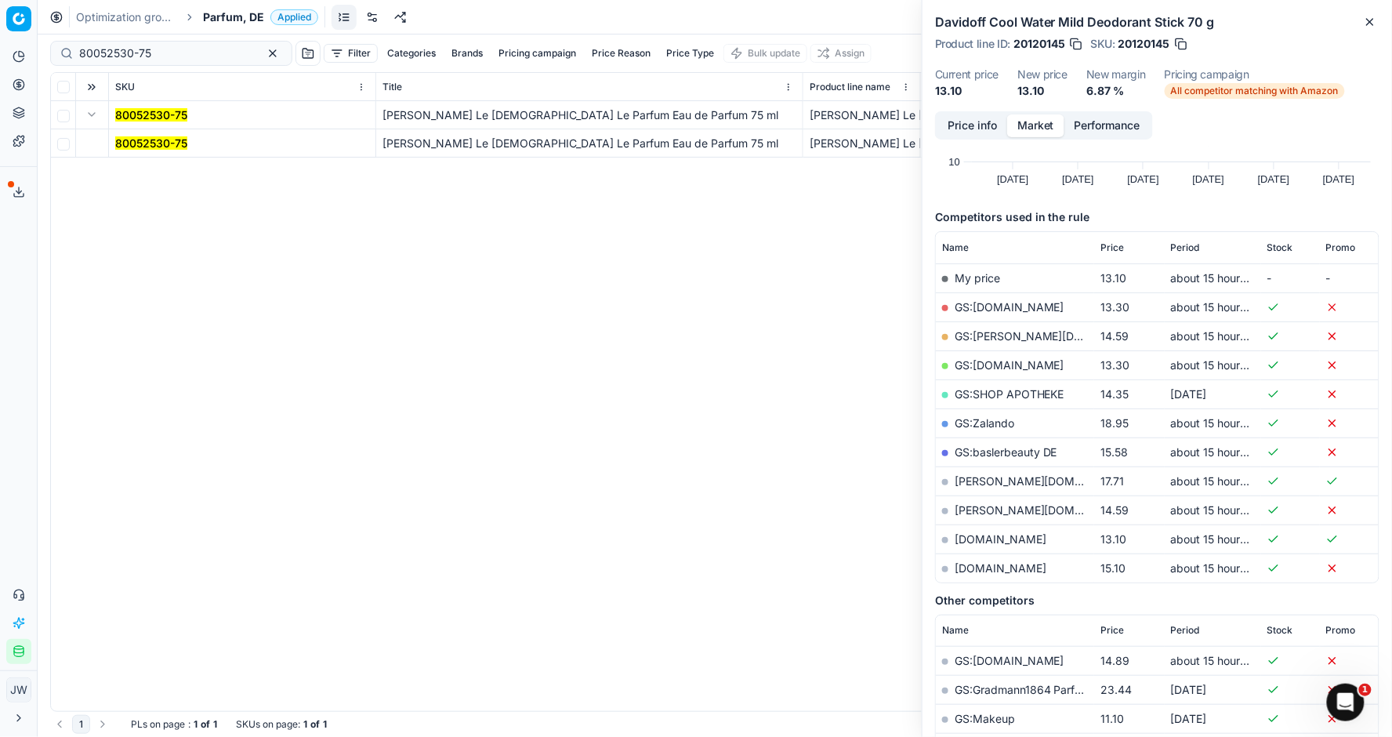
click at [138, 139] on mark "80052530-75" at bounding box center [151, 142] width 72 height 13
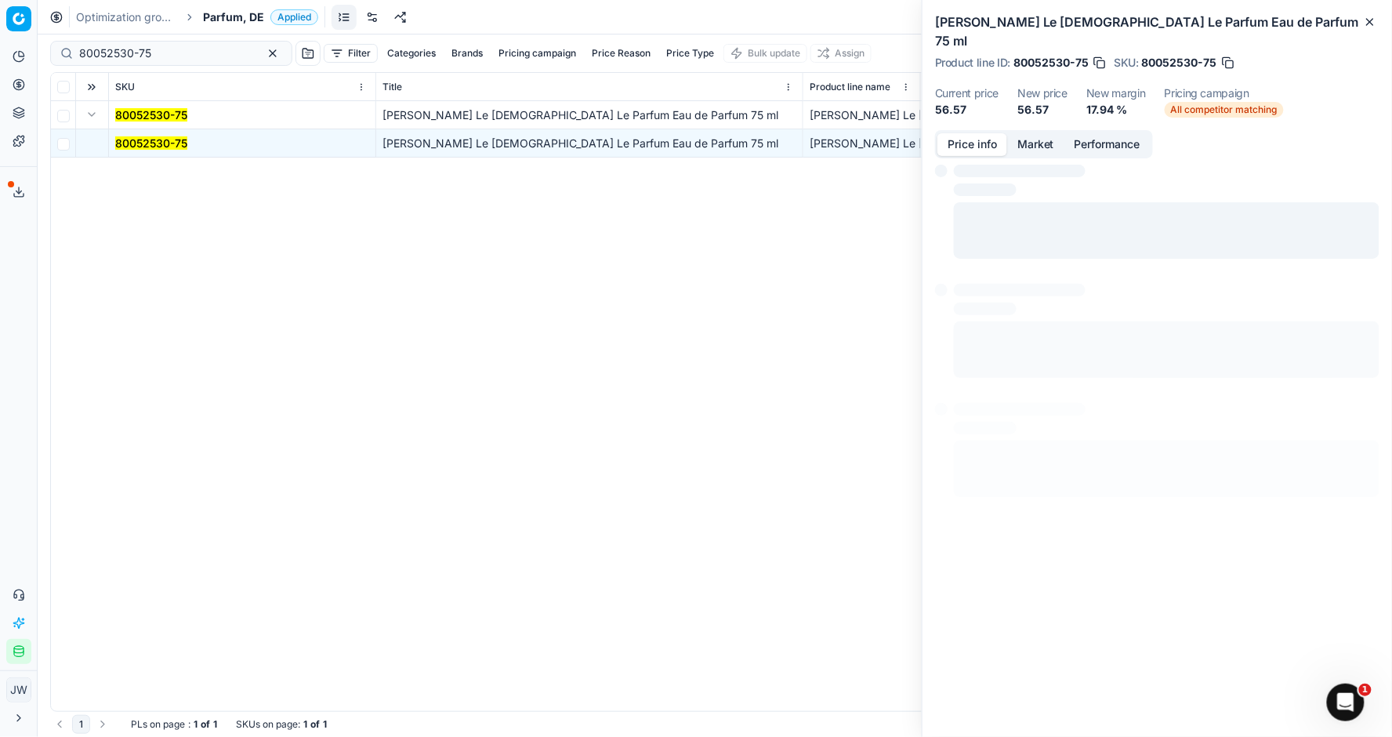
click at [972, 133] on button "Price info" at bounding box center [972, 144] width 70 height 23
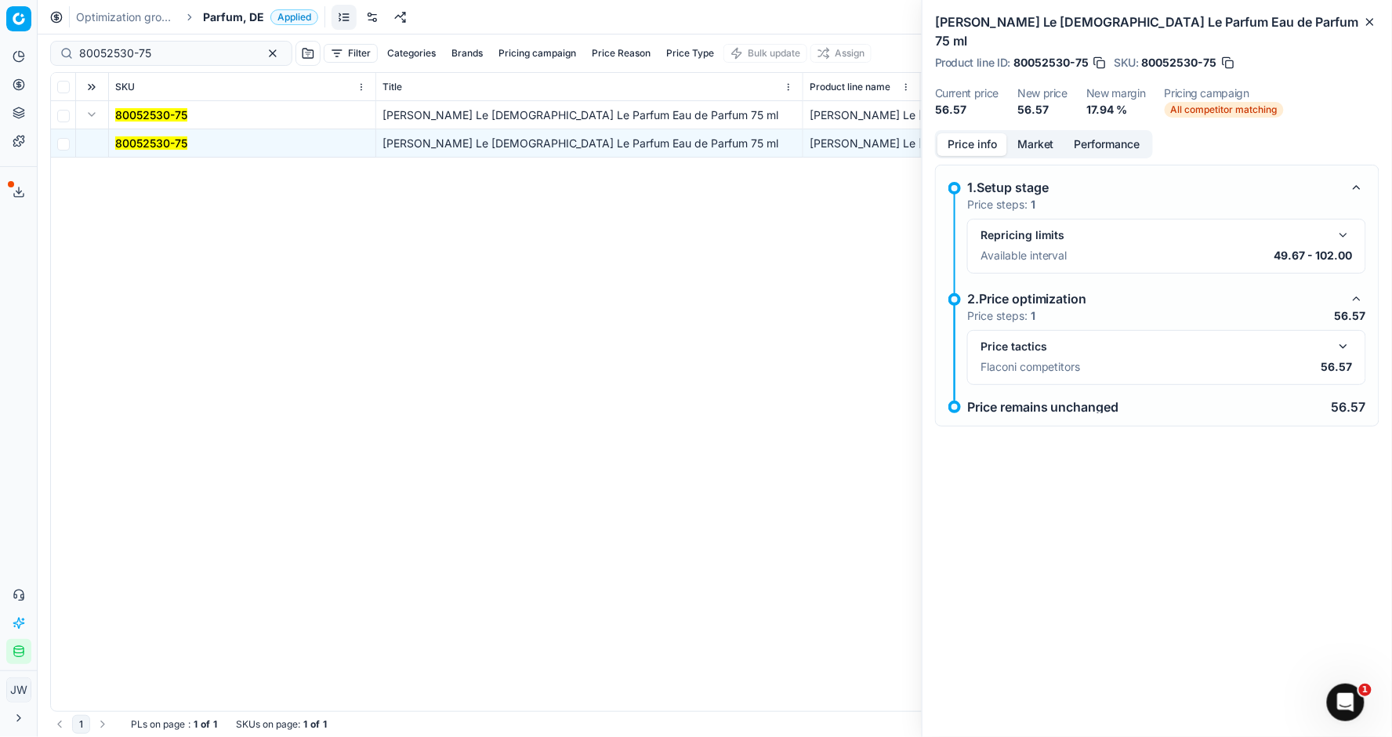
click at [1347, 337] on button "button" at bounding box center [1343, 346] width 19 height 19
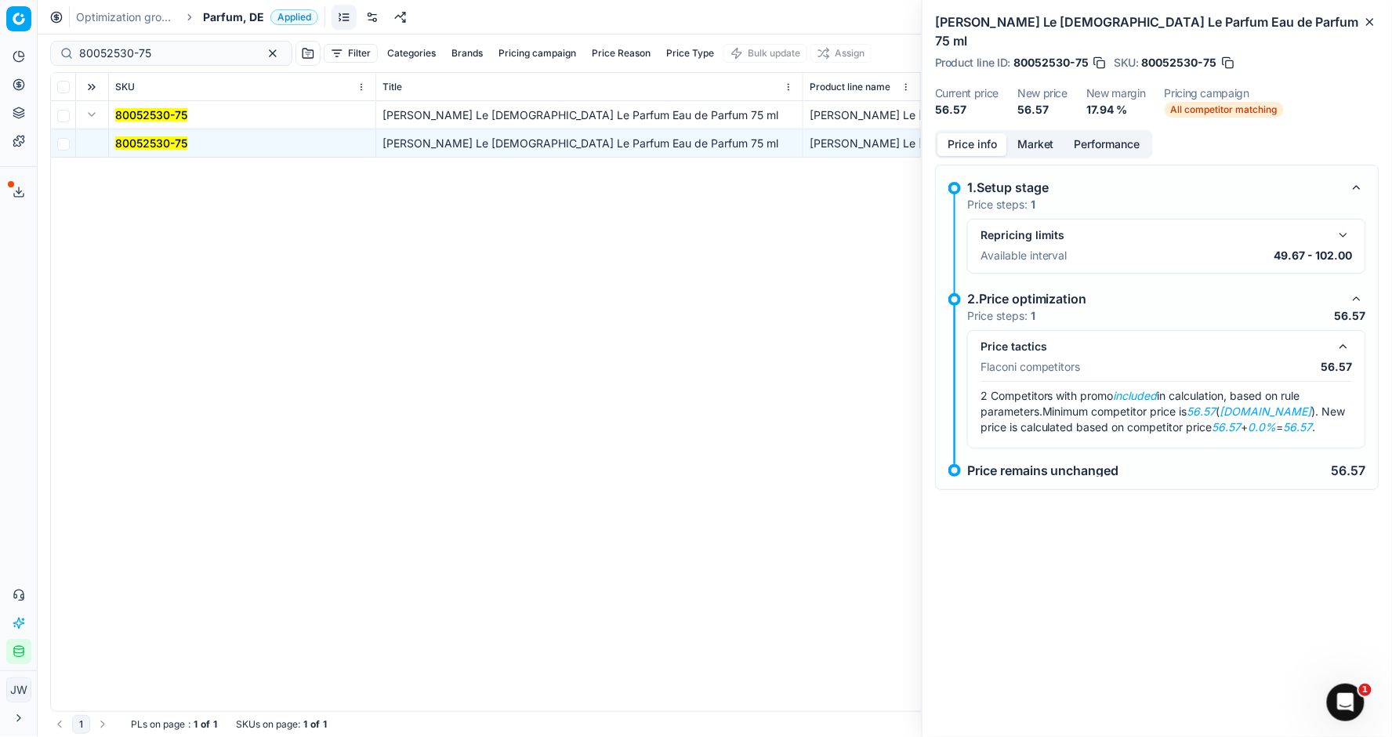
click at [1347, 337] on button "button" at bounding box center [1343, 346] width 19 height 19
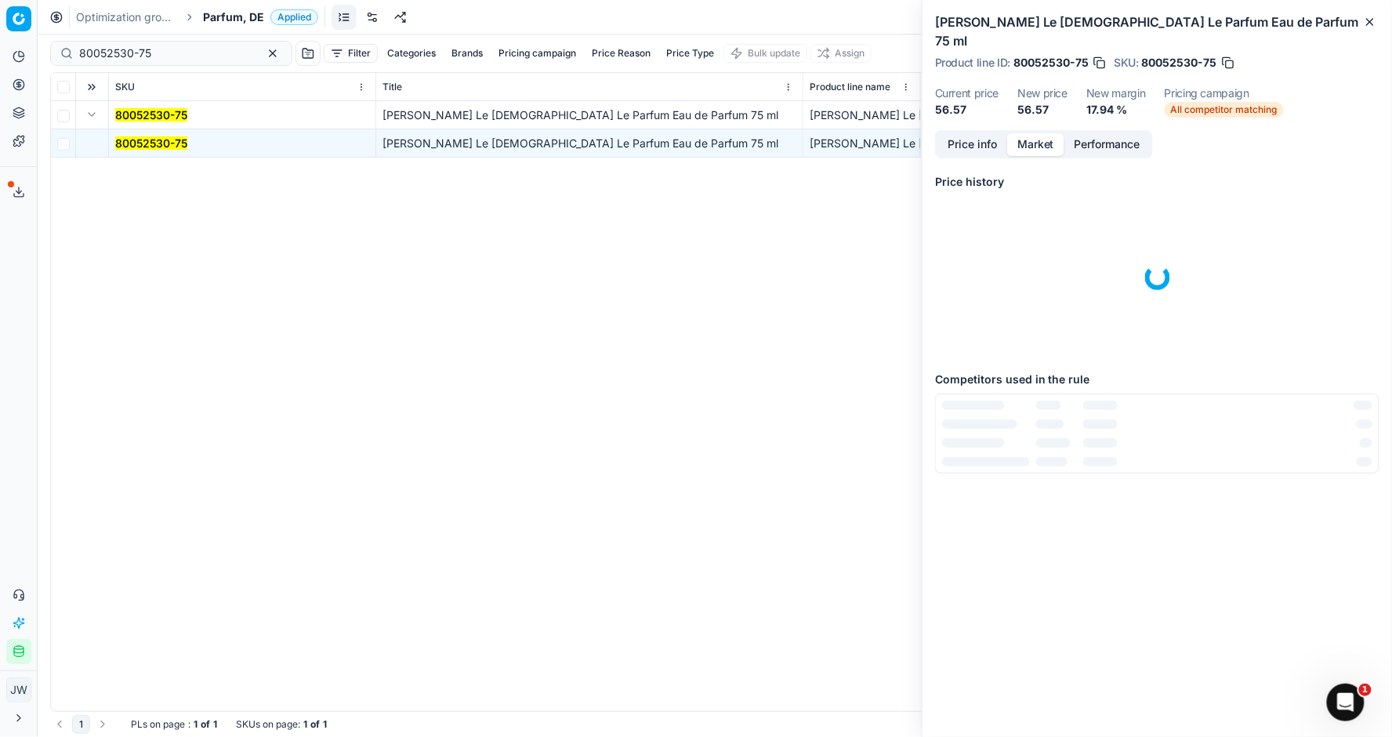
scroll to position [0, 0]
click at [1037, 133] on button "Market" at bounding box center [1035, 144] width 57 height 23
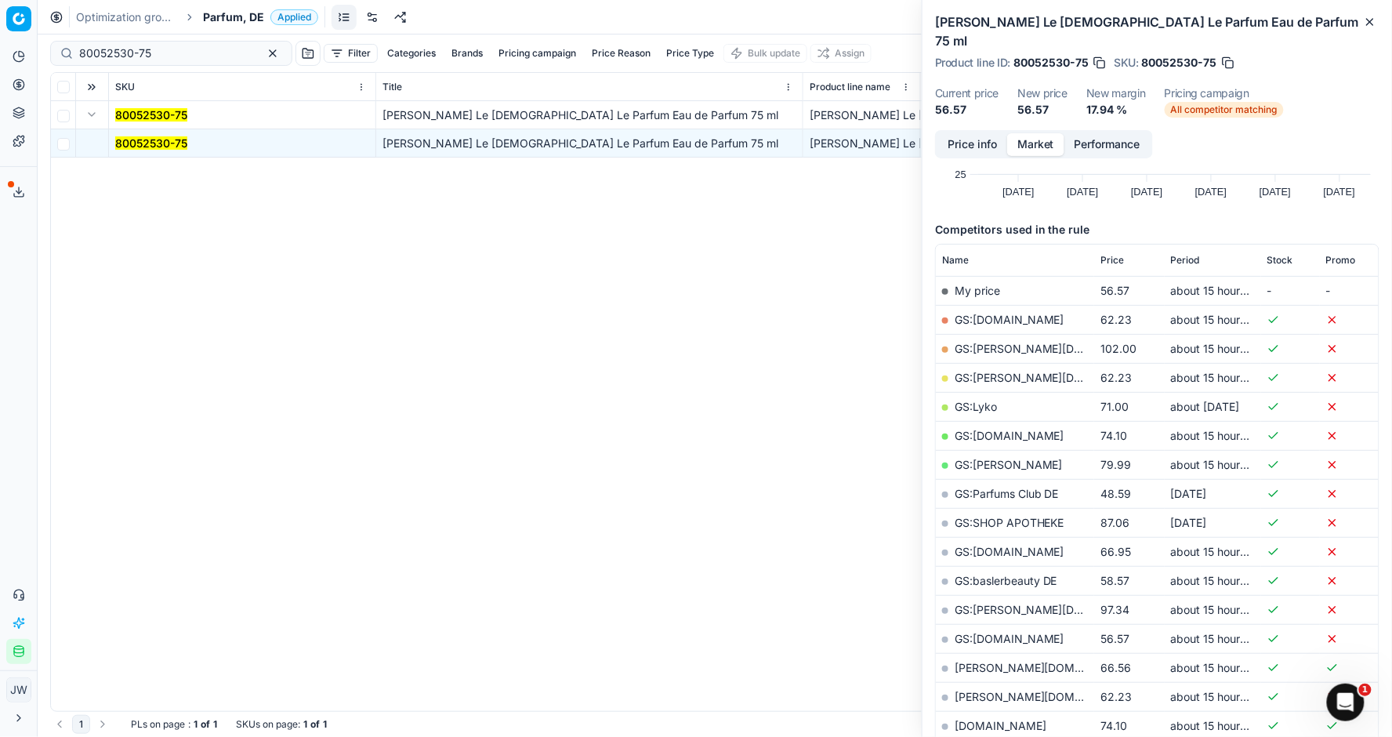
scroll to position [146, 0]
click at [1023, 629] on link "GS:parfumdreams.DE" at bounding box center [1010, 635] width 110 height 13
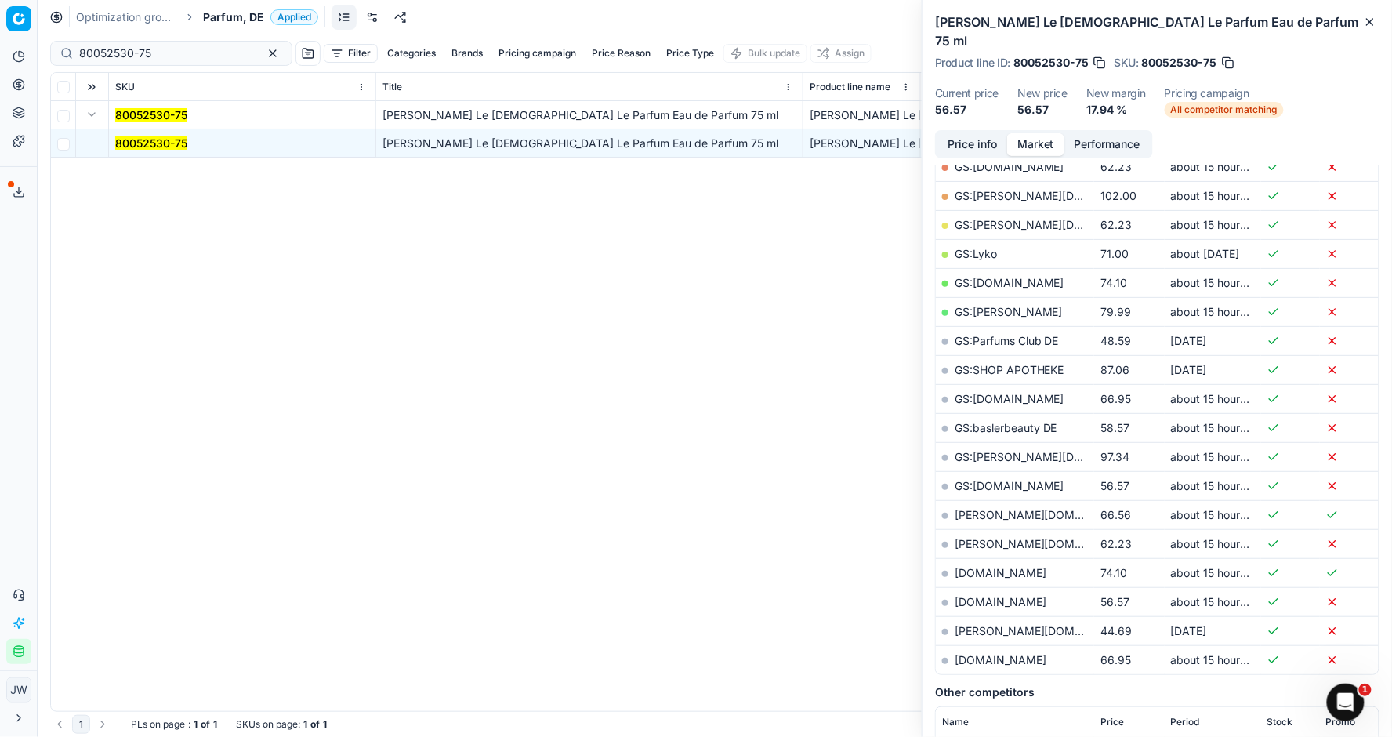
scroll to position [299, 0]
click at [1005, 593] on link "parfumdreams.de" at bounding box center [1001, 599] width 92 height 13
drag, startPoint x: 164, startPoint y: 45, endPoint x: 183, endPoint y: 54, distance: 21.7
click at [183, 54] on input "80052530-75" at bounding box center [165, 53] width 172 height 16
paste input "90009061-0013973"
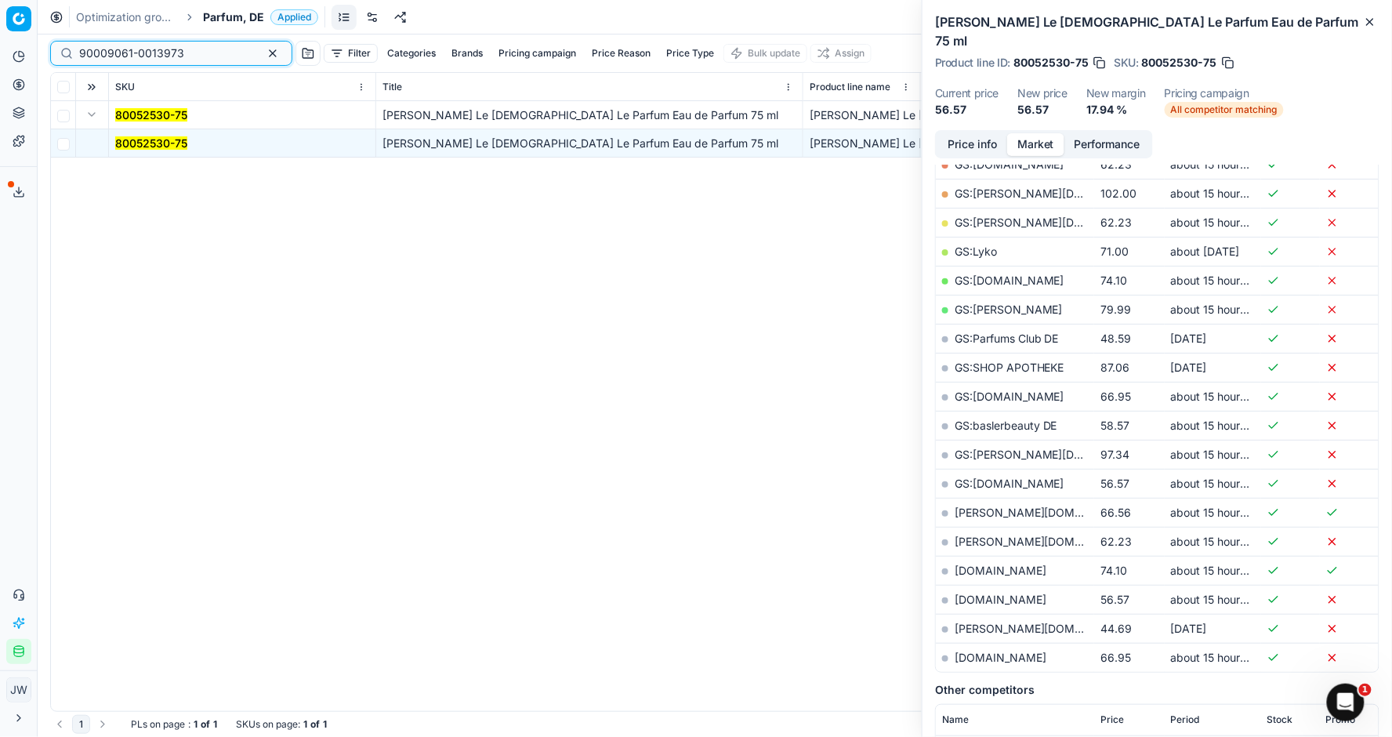
type input "90009061-0013973"
click at [21, 84] on icon at bounding box center [19, 84] width 13 height 13
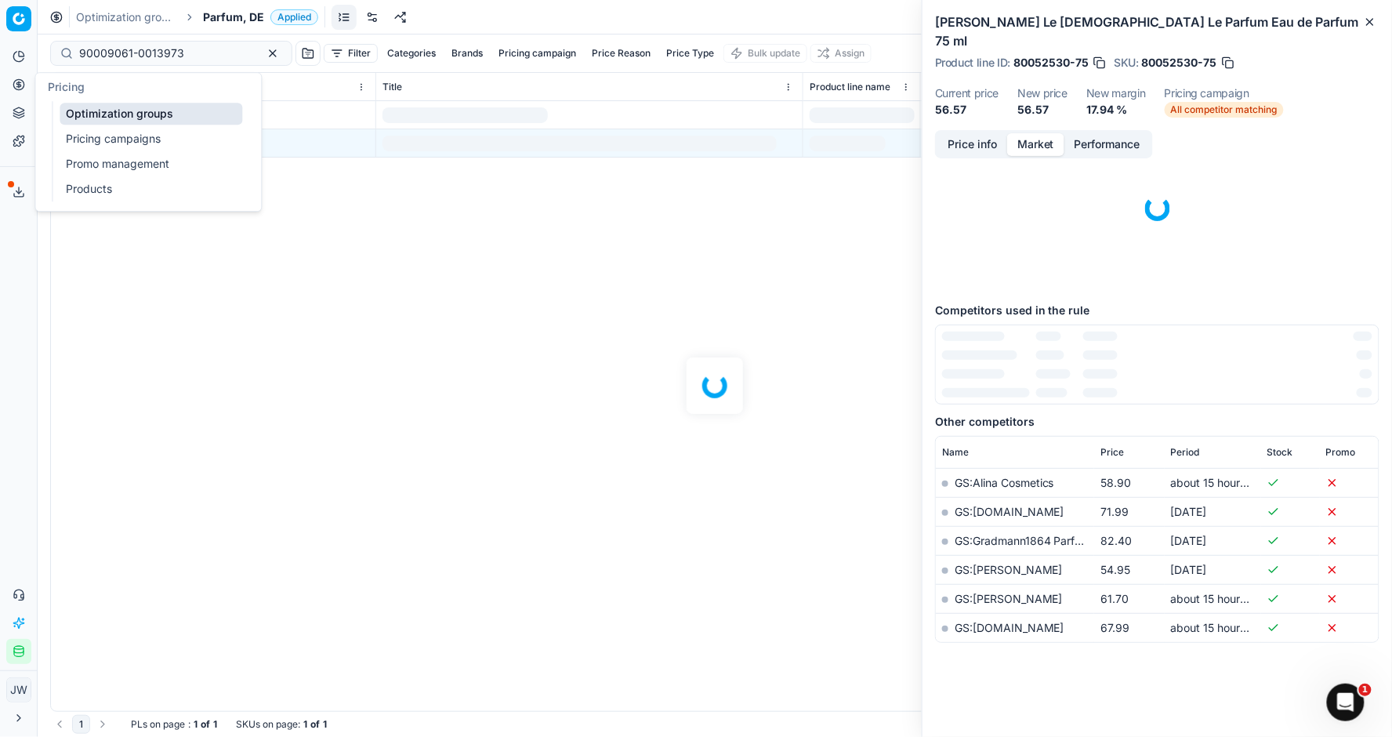
click at [93, 116] on link "Optimization groups" at bounding box center [151, 114] width 183 height 22
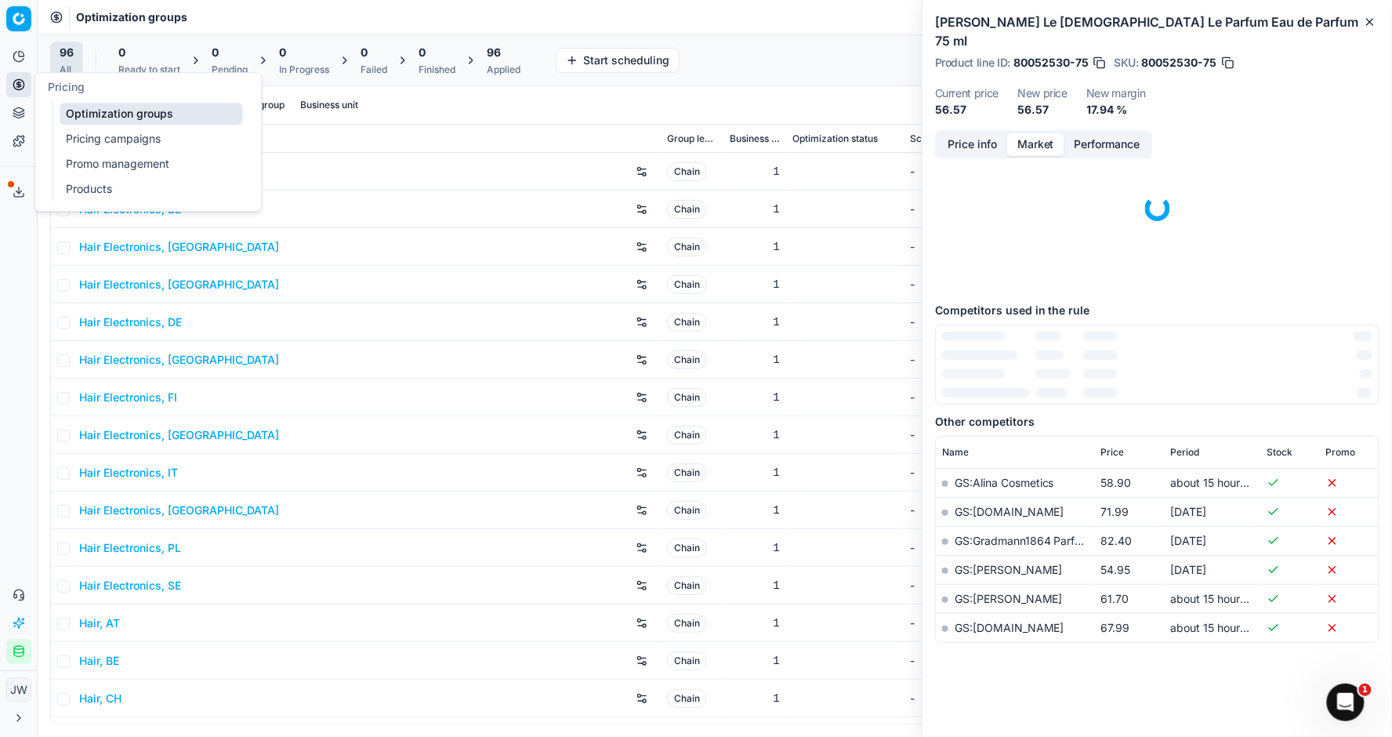
scroll to position [49, 0]
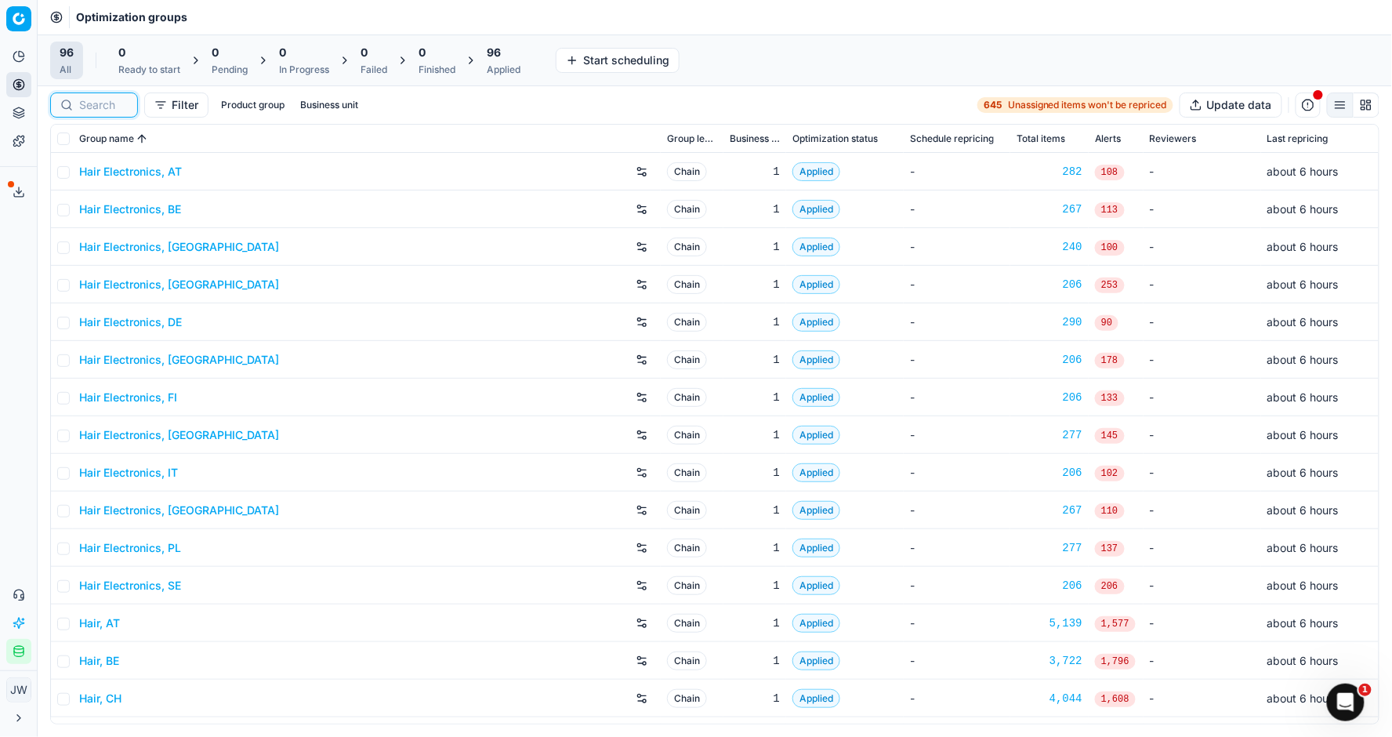
click at [121, 108] on input at bounding box center [103, 105] width 49 height 16
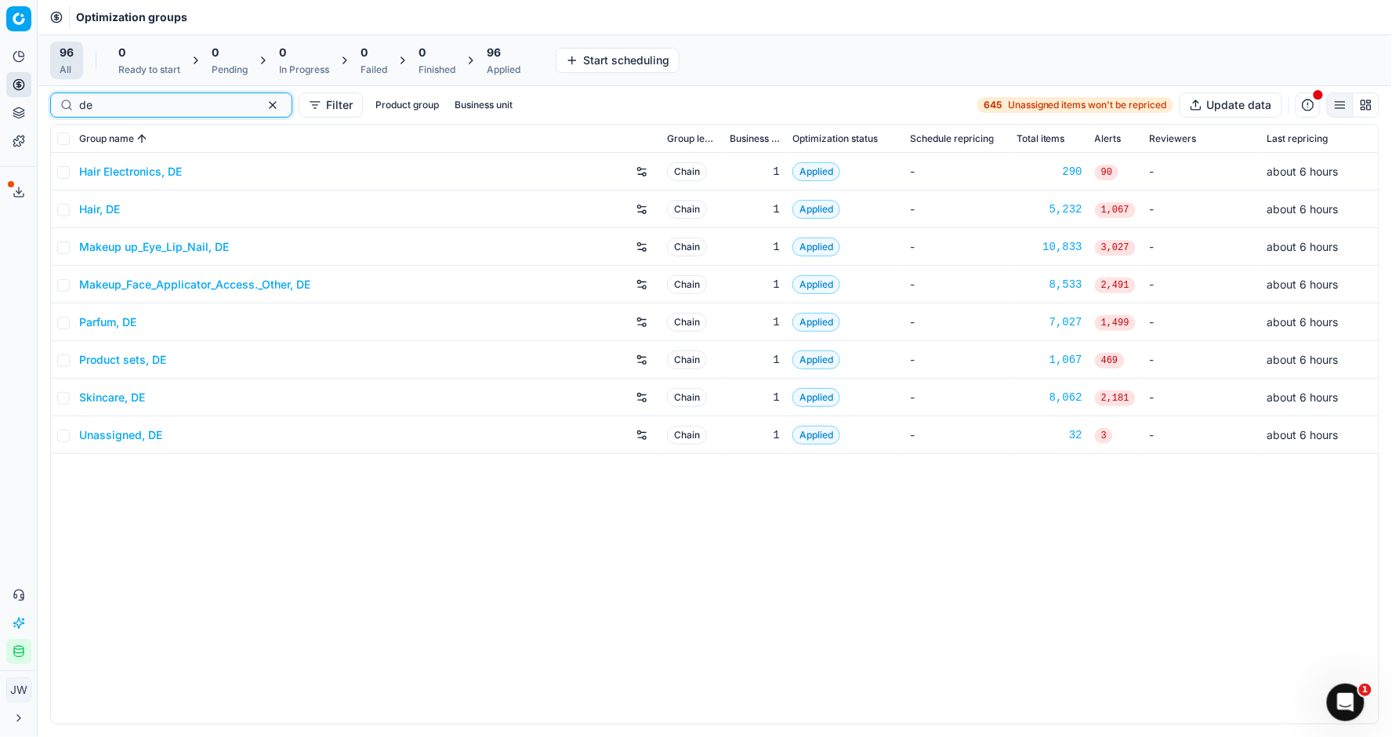
type input "de"
click at [112, 398] on link "Skincare, DE" at bounding box center [112, 398] width 66 height 16
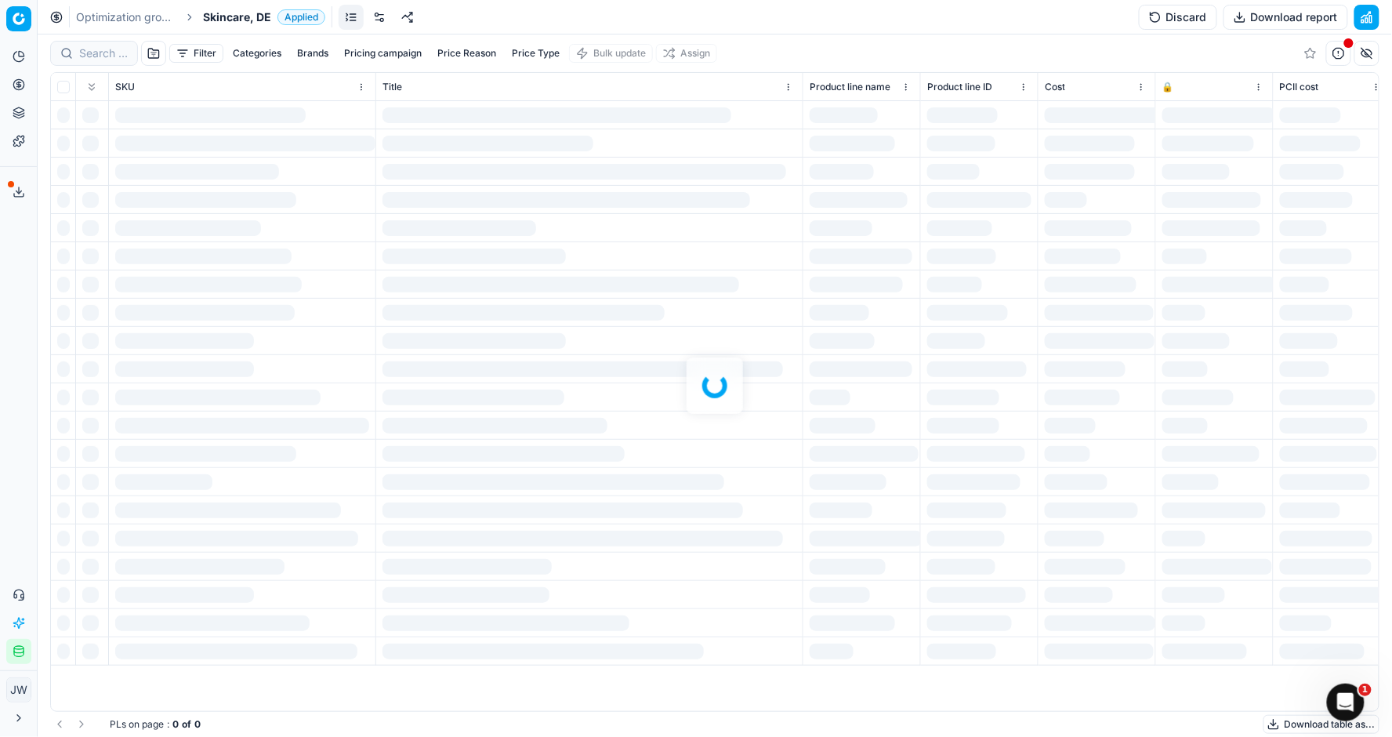
click at [103, 53] on div at bounding box center [715, 385] width 1354 height 702
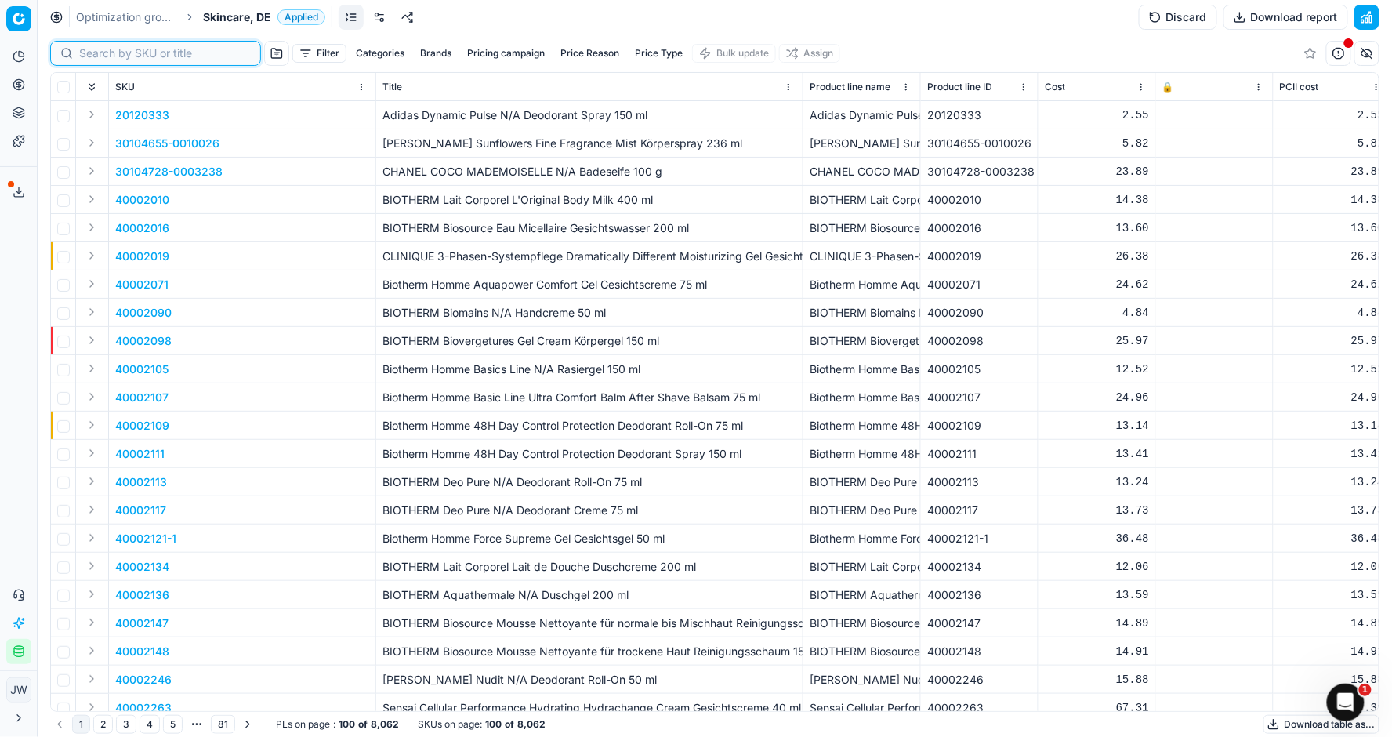
click at [103, 53] on input at bounding box center [165, 53] width 172 height 16
paste input "90009061-0013973"
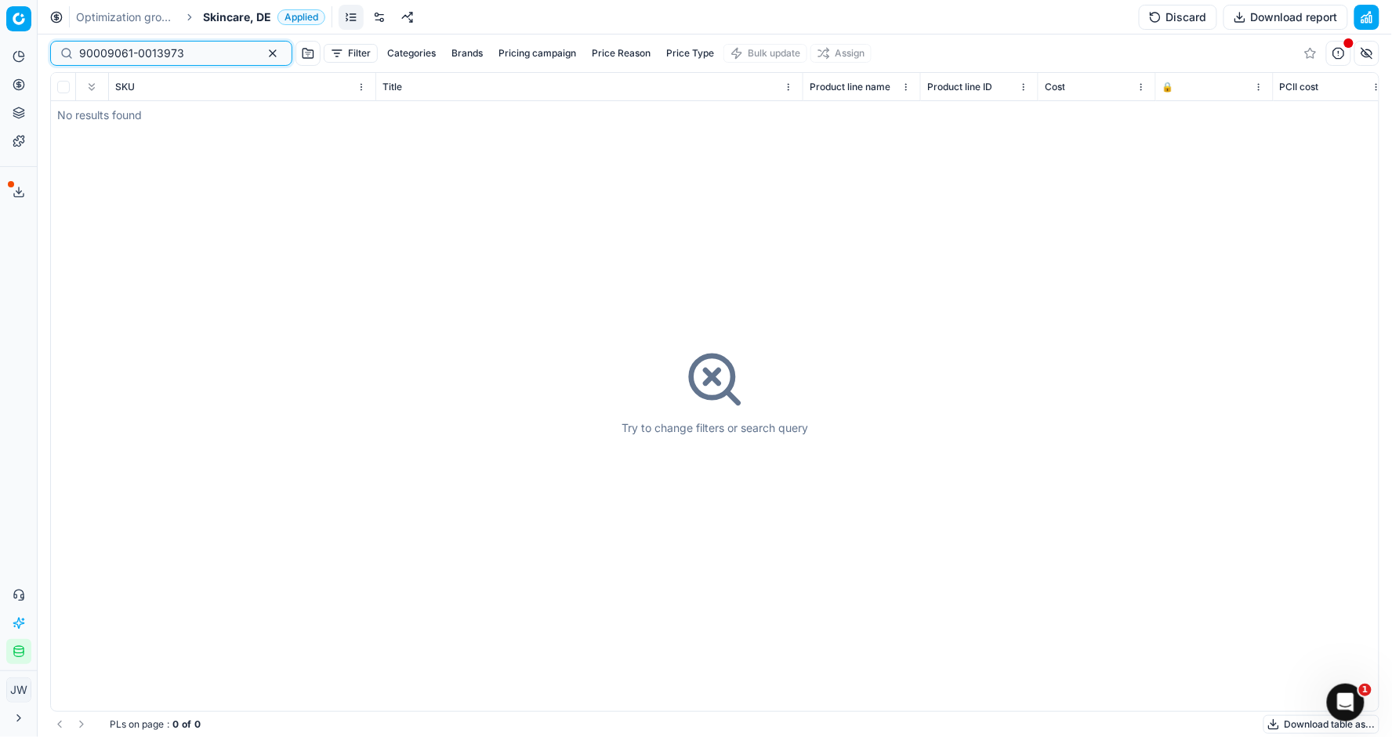
type input "90009061-0013973"
click at [14, 82] on circle at bounding box center [18, 84] width 10 height 10
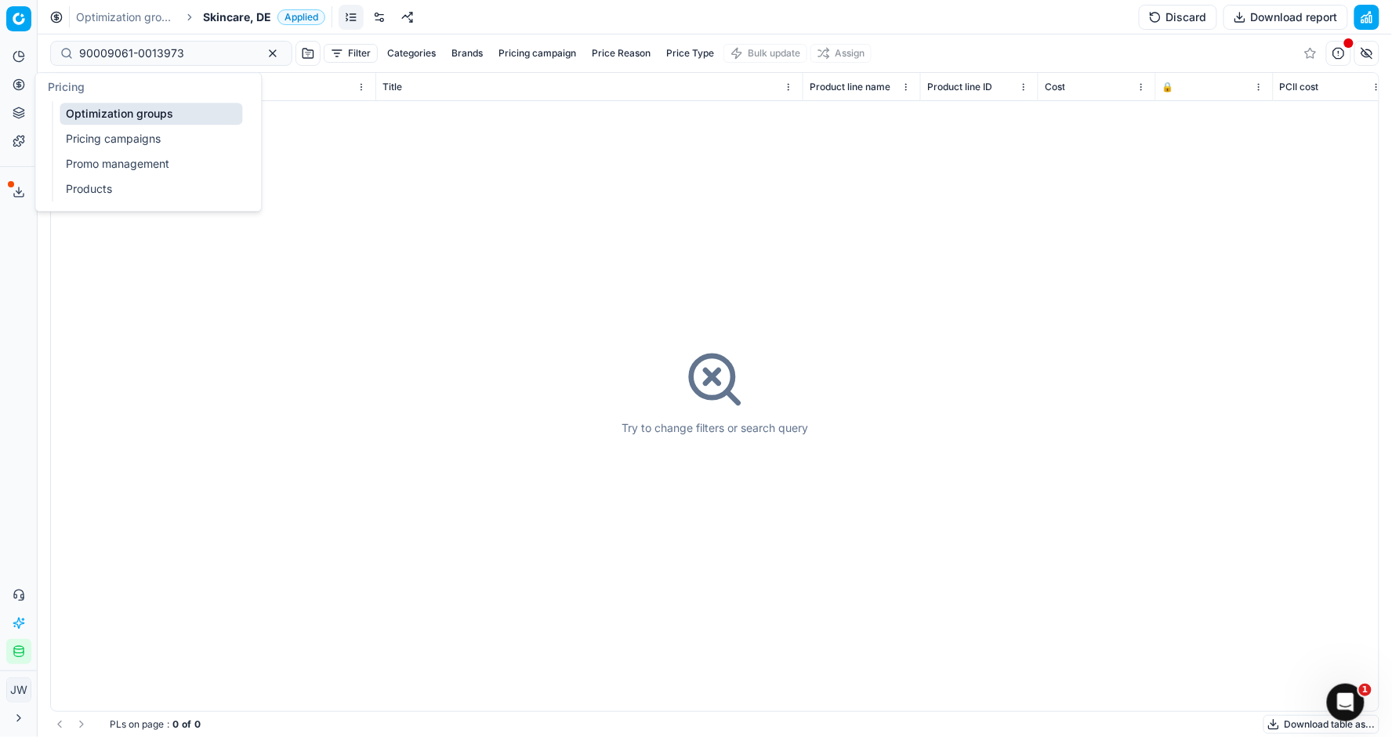
click at [99, 111] on link "Optimization groups" at bounding box center [151, 114] width 183 height 22
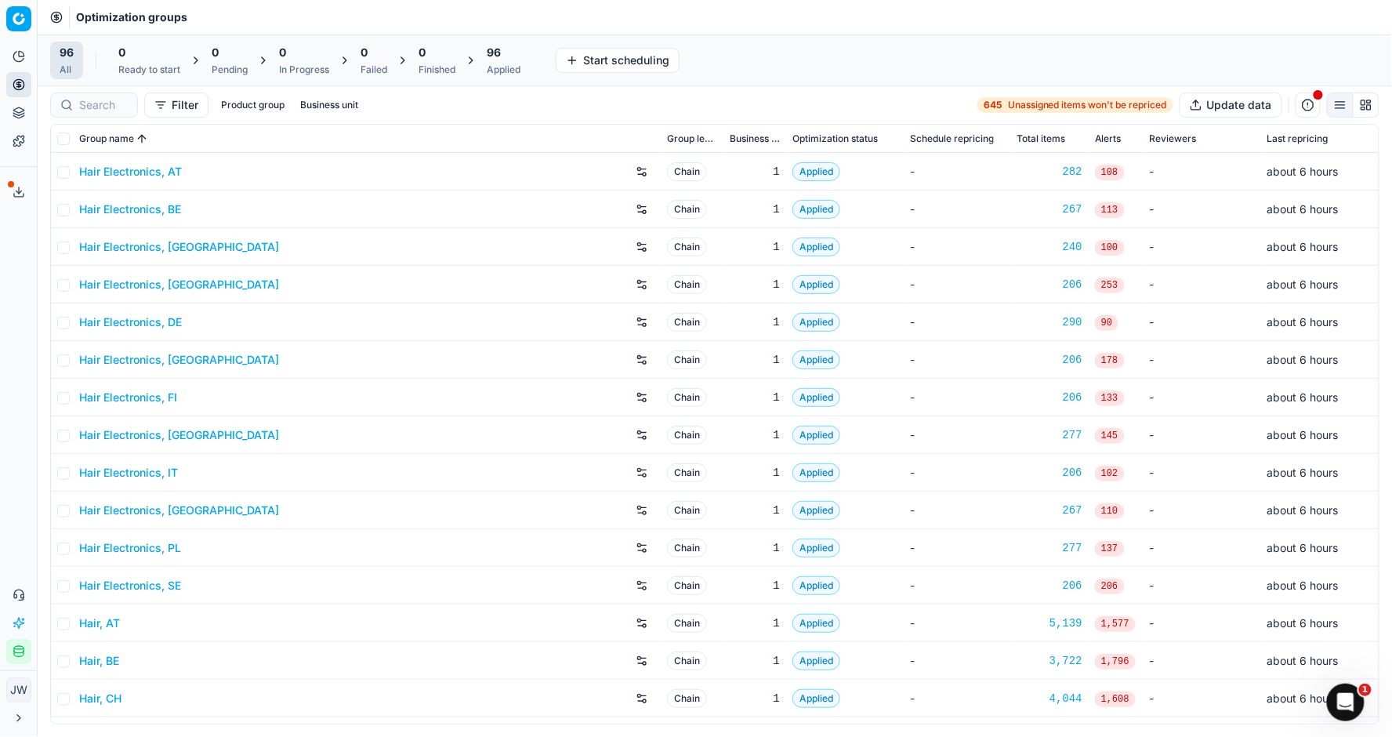
click at [100, 96] on div at bounding box center [94, 104] width 88 height 25
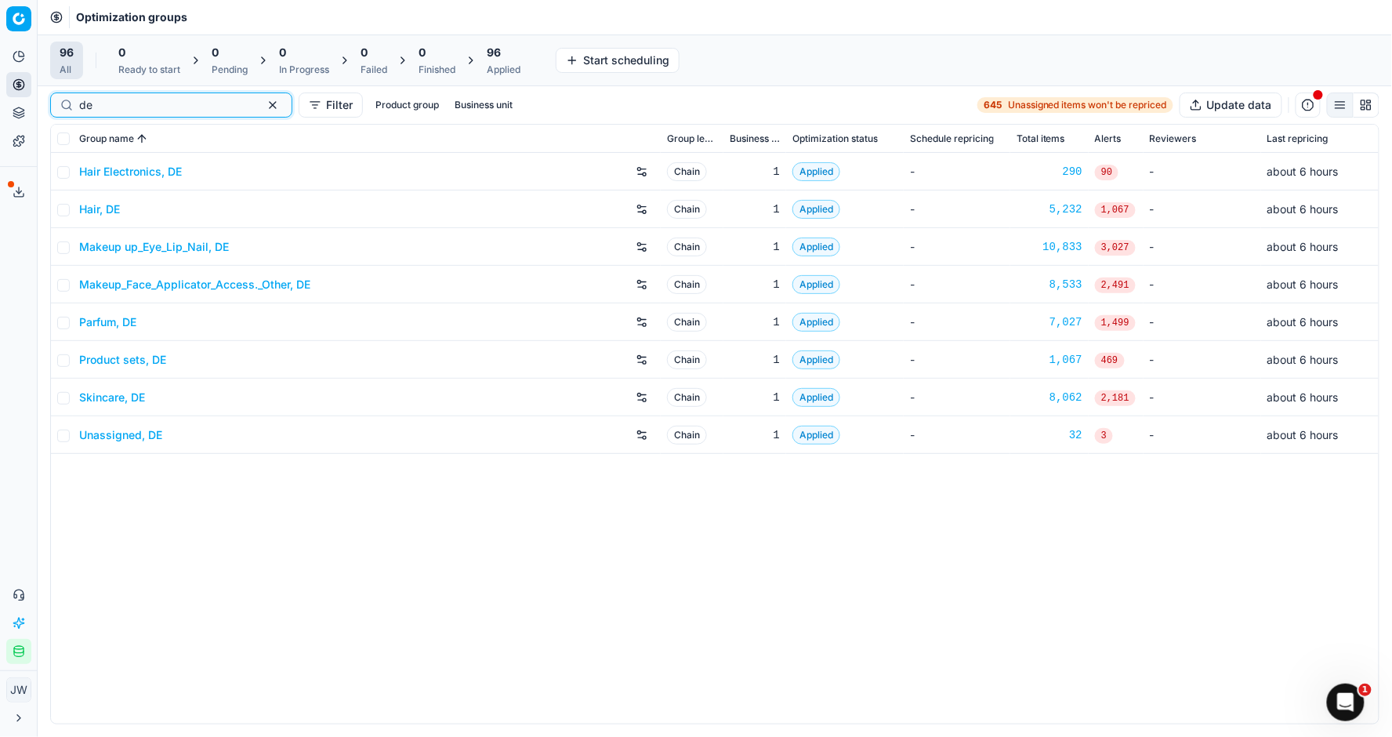
type input "de"
click at [120, 357] on link "Product sets, DE" at bounding box center [122, 360] width 87 height 16
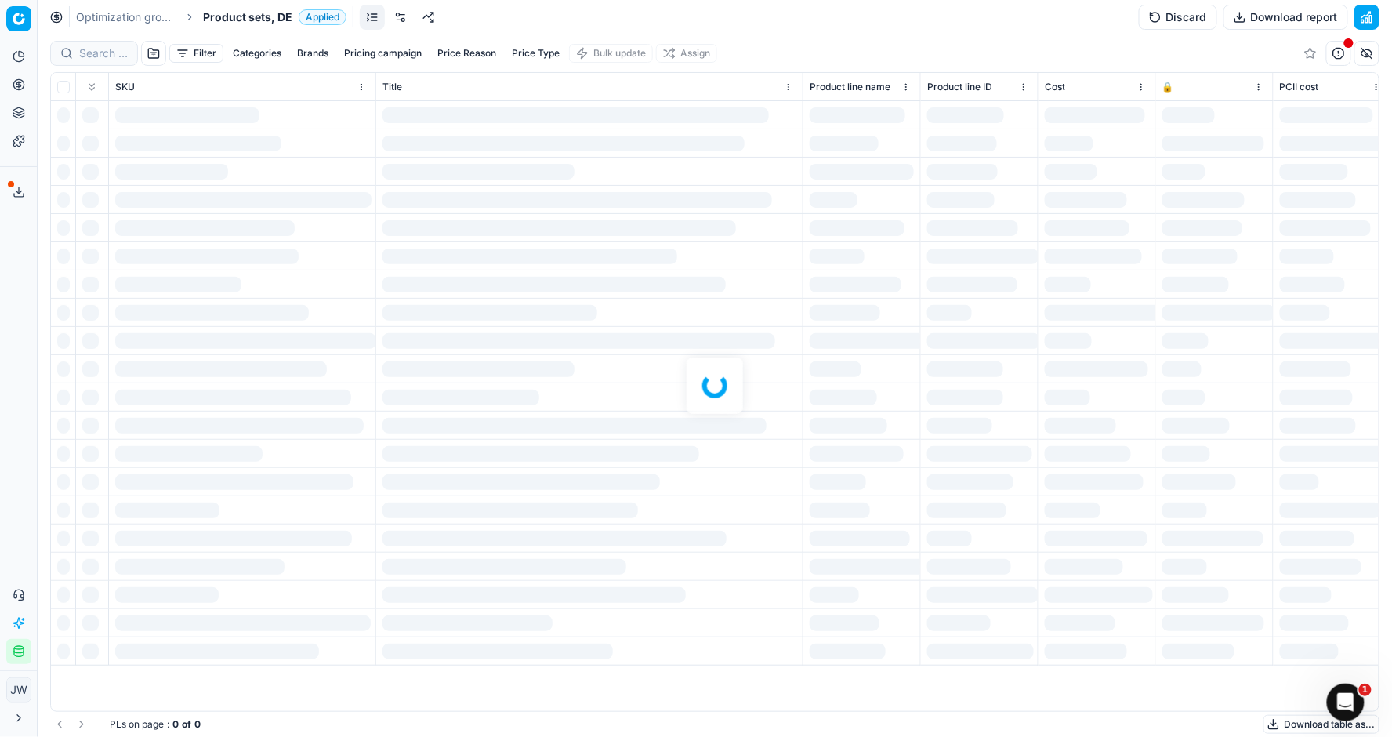
click at [96, 54] on div at bounding box center [715, 385] width 1354 height 702
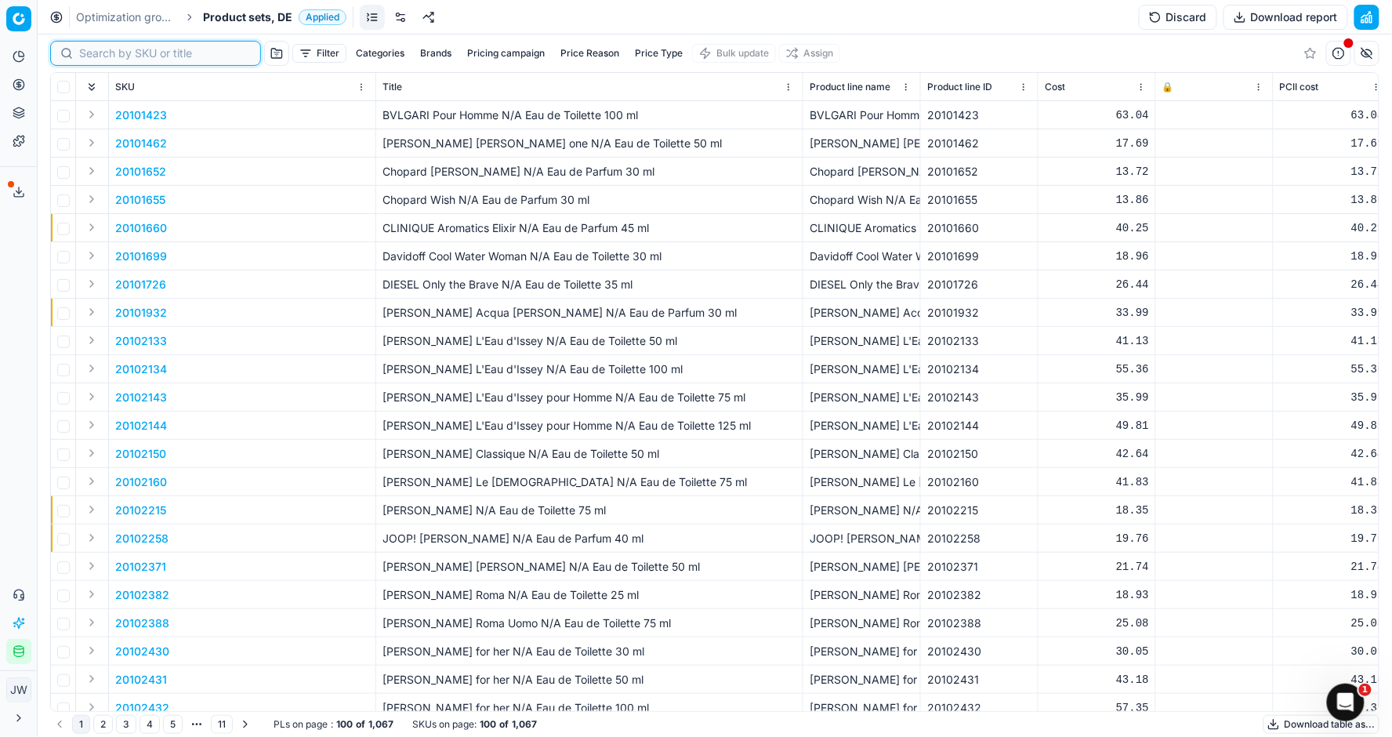
click at [96, 54] on input at bounding box center [165, 53] width 172 height 16
paste input "90009061-0013973"
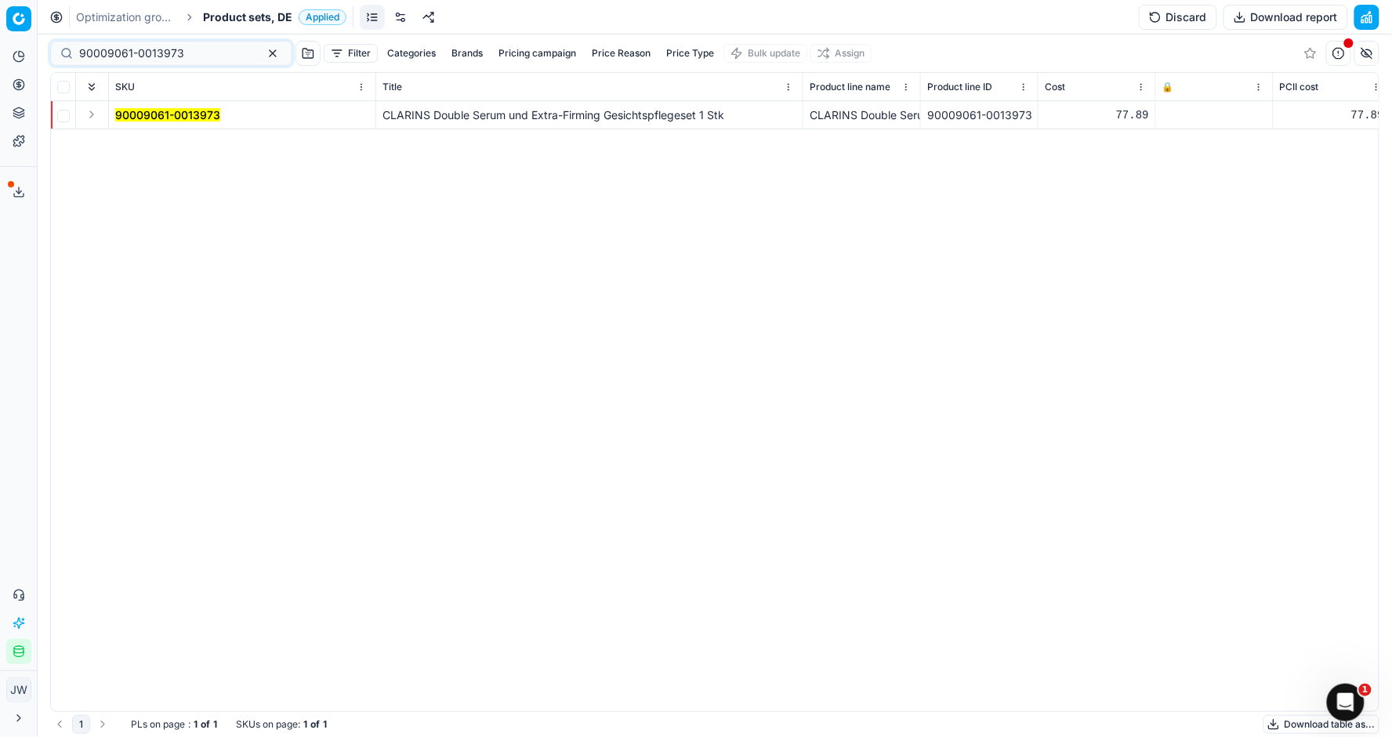
click at [99, 99] on th at bounding box center [92, 87] width 33 height 28
click at [95, 114] on button "Expand" at bounding box center [91, 114] width 19 height 19
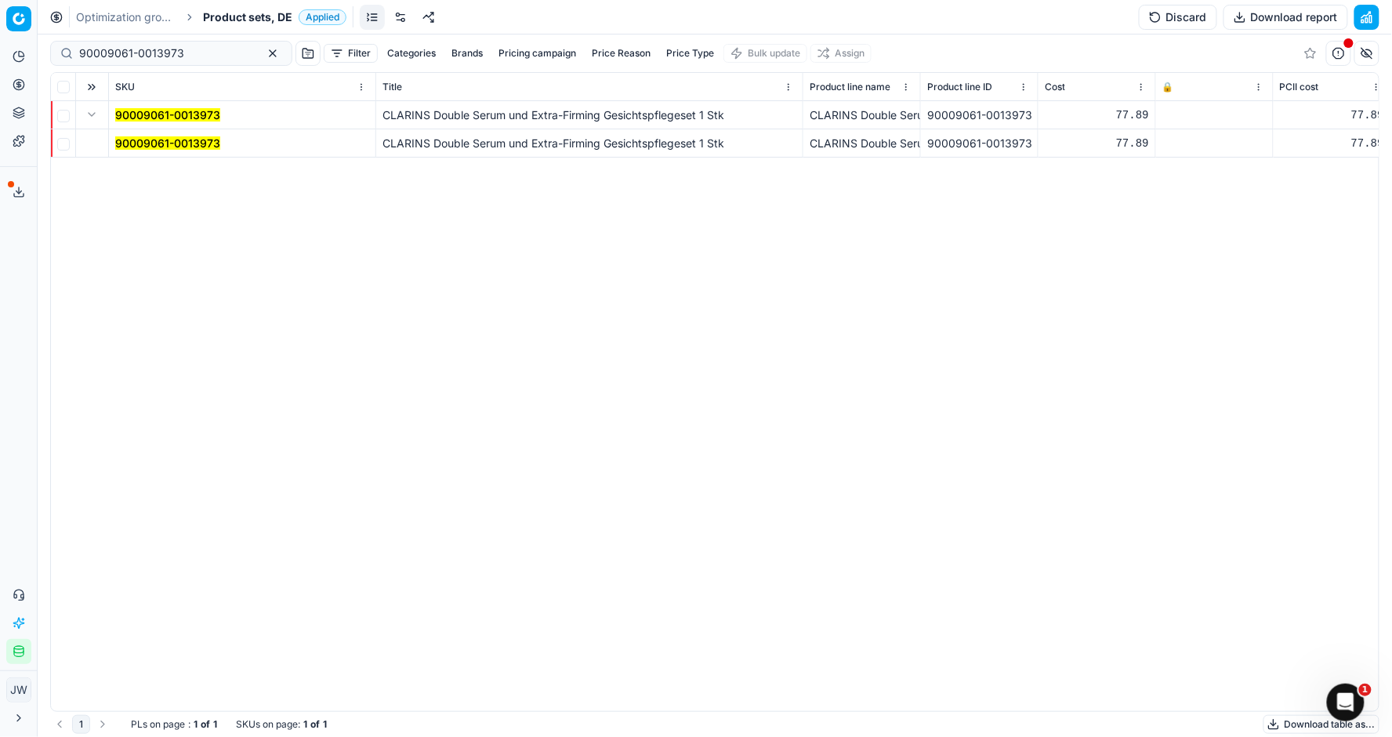
click at [169, 150] on span "90009061-0013973" at bounding box center [167, 144] width 105 height 16
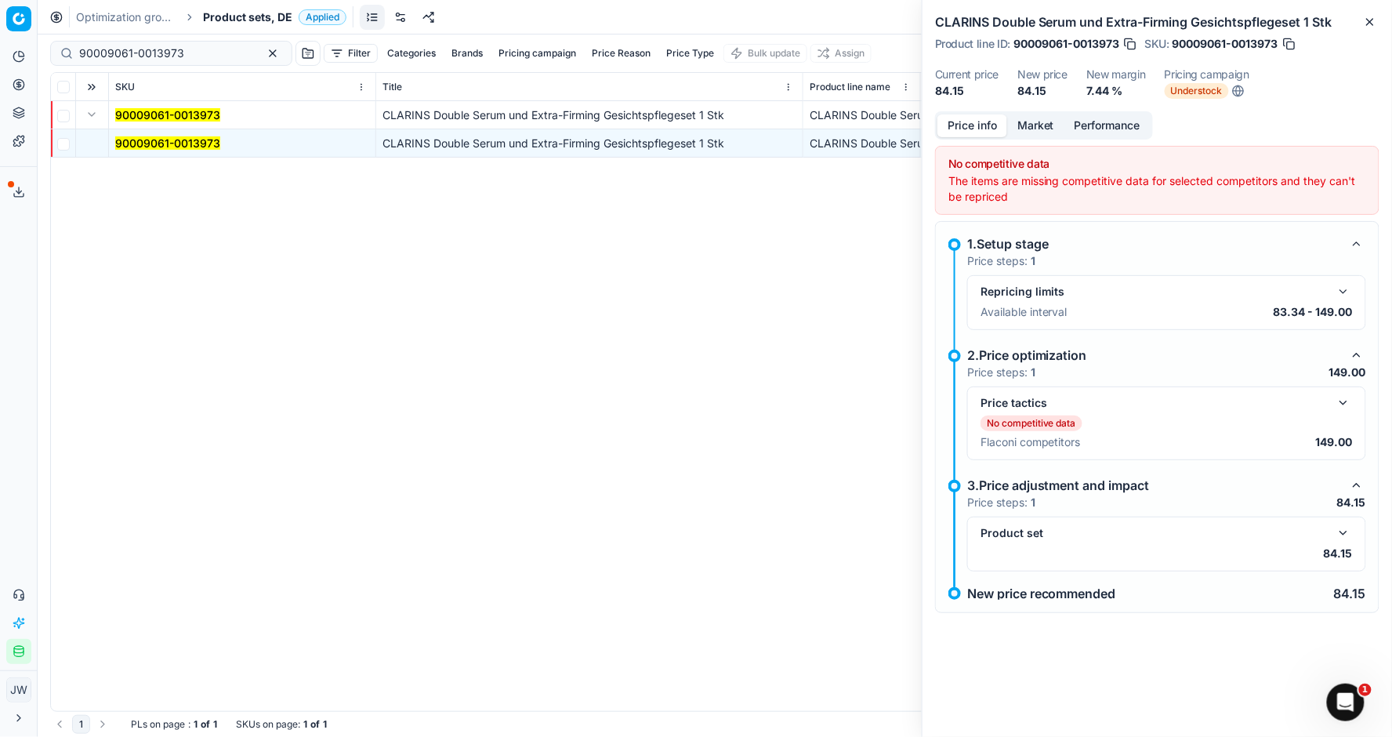
click at [1341, 397] on button "button" at bounding box center [1343, 402] width 19 height 19
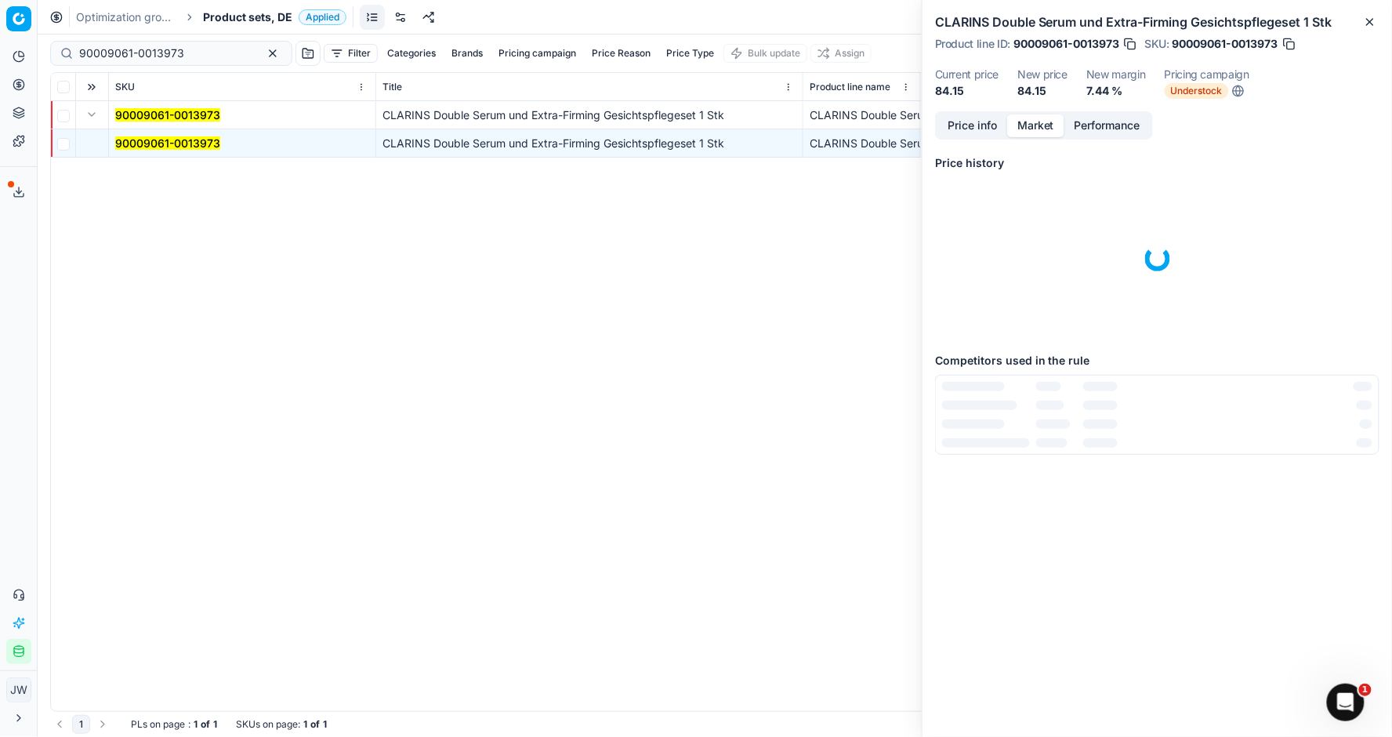
click at [1048, 133] on button "Market" at bounding box center [1035, 125] width 57 height 23
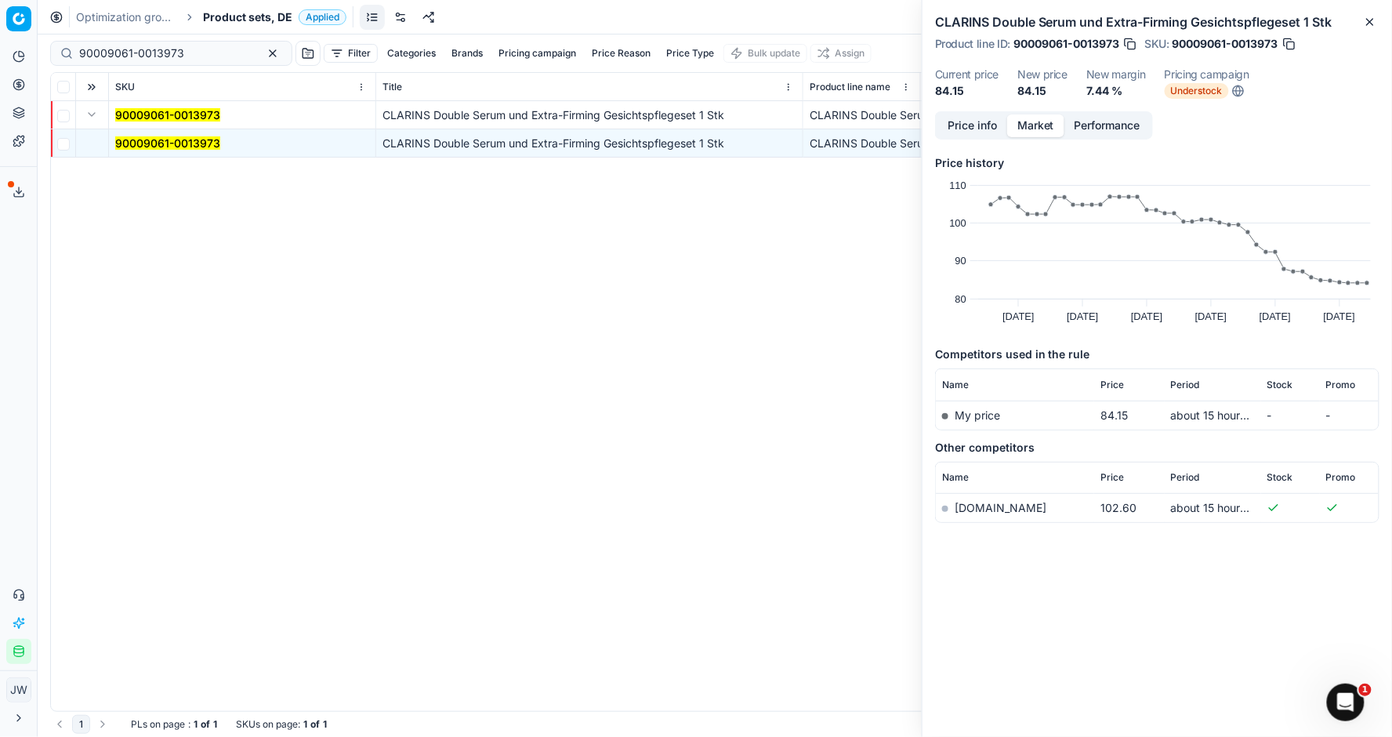
click at [971, 126] on button "Price info" at bounding box center [972, 125] width 70 height 23
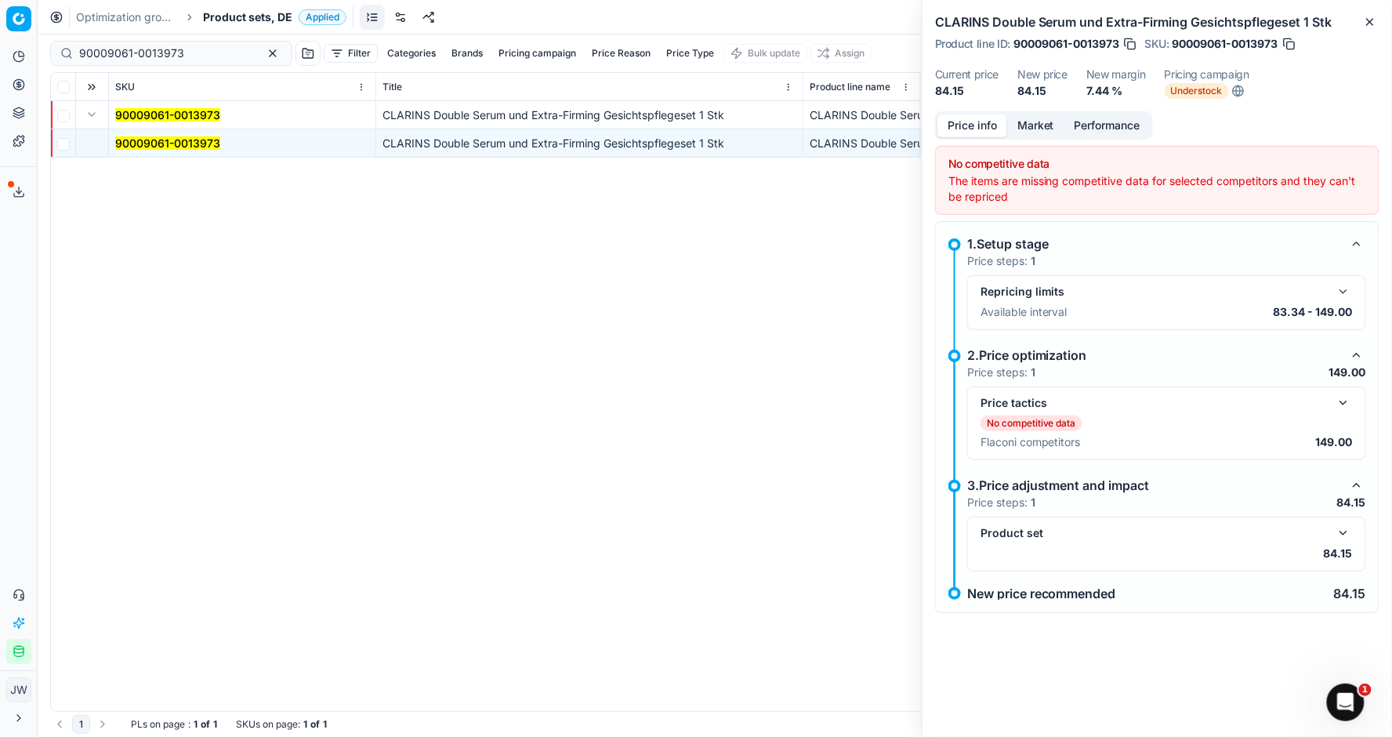
click at [1347, 526] on button "button" at bounding box center [1343, 533] width 19 height 19
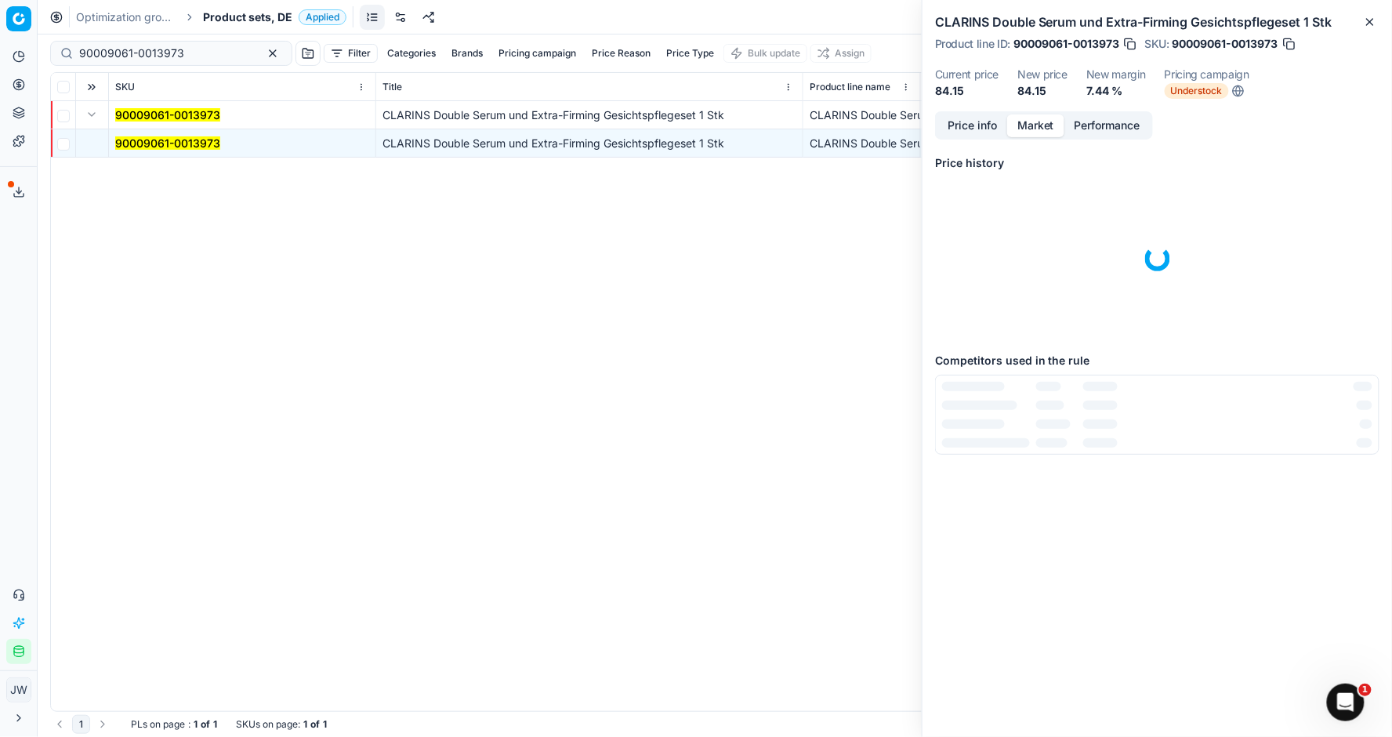
click at [1039, 125] on button "Market" at bounding box center [1035, 125] width 57 height 23
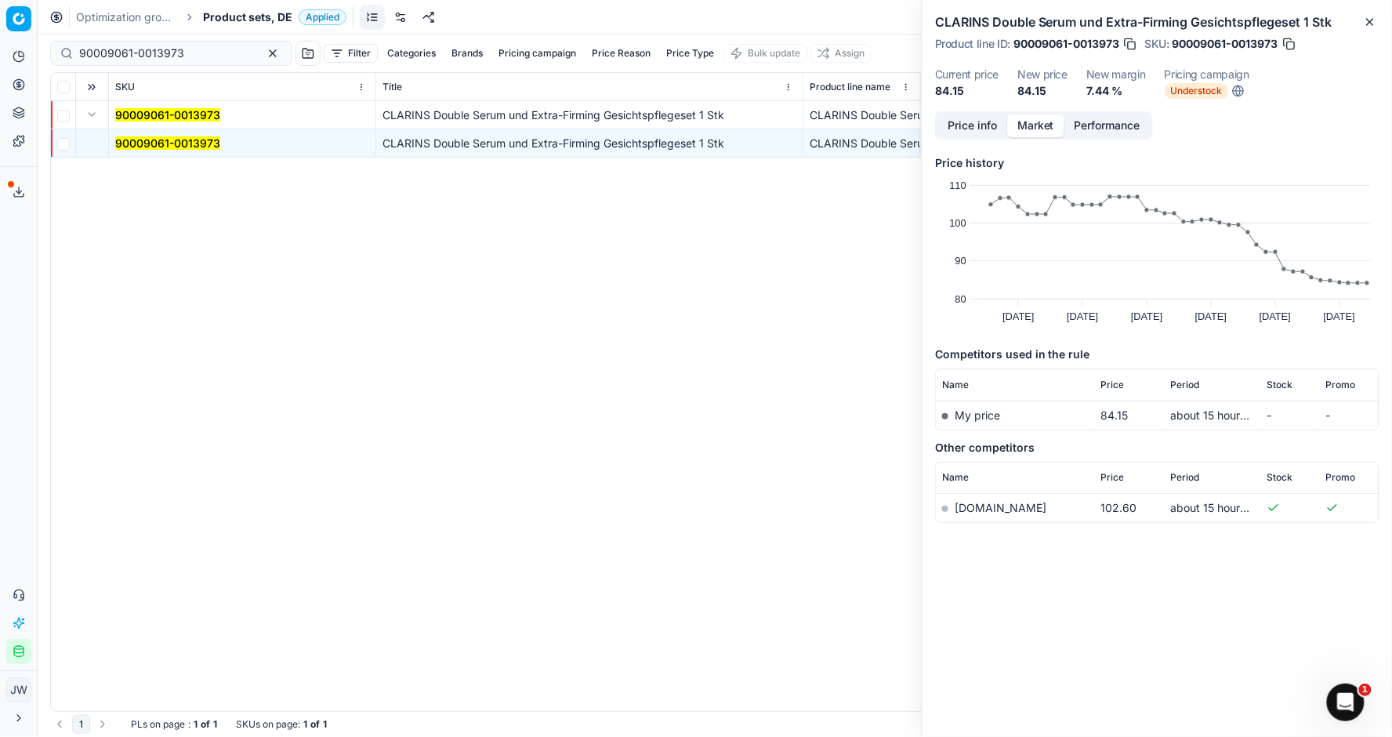
click at [982, 125] on button "Price info" at bounding box center [972, 125] width 70 height 23
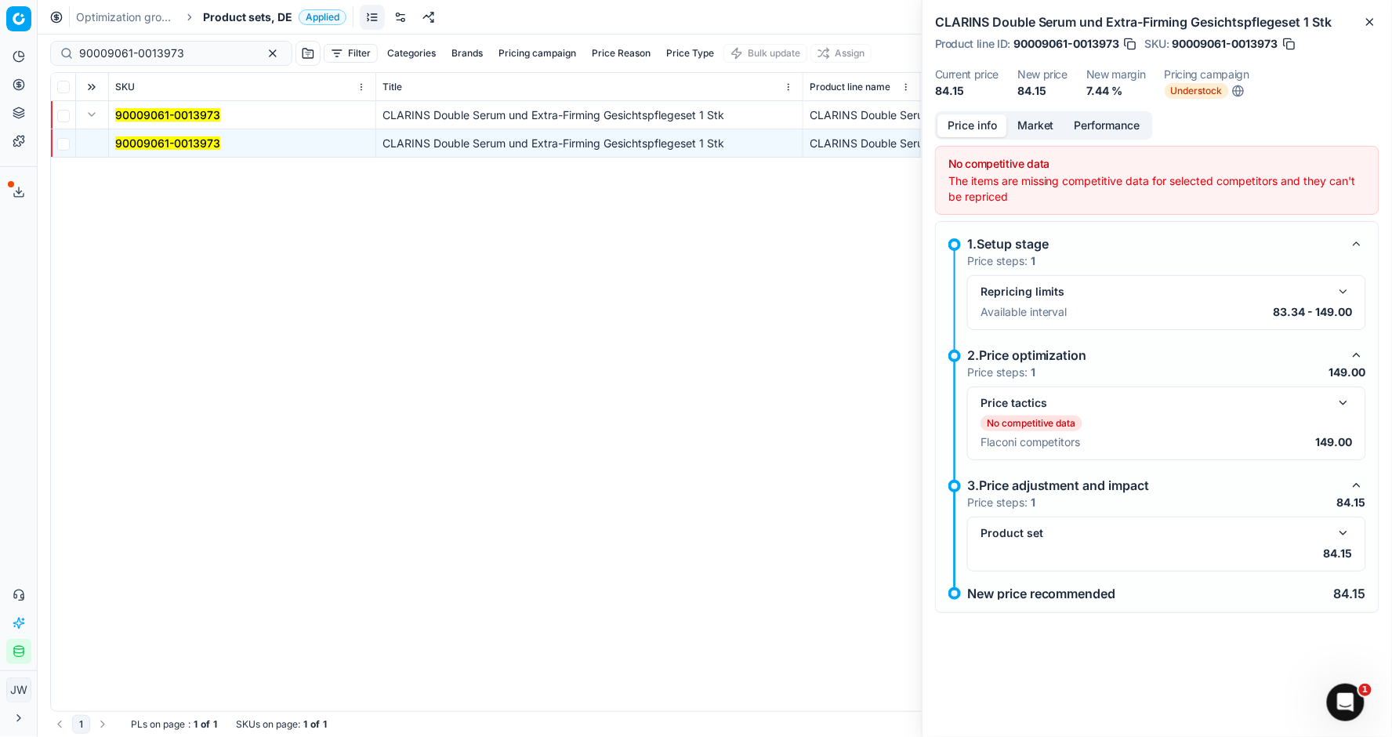
click at [1343, 397] on button "button" at bounding box center [1343, 402] width 19 height 19
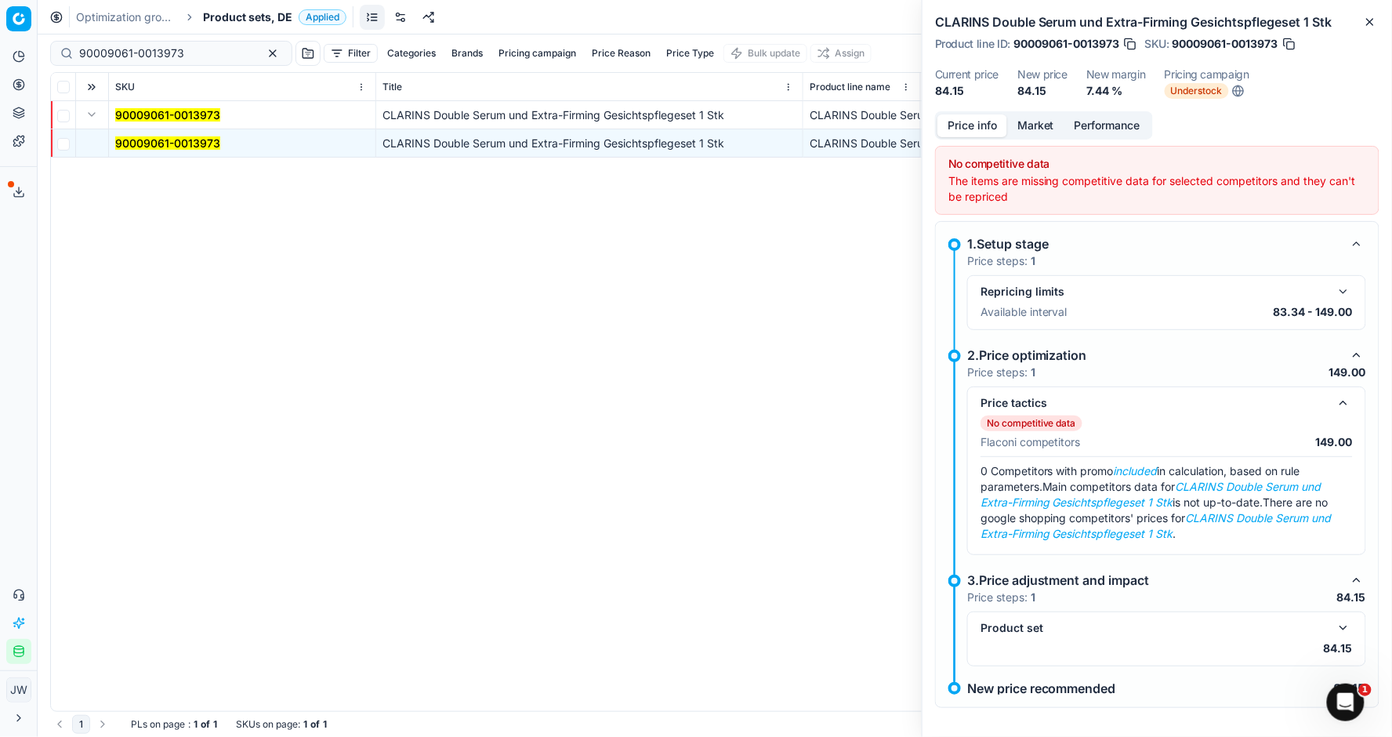
click at [1344, 623] on button "button" at bounding box center [1343, 627] width 19 height 19
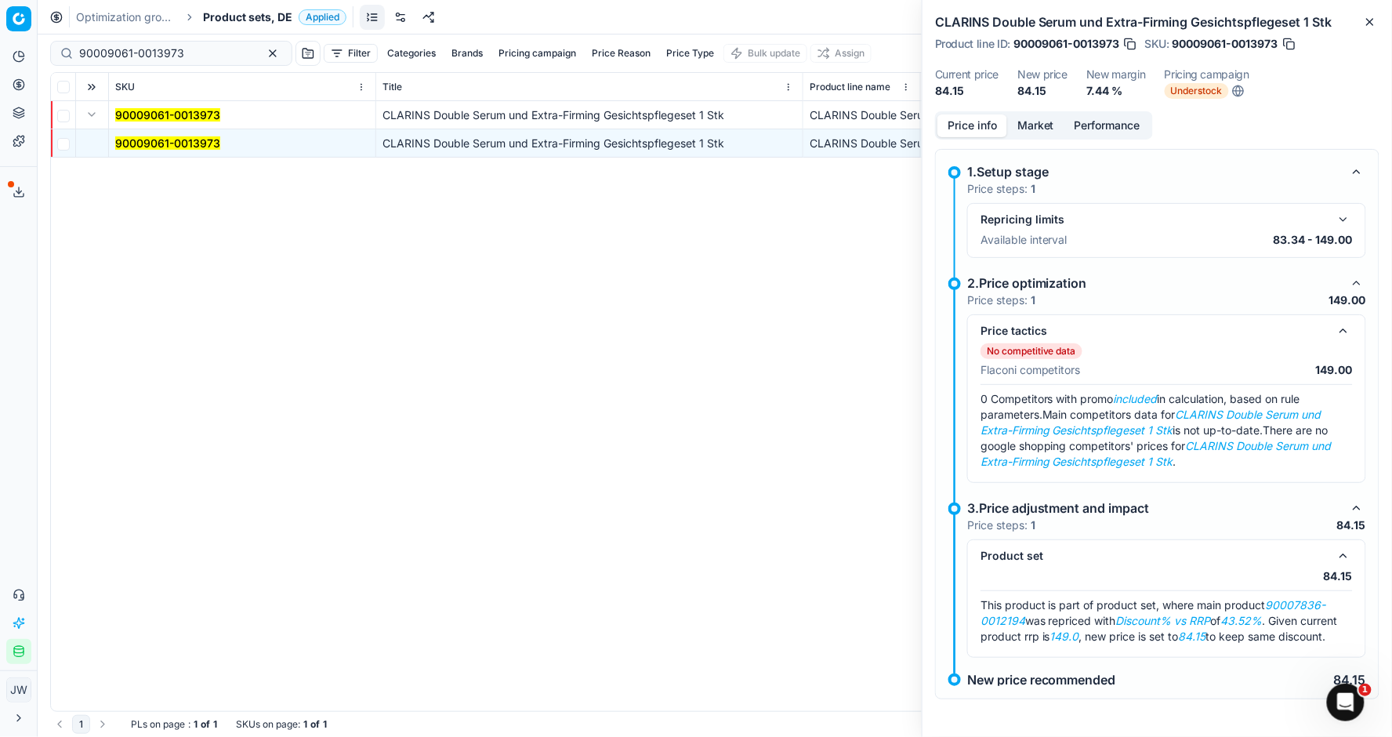
scroll to position [71, 0]
drag, startPoint x: 1274, startPoint y: 609, endPoint x: 1026, endPoint y: 617, distance: 248.6
click at [1026, 617] on span "This product is part of product set, where main product 90007836-0012194 was re…" at bounding box center [1159, 621] width 357 height 45
copy em "0007836-0012194"
drag, startPoint x: 191, startPoint y: 50, endPoint x: 24, endPoint y: 38, distance: 167.4
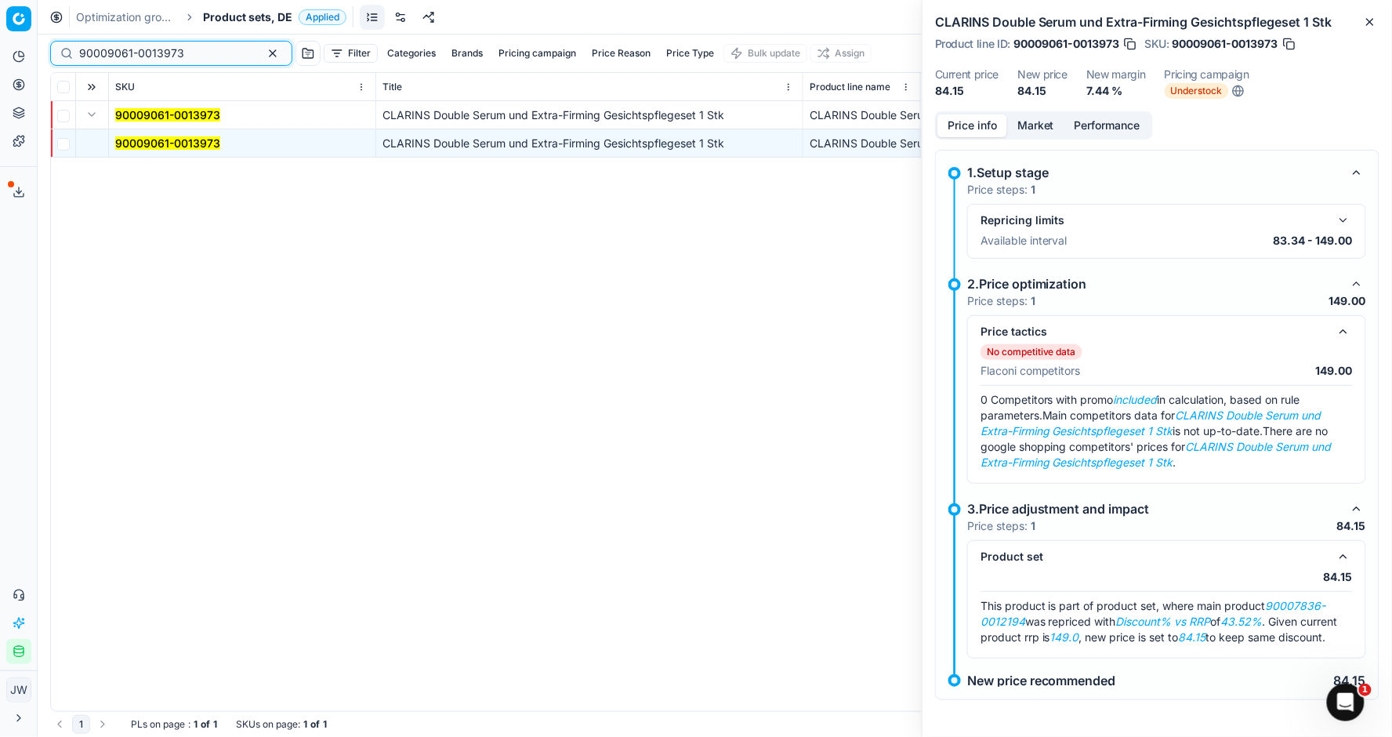
click at [24, 38] on div "Pricing platform Analytics Pricing Product portfolio Templates Export service 1…" at bounding box center [696, 368] width 1392 height 737
paste input "0007836-0012194"
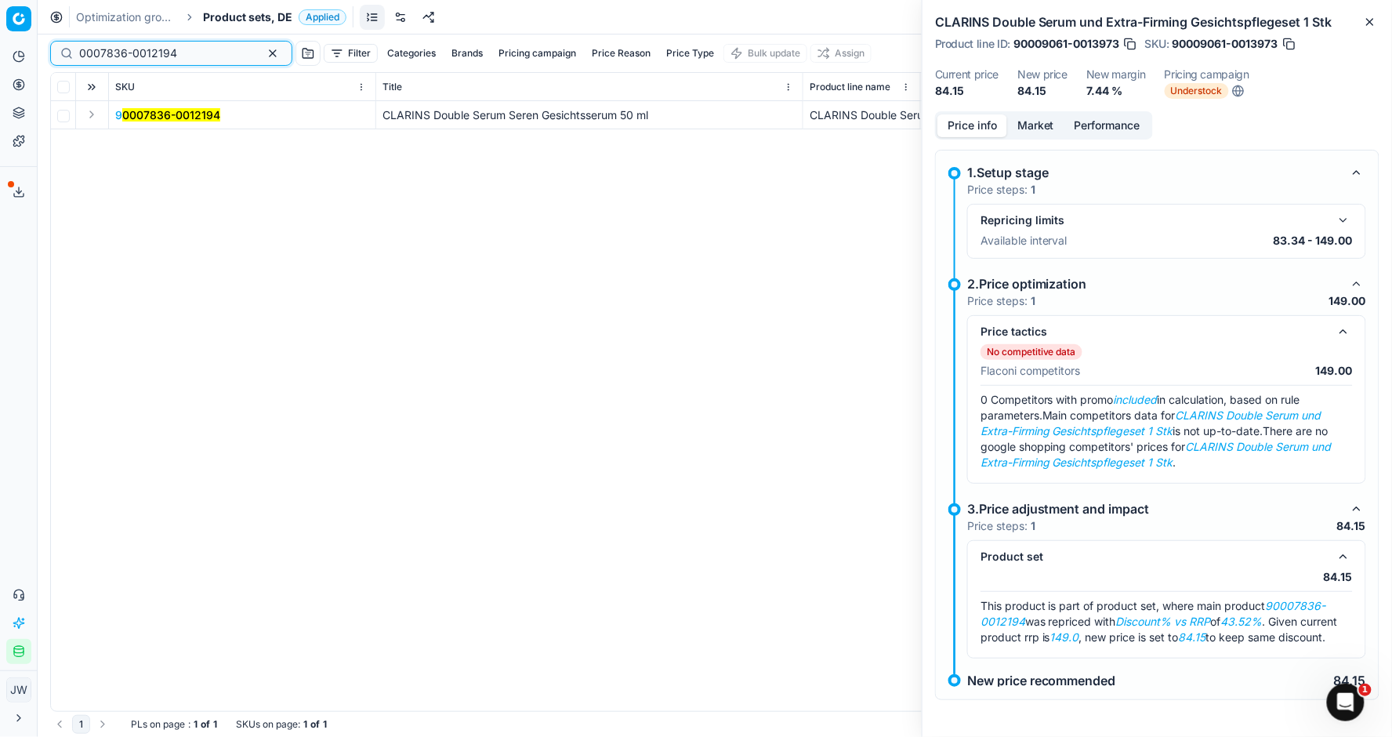
type input "0007836-0012194"
click at [92, 112] on button "Expand" at bounding box center [91, 114] width 19 height 19
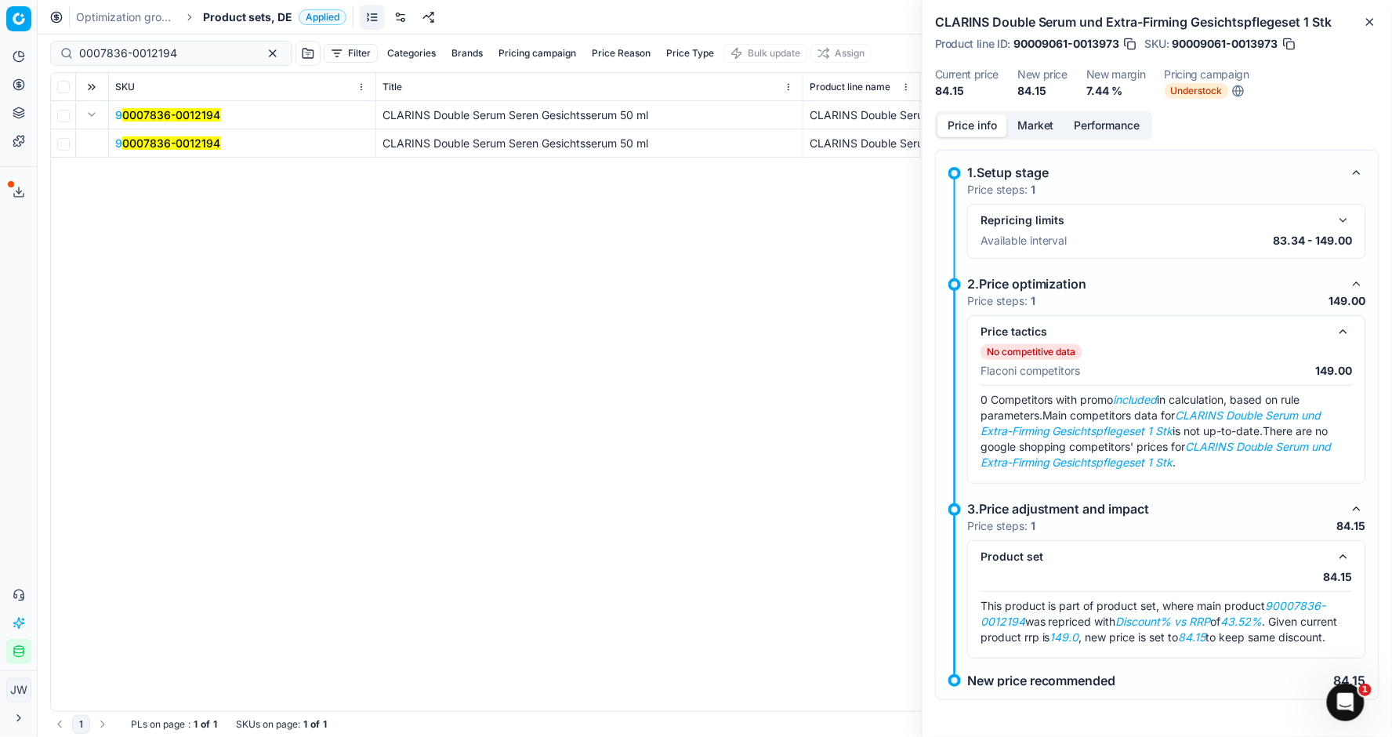
click at [143, 141] on mark "0007836-0012194" at bounding box center [171, 142] width 98 height 13
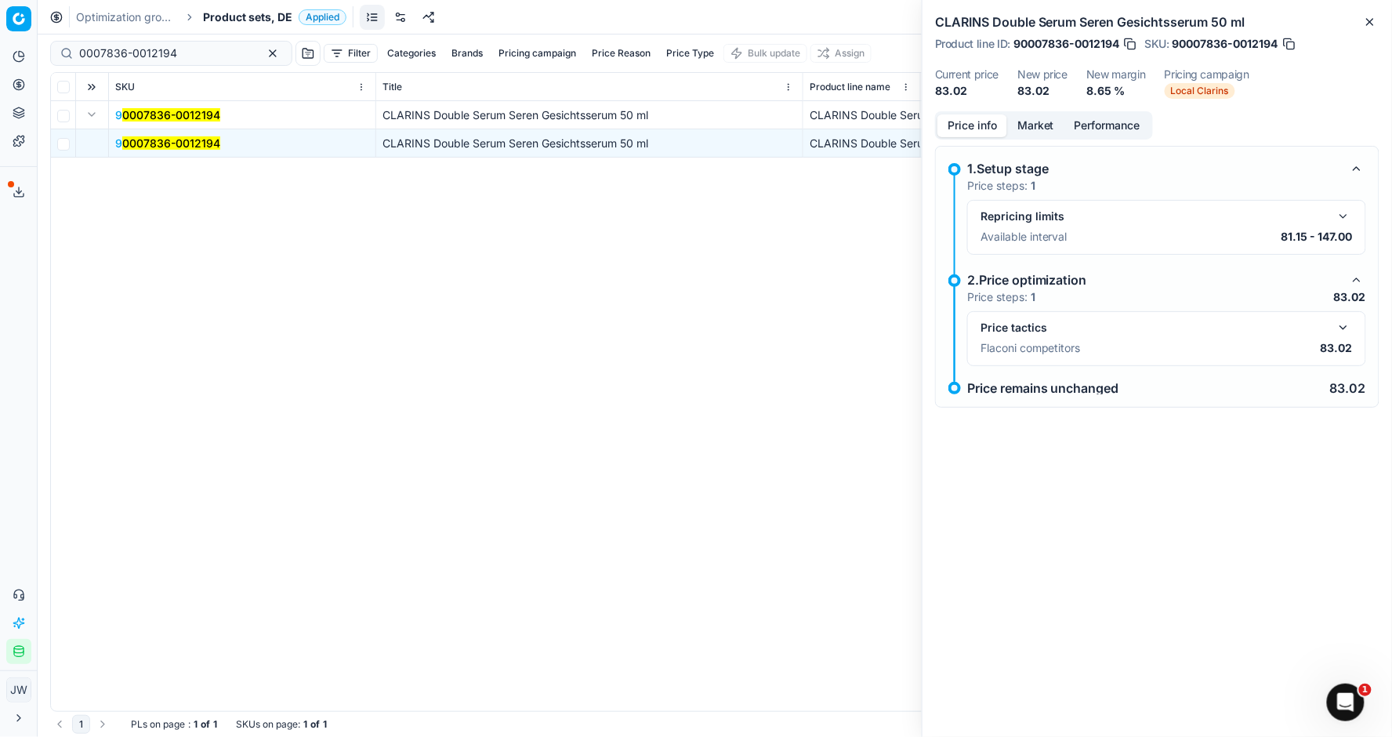
click at [1340, 326] on button "button" at bounding box center [1343, 327] width 19 height 19
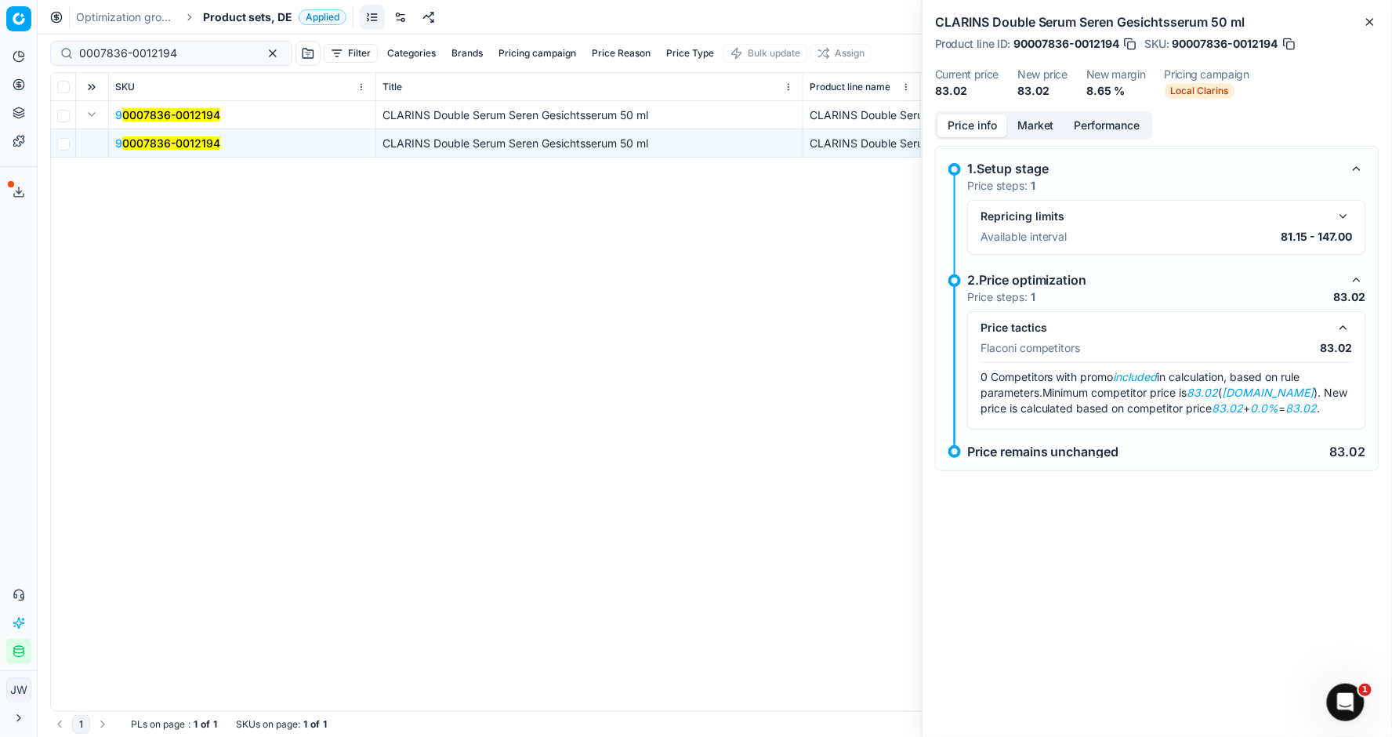
click at [1037, 129] on button "Market" at bounding box center [1035, 125] width 57 height 23
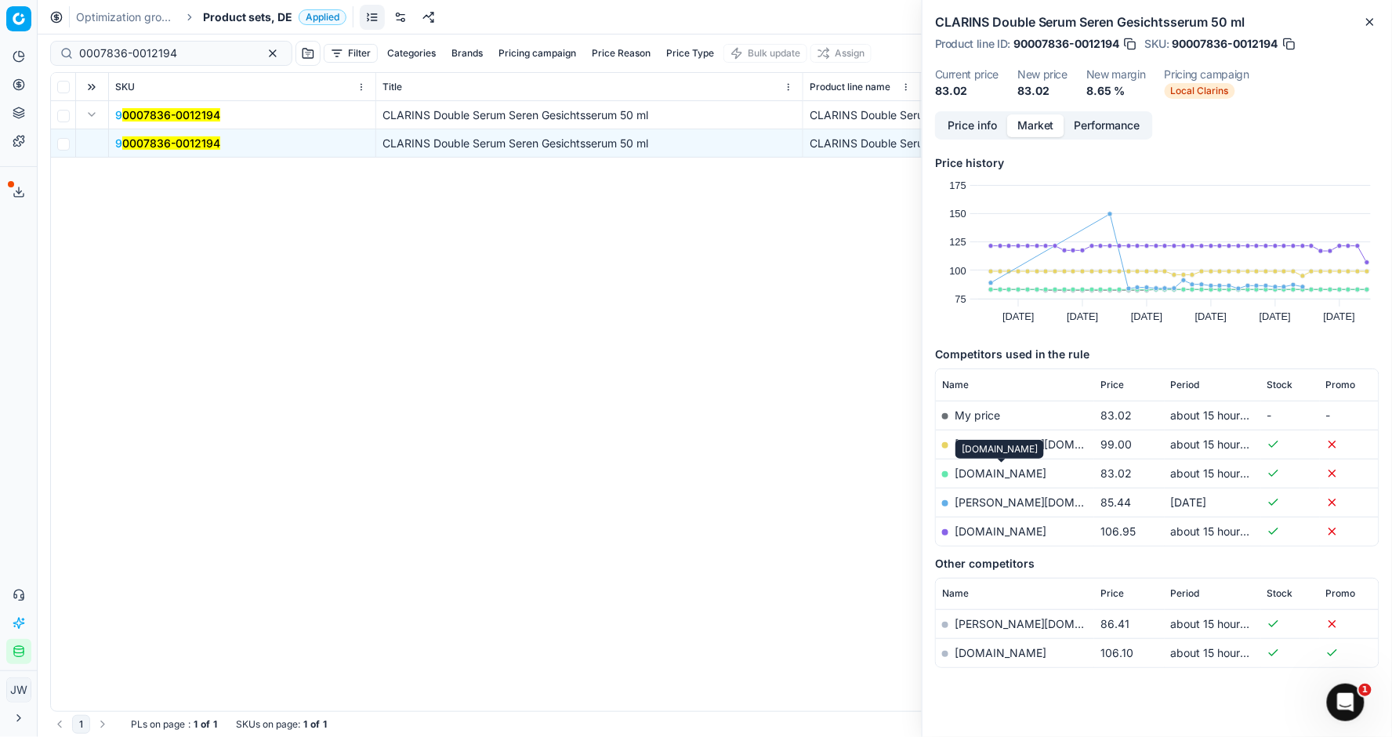
click at [985, 468] on link "parfumdreams.de" at bounding box center [1001, 472] width 92 height 13
